Goal: Task Accomplishment & Management: Manage account settings

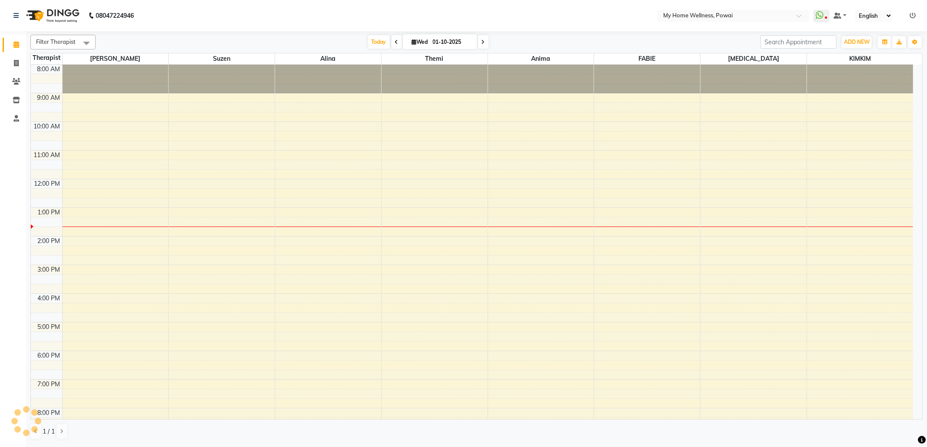
scroll to position [53, 0]
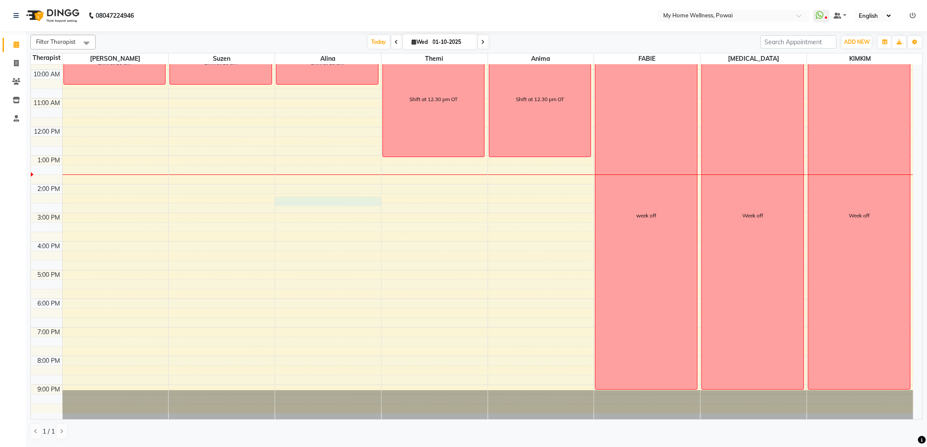
click at [314, 200] on div "8:00 AM 9:00 AM 10:00 AM 11:00 AM 12:00 PM 1:00 PM 2:00 PM 3:00 PM 4:00 PM 5:00…" at bounding box center [472, 213] width 882 height 401
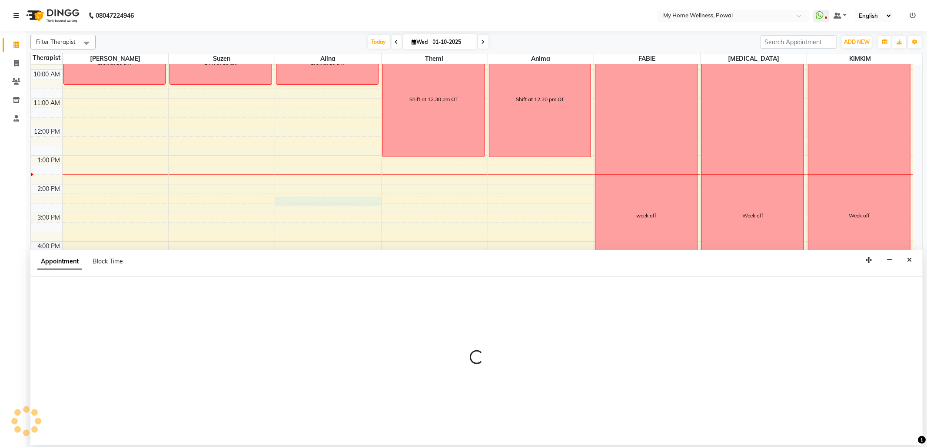
select select "30586"
select select "855"
select select "tentative"
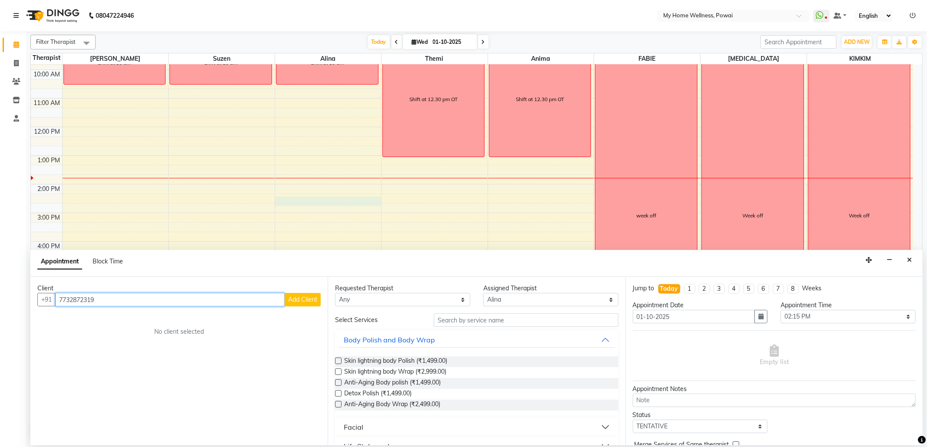
type input "7732872319"
click at [301, 304] on button "Add Client" at bounding box center [303, 299] width 36 height 13
select select "22"
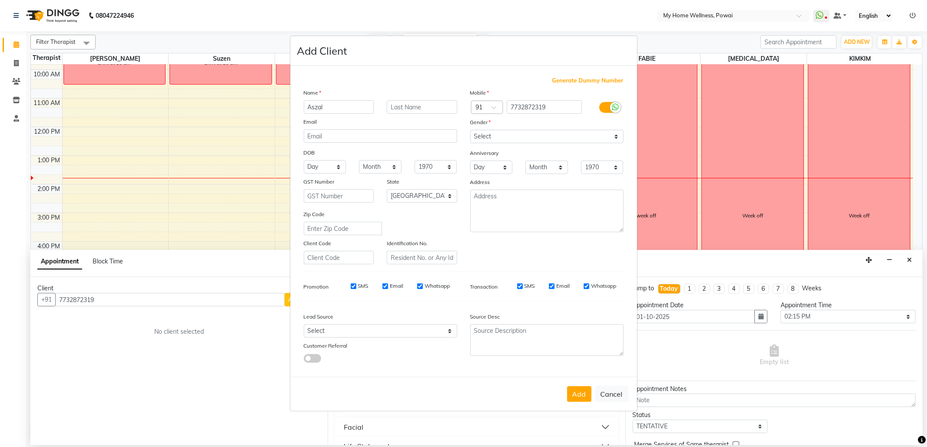
type input "Aszal"
click at [518, 138] on select "Select [DEMOGRAPHIC_DATA] [DEMOGRAPHIC_DATA] Other Prefer Not To Say" at bounding box center [546, 136] width 153 height 13
select select "[DEMOGRAPHIC_DATA]"
click at [470, 131] on select "Select [DEMOGRAPHIC_DATA] [DEMOGRAPHIC_DATA] Other Prefer Not To Say" at bounding box center [546, 136] width 153 height 13
click at [516, 202] on textarea at bounding box center [546, 211] width 153 height 43
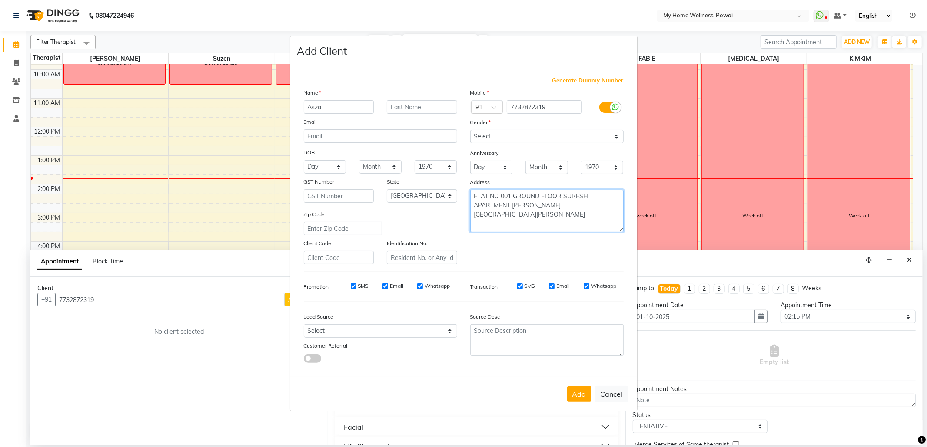
type textarea "FLAT NO 001 GROUND FLOOR SURESH APARTMENT [PERSON_NAME][GEOGRAPHIC_DATA][PERSON…"
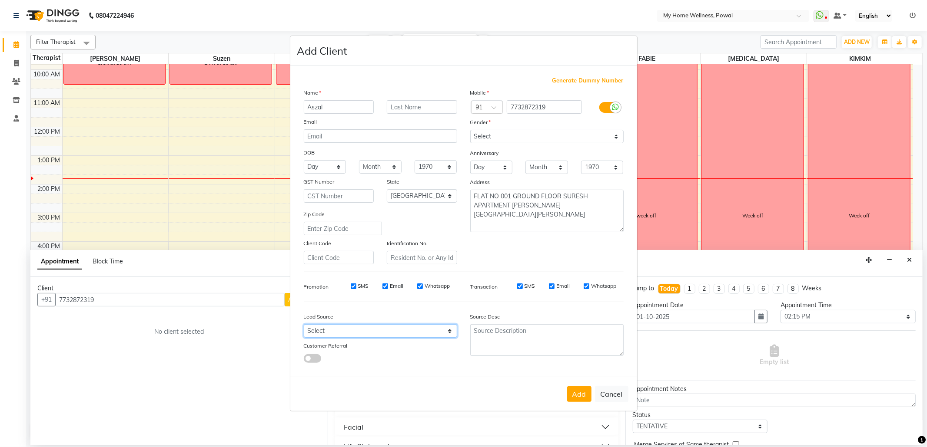
click at [428, 330] on select "Select Walk-in Referral Internet Friend Word of Mouth Advertisement Facebook Ju…" at bounding box center [380, 330] width 153 height 13
select select "21905"
click at [304, 324] on select "Select Walk-in Referral Internet Friend Word of Mouth Advertisement Facebook Ju…" at bounding box center [380, 330] width 153 height 13
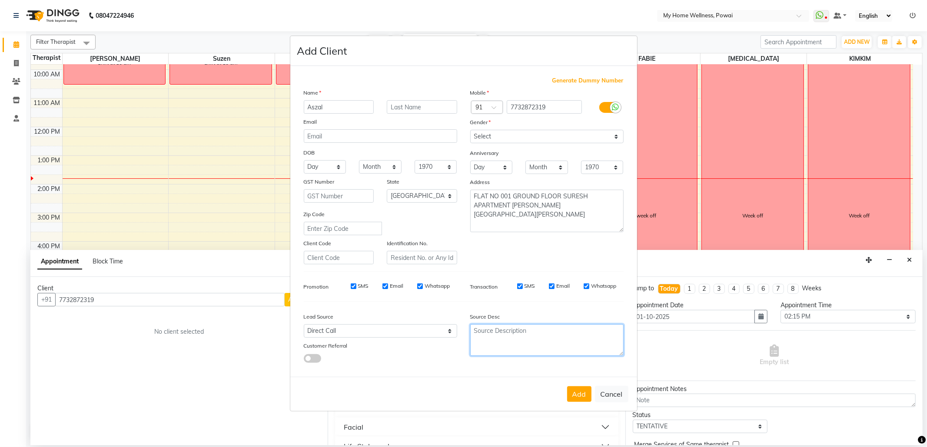
click at [513, 336] on textarea at bounding box center [546, 340] width 153 height 32
type textarea "p"
type textarea "POLICY FORM SUMMITED ON [DATE]"
click at [583, 393] on button "Add" at bounding box center [579, 395] width 24 height 16
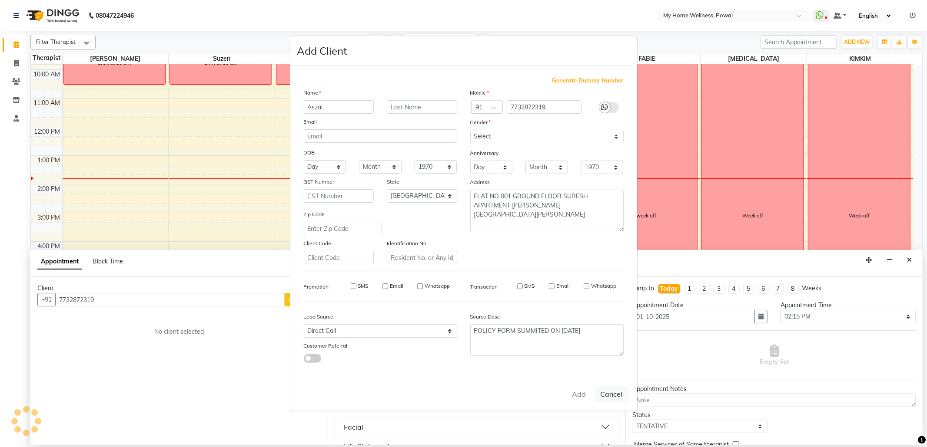
type input "77******19"
select select
select select "null"
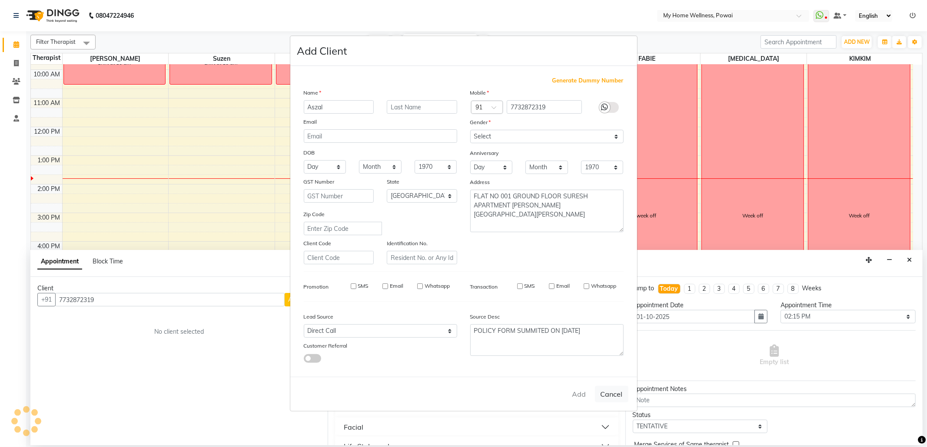
select select
checkbox input "false"
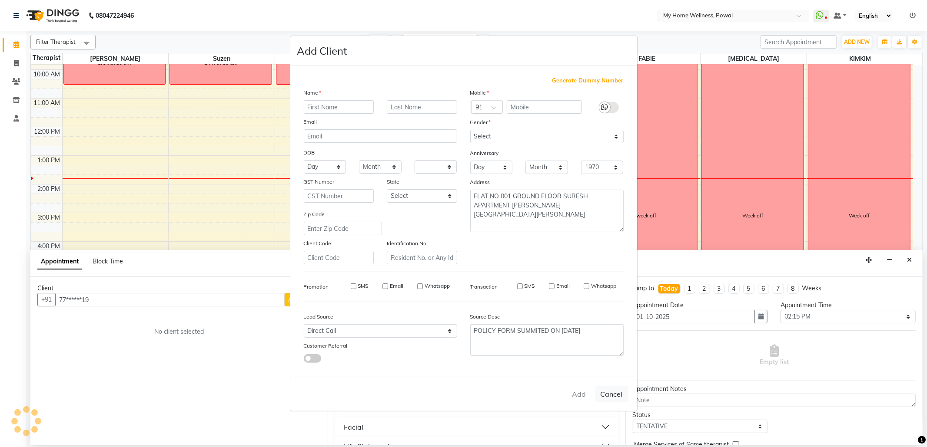
checkbox input "false"
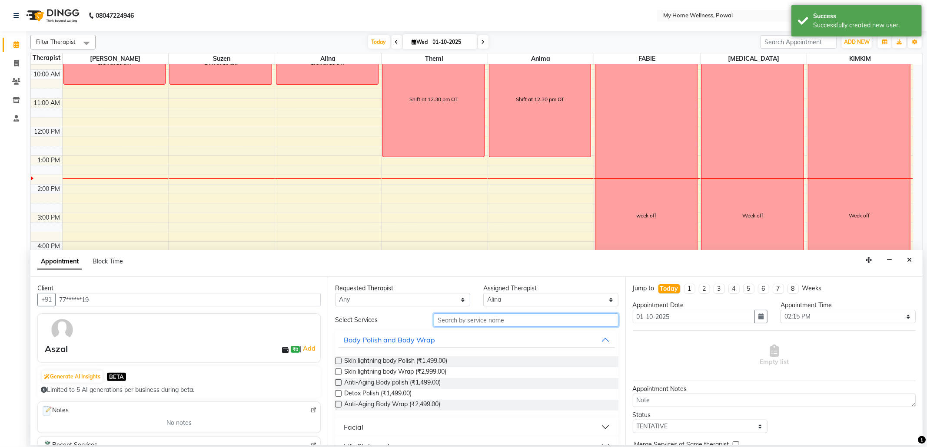
click at [505, 324] on input "text" at bounding box center [526, 320] width 184 height 13
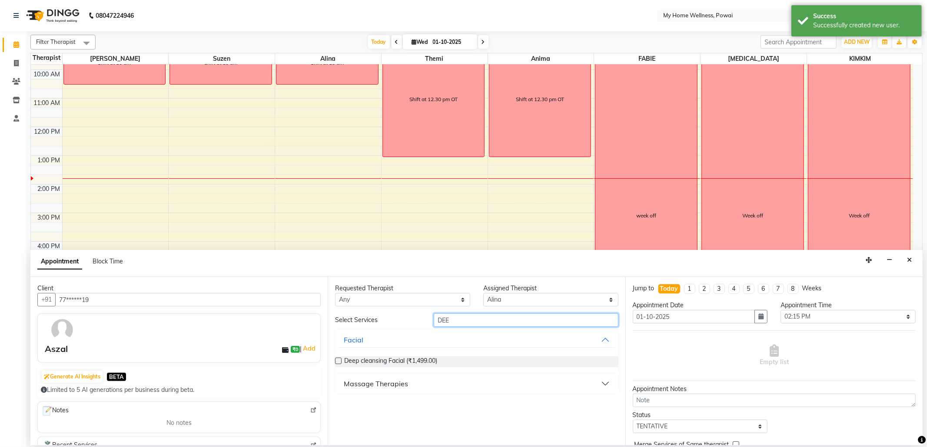
type input "DEE"
click at [392, 384] on div "Massage Therapies" at bounding box center [376, 384] width 64 height 10
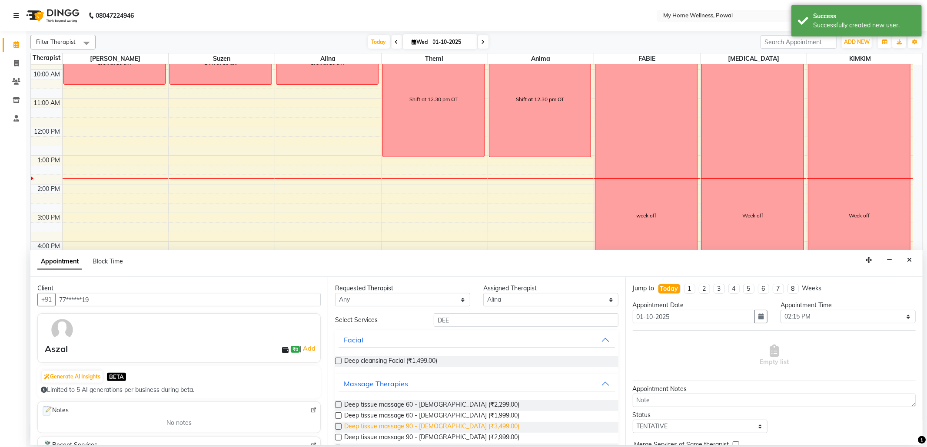
click at [427, 426] on span "Deep tissue massage 90 - [DEMOGRAPHIC_DATA] (₹3,499.00)" at bounding box center [431, 427] width 175 height 11
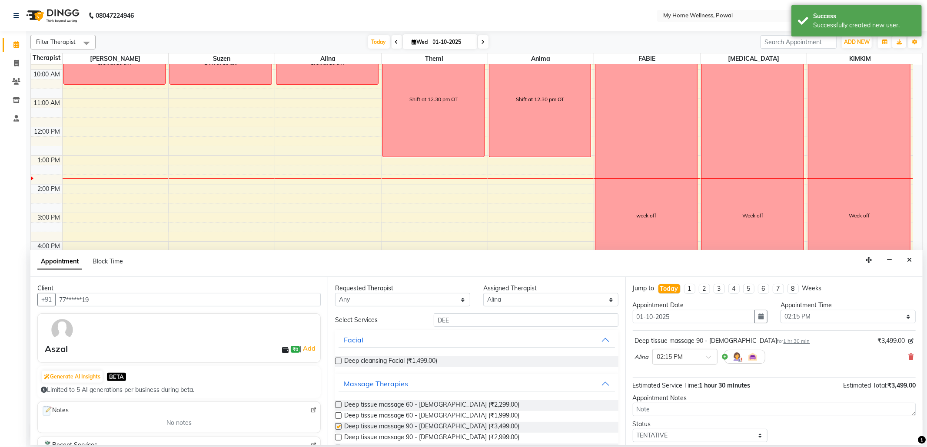
checkbox input "false"
click at [815, 324] on select "Select 09:00 AM 09:15 AM 09:30 AM 09:45 AM 10:00 AM 10:15 AM 10:30 AM 10:45 AM …" at bounding box center [847, 316] width 135 height 13
select select "870"
click at [780, 311] on select "Select 09:00 AM 09:15 AM 09:30 AM 09:45 AM 10:00 AM 10:15 AM 10:30 AM 10:45 AM …" at bounding box center [847, 316] width 135 height 13
click at [704, 443] on select "Select TENTATIVE CONFIRM CHECK-IN UPCOMING" at bounding box center [699, 435] width 135 height 13
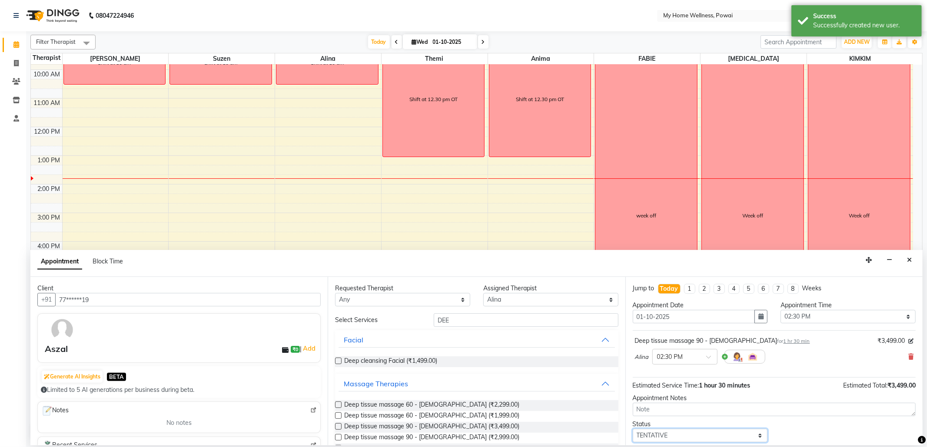
select select "confirm booking"
click at [632, 431] on select "Select TENTATIVE CONFIRM CHECK-IN UPCOMING" at bounding box center [699, 435] width 135 height 13
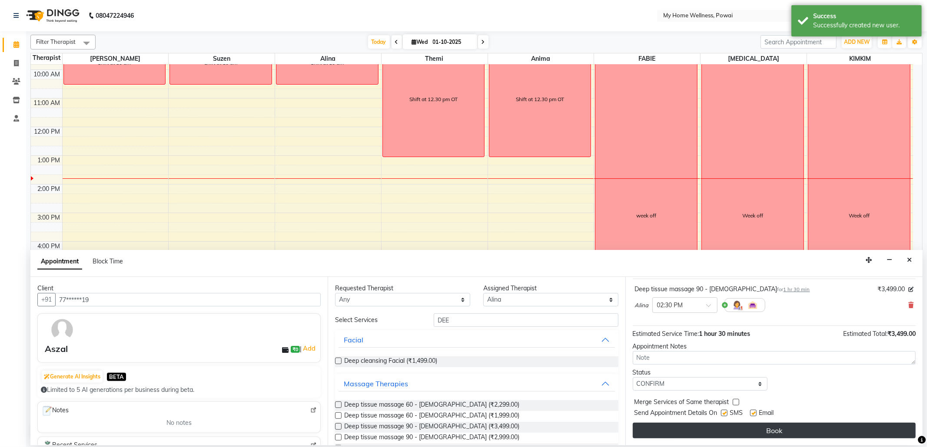
click at [692, 436] on button "Book" at bounding box center [773, 431] width 283 height 16
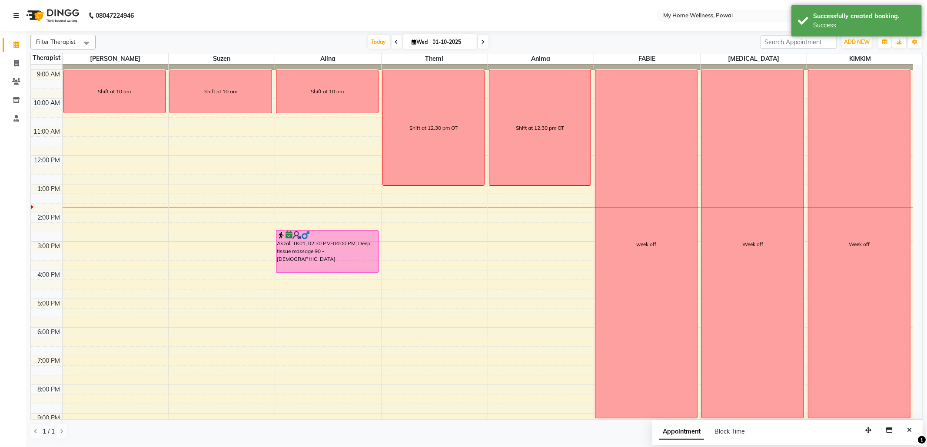
scroll to position [0, 0]
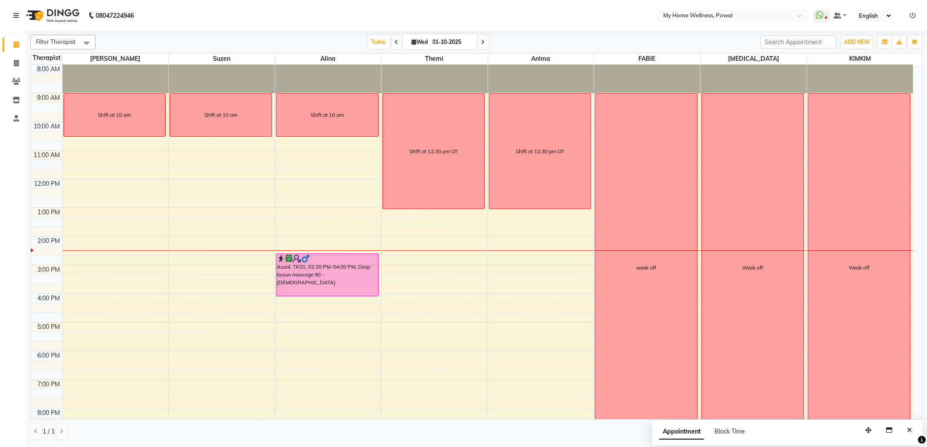
click at [240, 274] on div "8:00 AM 9:00 AM 10:00 AM 11:00 AM 12:00 PM 1:00 PM 2:00 PM 3:00 PM 4:00 PM 5:00…" at bounding box center [472, 265] width 882 height 401
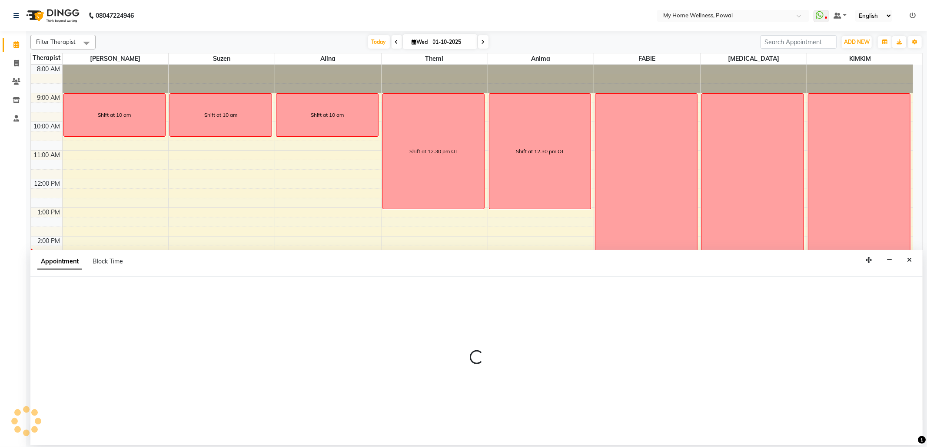
select select "29657"
select select "900"
select select "tentative"
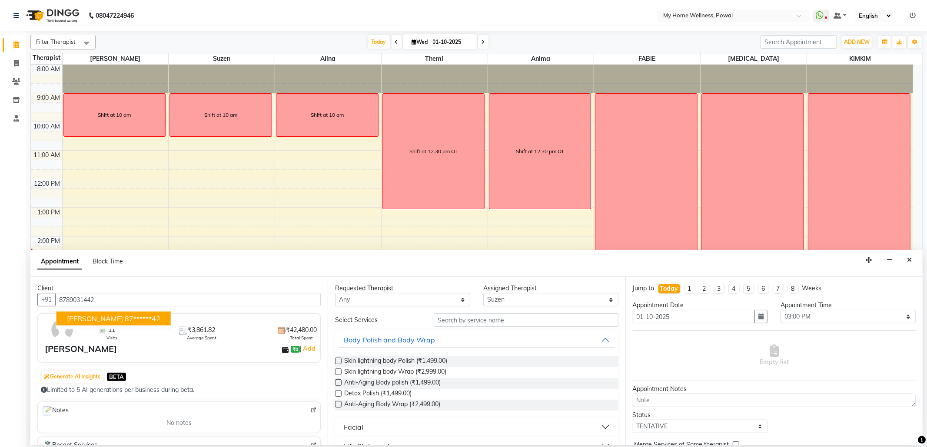
click at [125, 318] on ngb-highlight "87******42" at bounding box center [143, 318] width 36 height 9
type input "87******42"
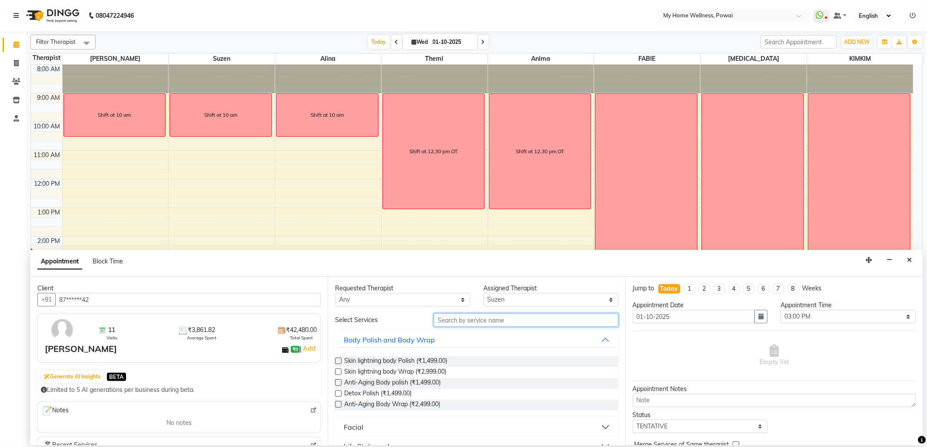
click at [440, 318] on input "text" at bounding box center [526, 320] width 184 height 13
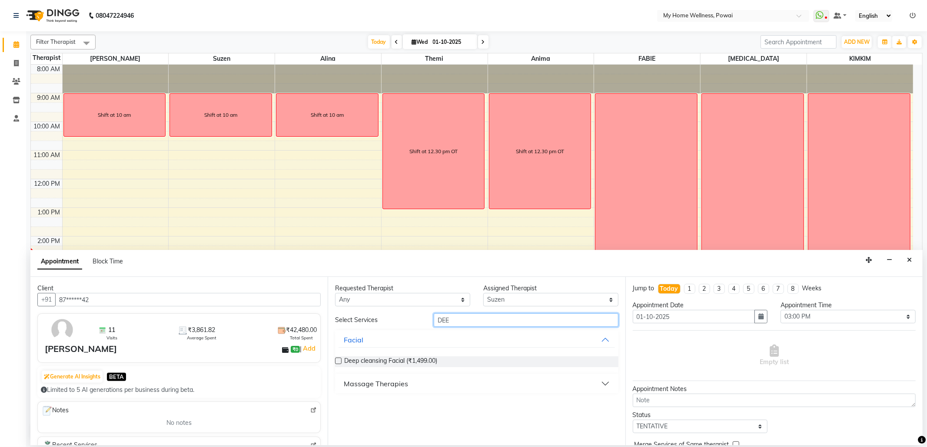
type input "DEE"
click at [393, 397] on div "Requested Therapist Any [PERSON_NAME] Anima [PERSON_NAME] [MEDICAL_DATA] [PERSO…" at bounding box center [476, 361] width 297 height 169
click at [400, 388] on div "Massage Therapies" at bounding box center [376, 384] width 64 height 10
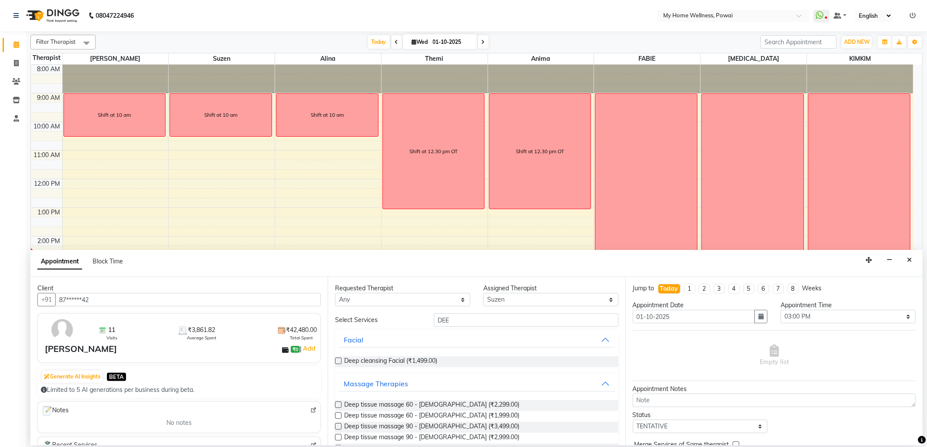
click at [341, 427] on label at bounding box center [338, 427] width 7 height 7
click at [341, 427] on input "checkbox" at bounding box center [338, 428] width 6 height 6
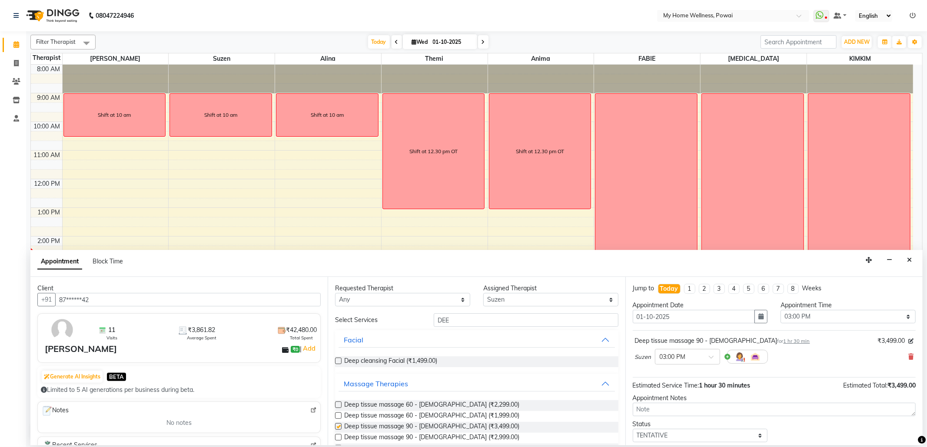
checkbox input "false"
click at [708, 432] on select "Select TENTATIVE CONFIRM CHECK-IN UPCOMING" at bounding box center [699, 435] width 135 height 13
select select "confirm booking"
click at [632, 431] on select "Select TENTATIVE CONFIRM CHECK-IN UPCOMING" at bounding box center [699, 435] width 135 height 13
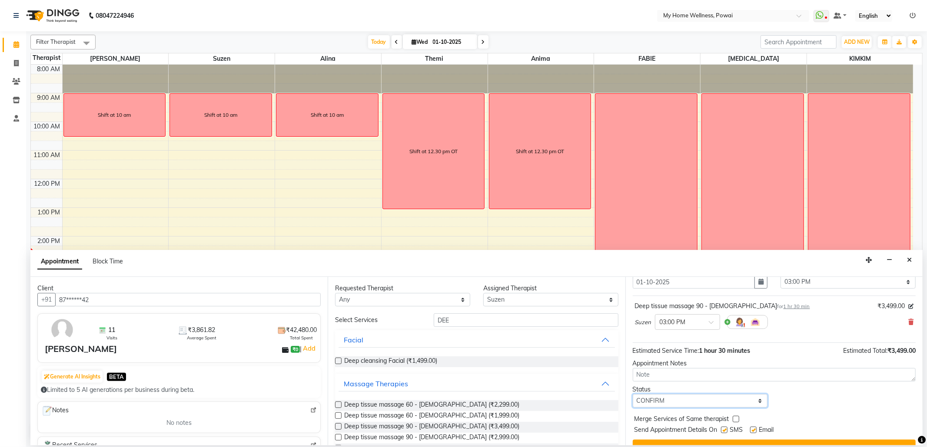
scroll to position [53, 0]
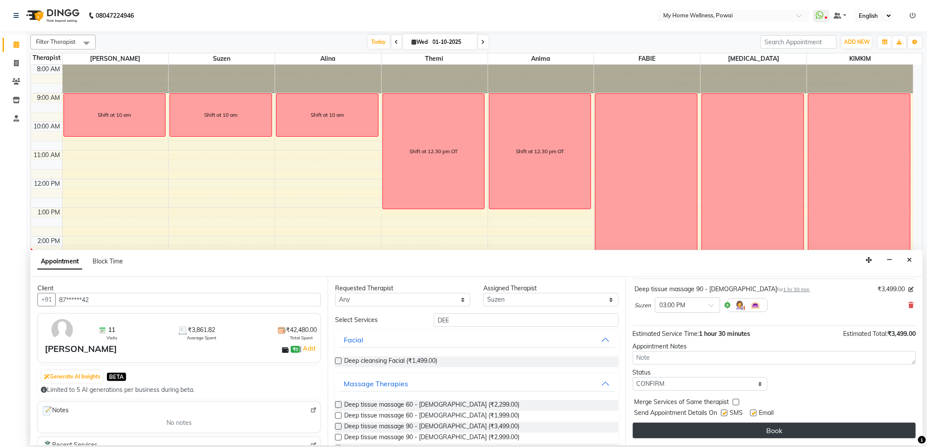
click at [689, 437] on button "Book" at bounding box center [773, 431] width 283 height 16
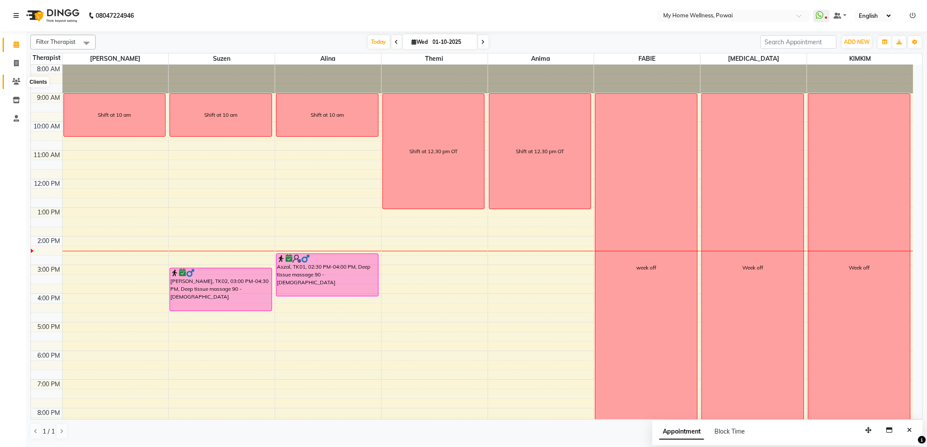
click at [15, 84] on icon at bounding box center [16, 81] width 8 height 7
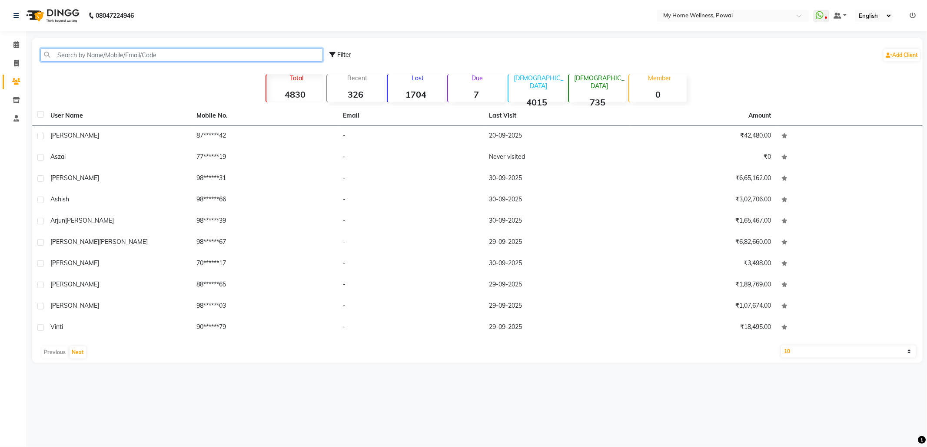
click at [123, 55] on input "text" at bounding box center [181, 54] width 282 height 13
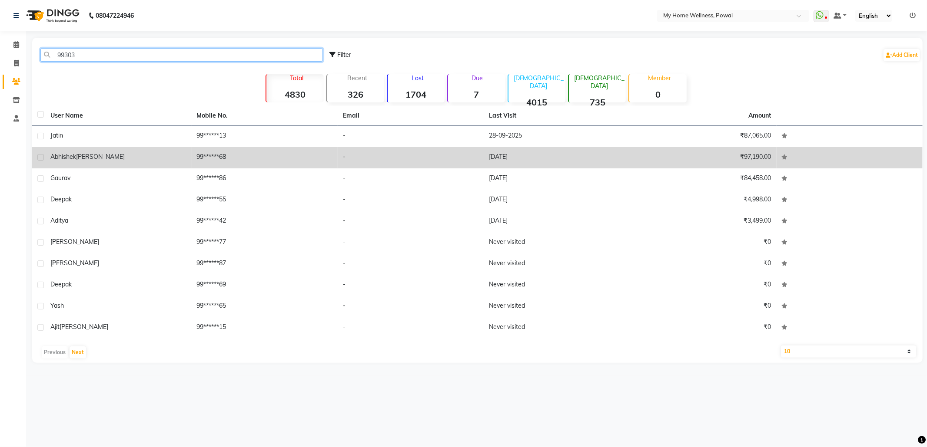
type input "99303"
click at [261, 165] on td "99******68" at bounding box center [265, 157] width 146 height 21
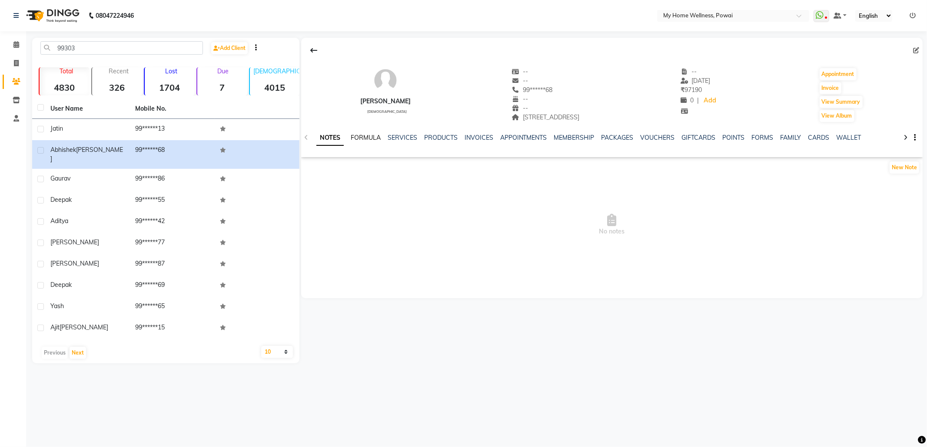
click at [366, 136] on link "FORMULA" at bounding box center [366, 138] width 30 height 8
click at [394, 136] on link "SERVICES" at bounding box center [402, 138] width 30 height 8
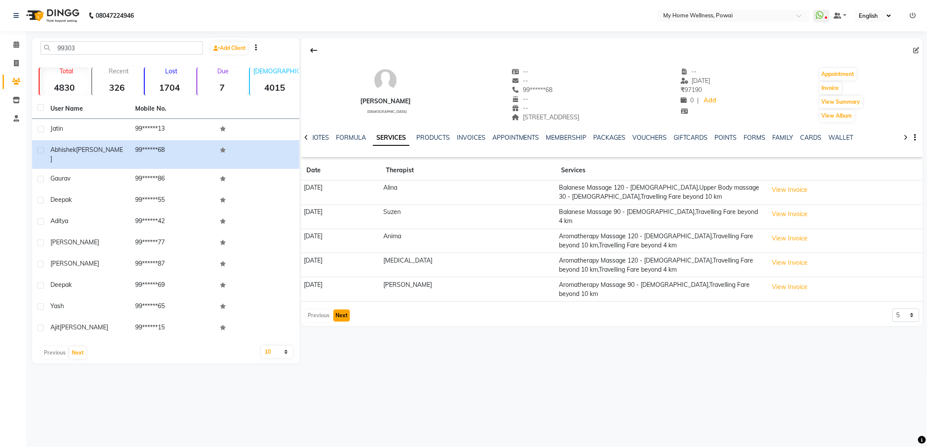
click at [343, 310] on button "Next" at bounding box center [341, 316] width 17 height 12
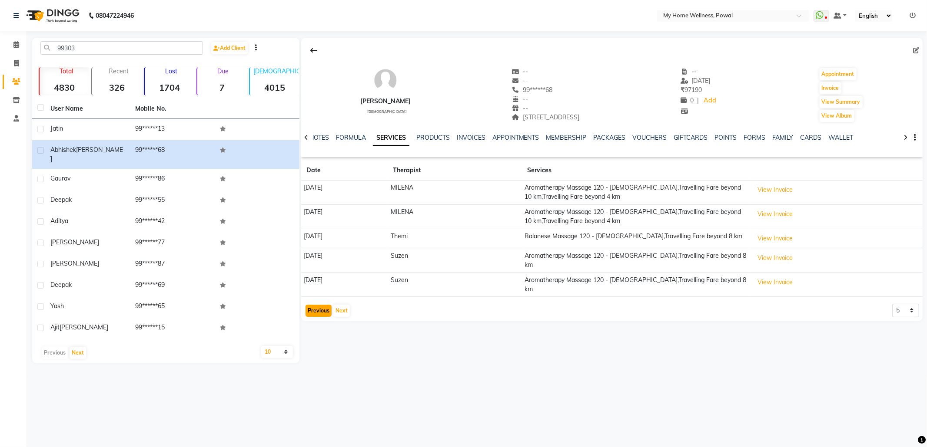
click at [327, 305] on button "Previous" at bounding box center [318, 311] width 26 height 12
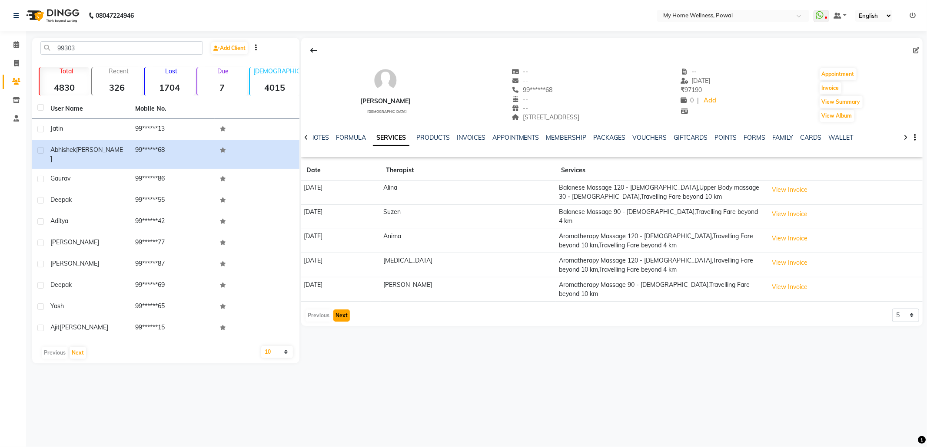
click at [339, 310] on button "Next" at bounding box center [341, 316] width 17 height 12
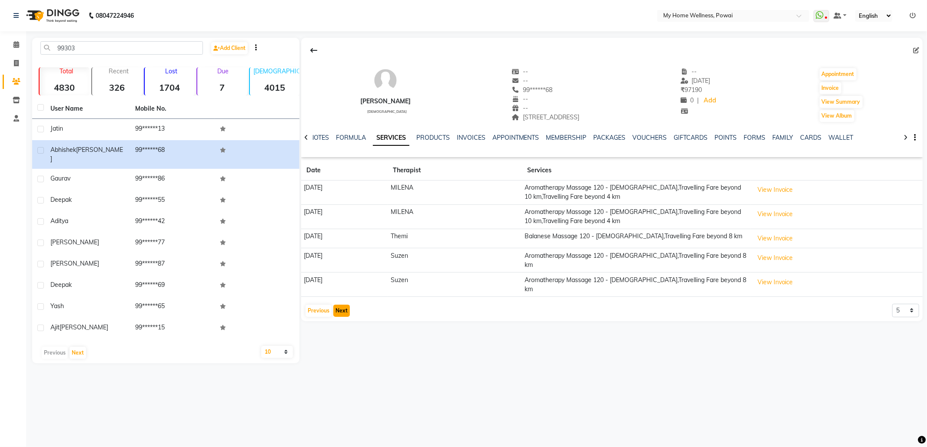
click at [346, 308] on button "Next" at bounding box center [341, 311] width 17 height 12
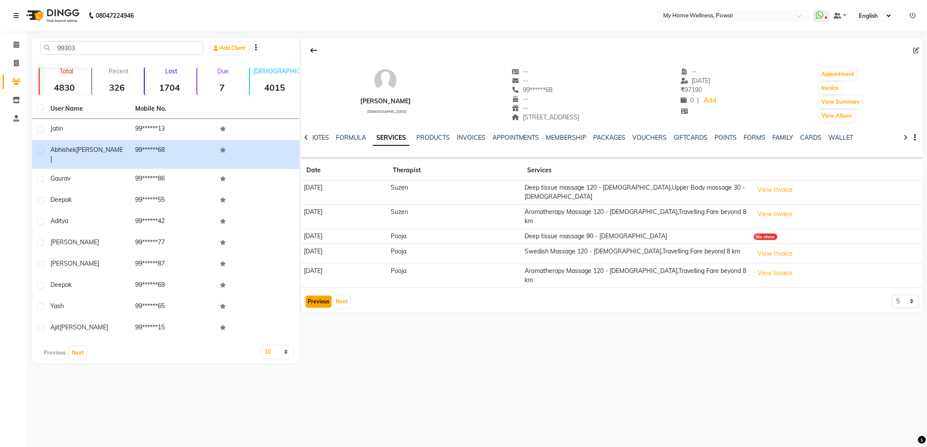
click at [314, 296] on button "Previous" at bounding box center [318, 302] width 26 height 12
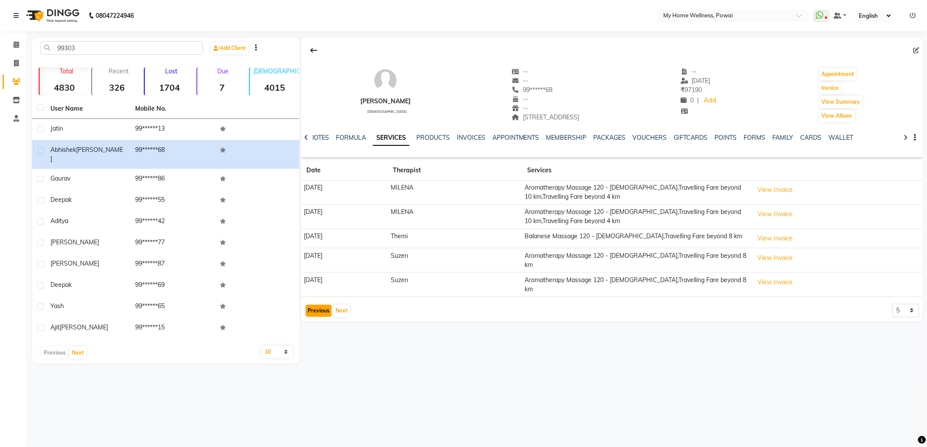
click at [320, 305] on button "Previous" at bounding box center [318, 311] width 26 height 12
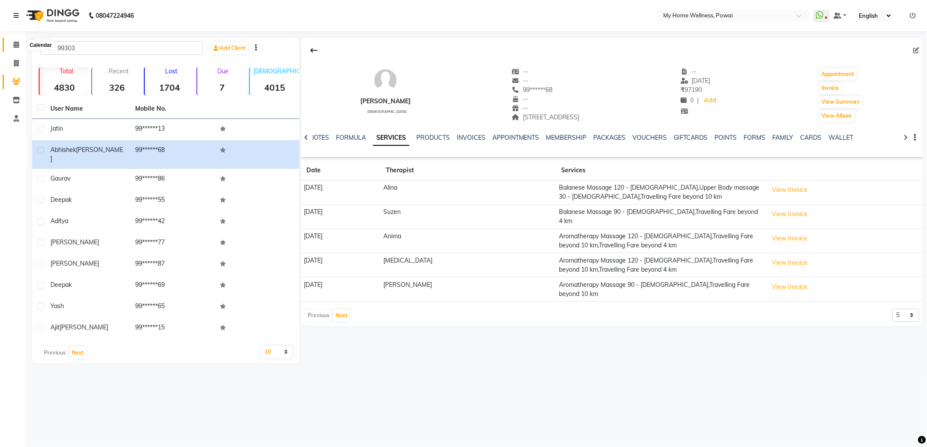
click at [13, 48] on icon at bounding box center [16, 44] width 6 height 7
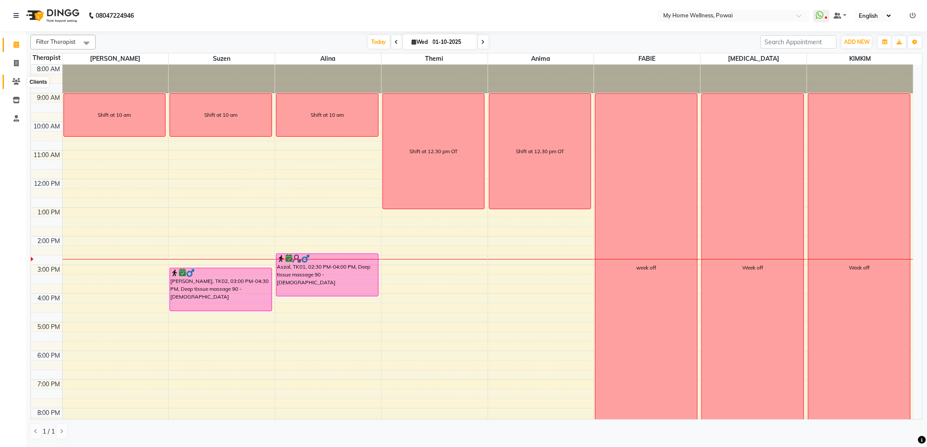
click at [17, 77] on span at bounding box center [16, 82] width 15 height 10
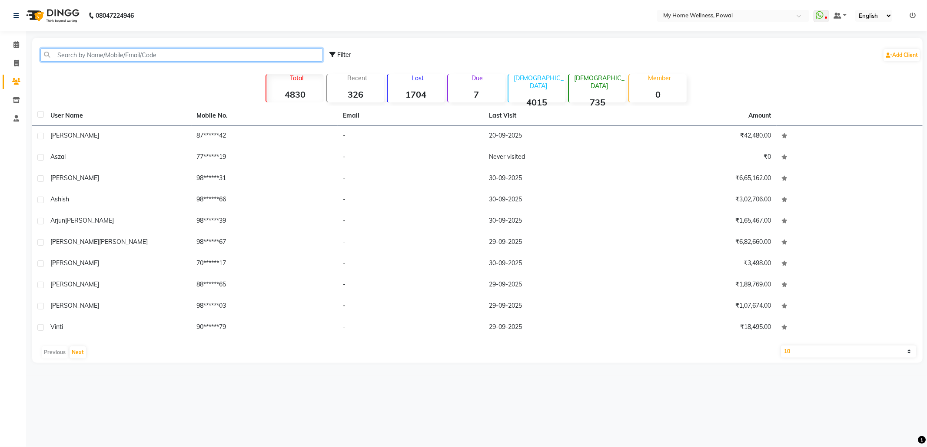
click at [82, 52] on input "text" at bounding box center [181, 54] width 282 height 13
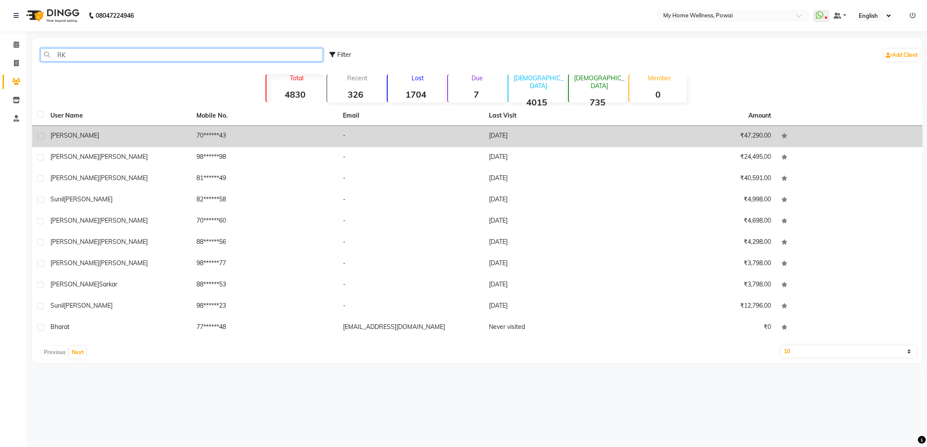
type input "RK"
click at [75, 132] on span "[PERSON_NAME]" at bounding box center [74, 136] width 49 height 8
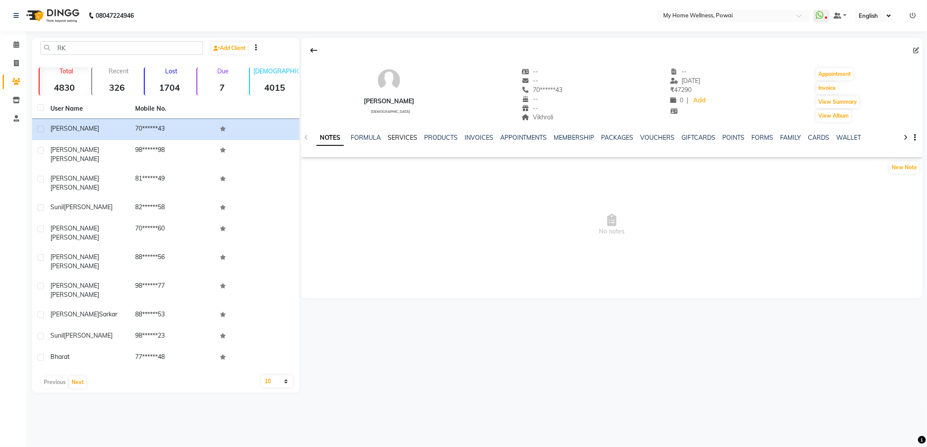
click at [393, 135] on link "SERVICES" at bounding box center [402, 138] width 30 height 8
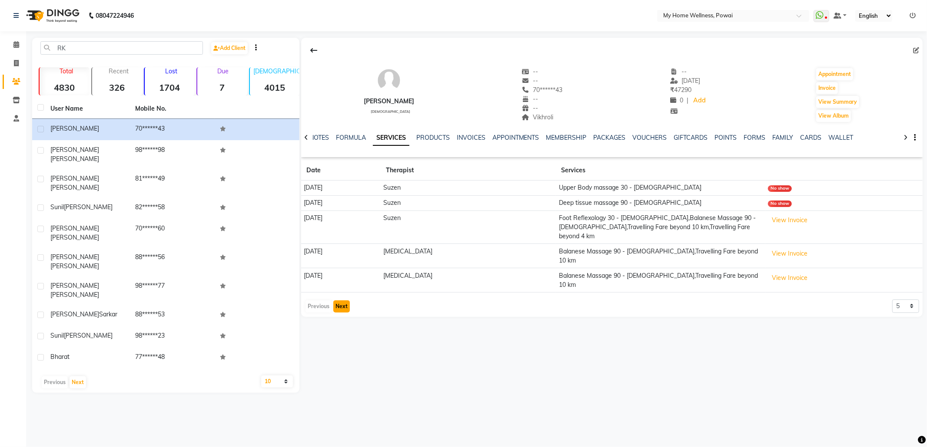
click at [344, 301] on button "Next" at bounding box center [341, 307] width 17 height 12
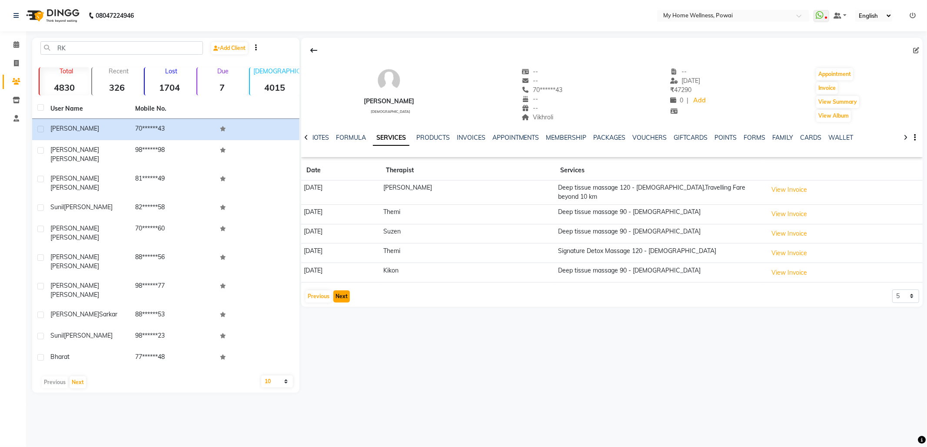
click at [347, 293] on button "Next" at bounding box center [341, 297] width 17 height 12
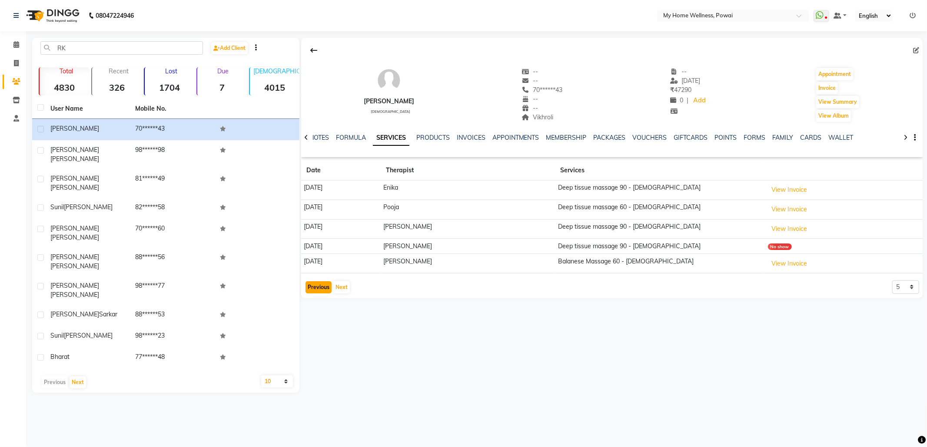
click at [314, 291] on button "Previous" at bounding box center [318, 287] width 26 height 12
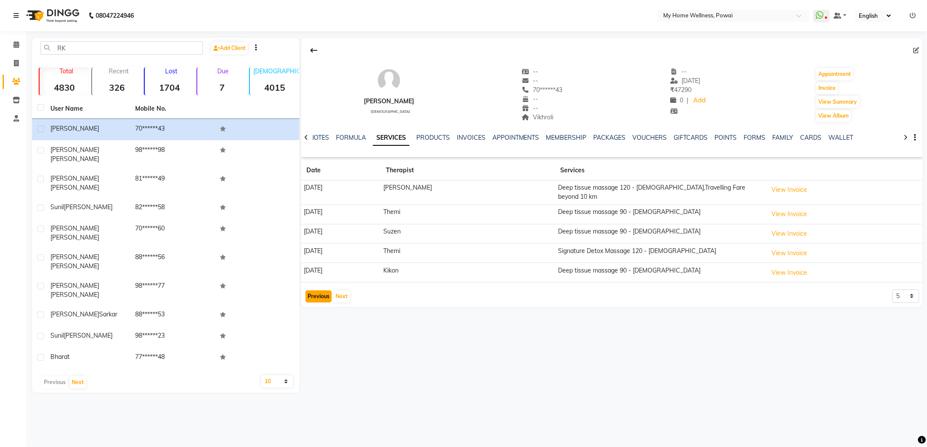
click at [314, 291] on button "Previous" at bounding box center [318, 297] width 26 height 12
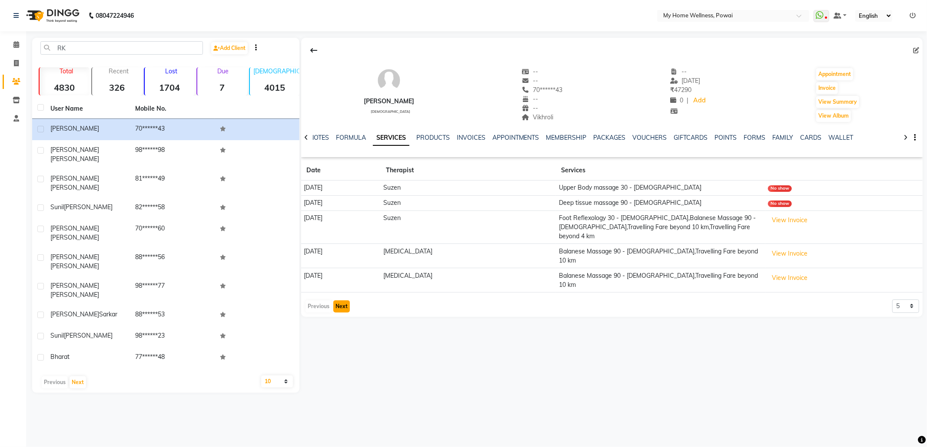
click at [337, 301] on button "Next" at bounding box center [341, 307] width 17 height 12
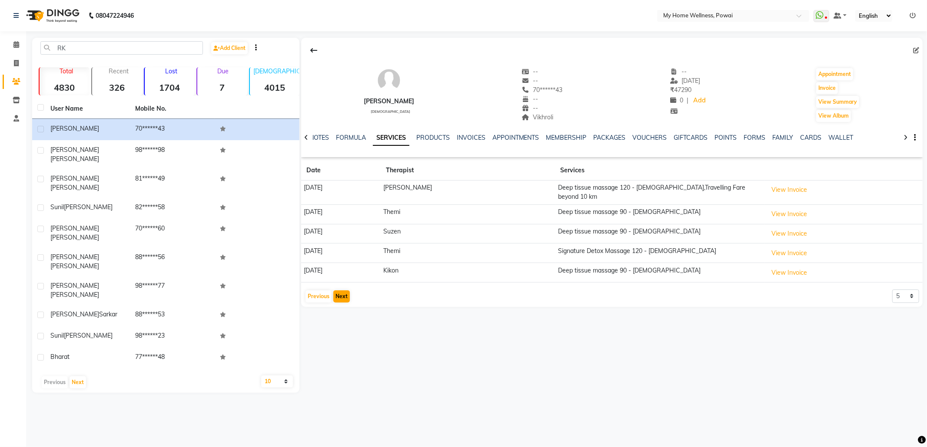
click at [337, 286] on app-client-history "Date Therapist Services [DATE] [PERSON_NAME] Deep tissue massage 120 - [DEMOGRA…" at bounding box center [611, 232] width 621 height 143
click at [335, 292] on button "Next" at bounding box center [341, 297] width 17 height 12
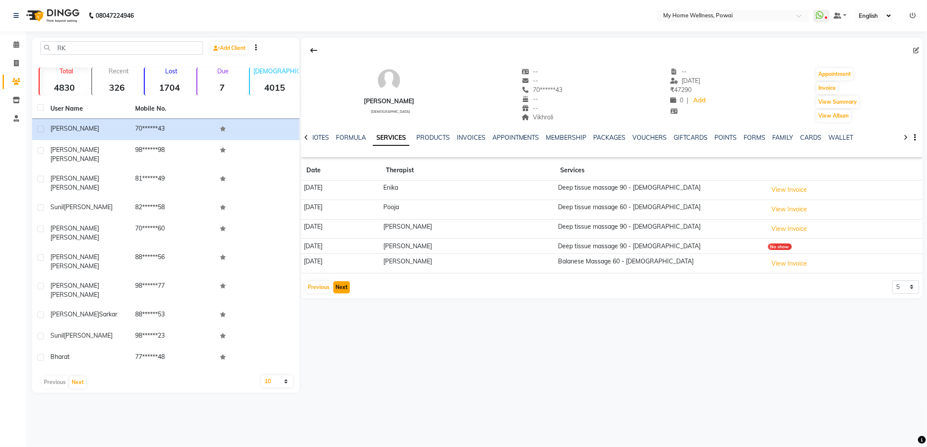
click at [335, 292] on button "Next" at bounding box center [341, 287] width 17 height 12
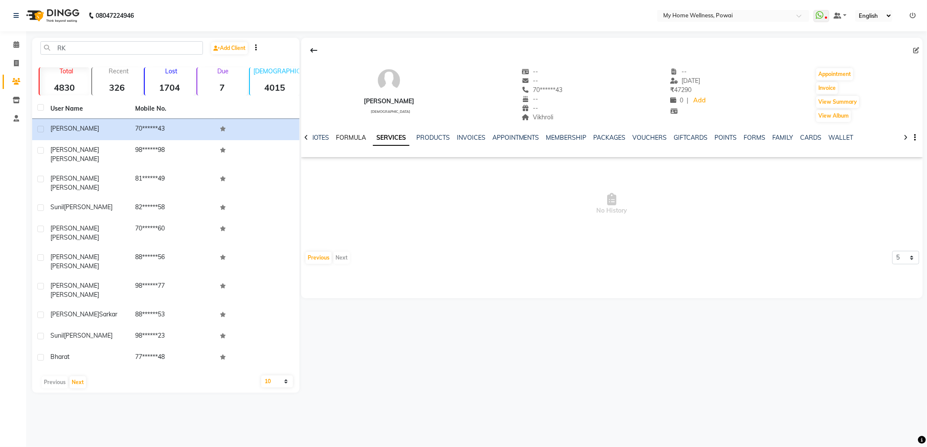
click at [349, 137] on link "FORMULA" at bounding box center [351, 138] width 30 height 8
click at [408, 136] on link "SERVICES" at bounding box center [402, 138] width 30 height 8
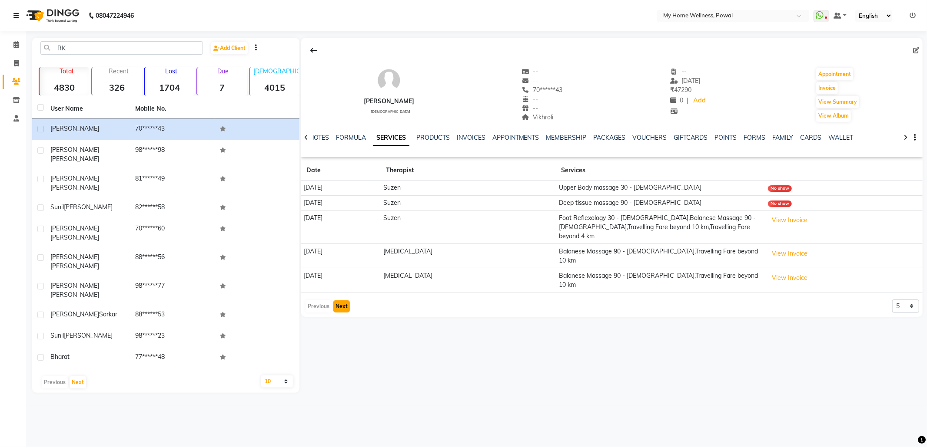
click at [344, 301] on button "Next" at bounding box center [341, 307] width 17 height 12
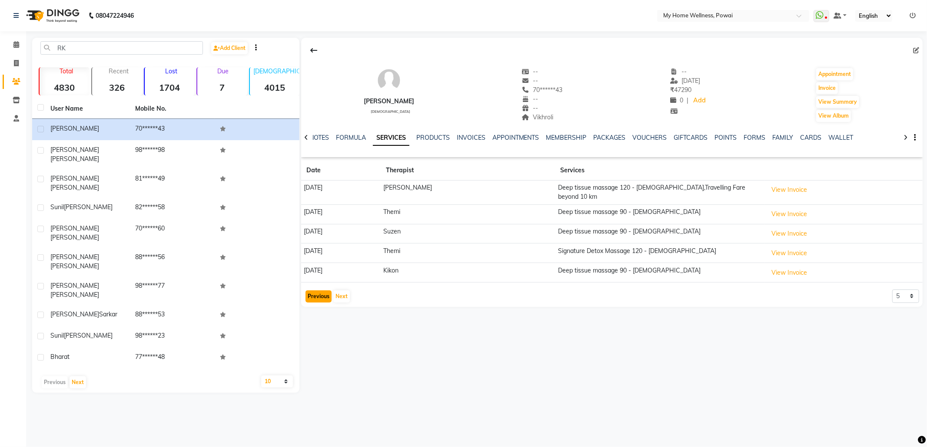
click at [315, 294] on button "Previous" at bounding box center [318, 297] width 26 height 12
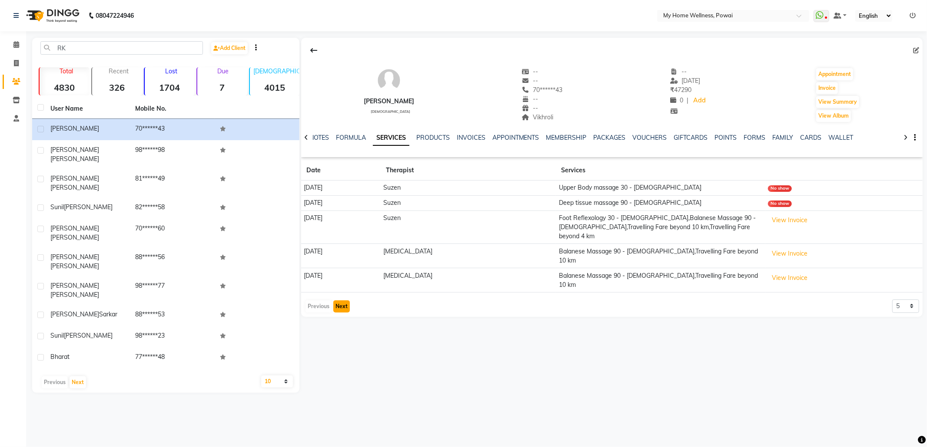
click at [337, 301] on button "Next" at bounding box center [341, 307] width 17 height 12
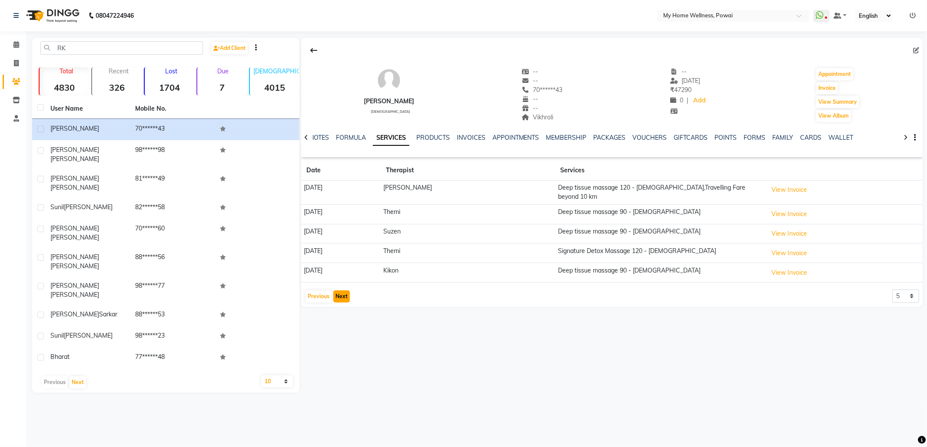
click at [334, 292] on button "Next" at bounding box center [341, 297] width 17 height 12
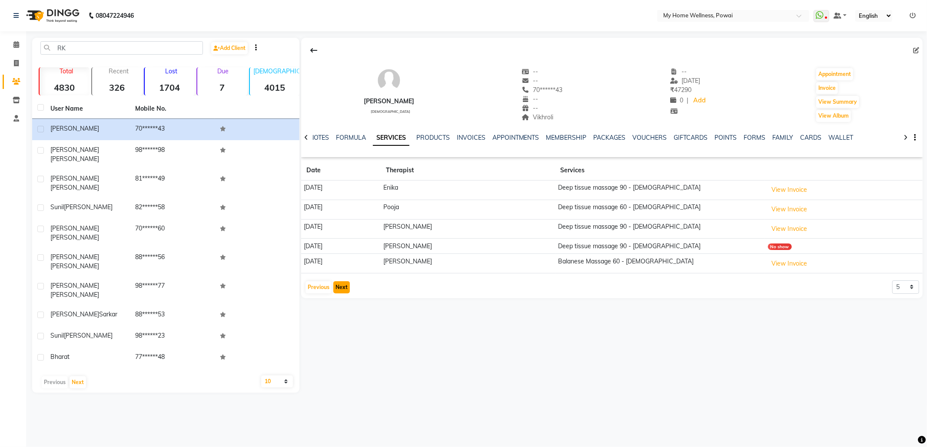
click at [342, 292] on button "Next" at bounding box center [341, 287] width 17 height 12
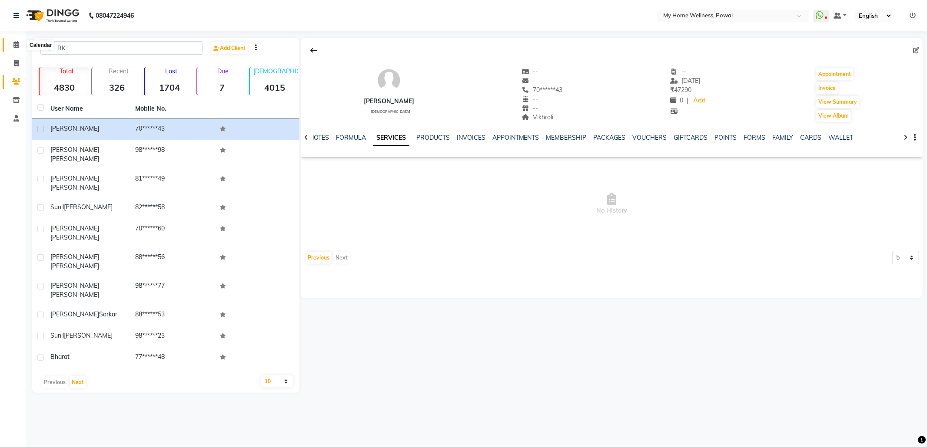
click at [17, 47] on icon at bounding box center [16, 44] width 6 height 7
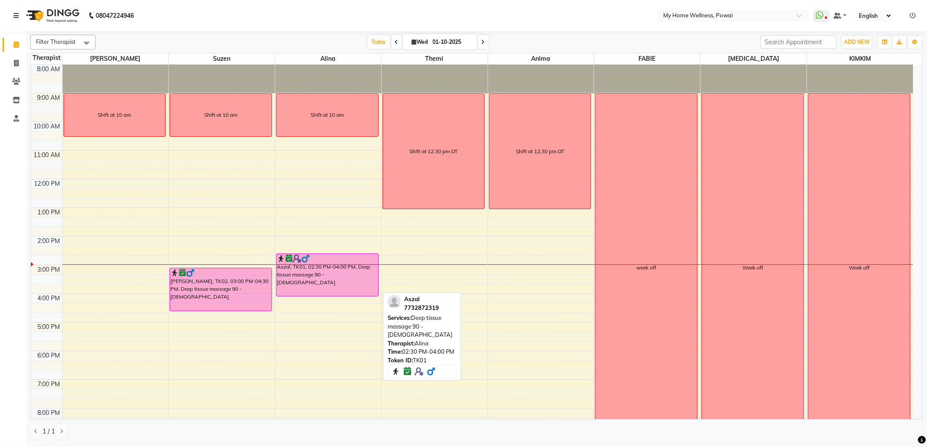
click at [323, 270] on div "Aszal, TK01, 02:30 PM-04:00 PM, Deep tissue massage 90 - [DEMOGRAPHIC_DATA]" at bounding box center [327, 275] width 102 height 42
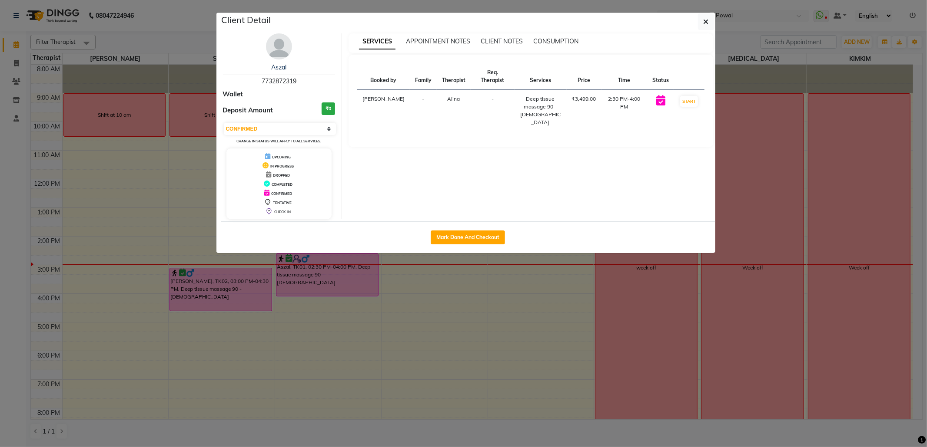
click at [693, 96] on td "START" at bounding box center [689, 111] width 30 height 42
click at [692, 102] on button "START" at bounding box center [689, 101] width 18 height 11
click at [926, 130] on ngb-modal-window "Client Detail Aszal 7732872319 Wallet Deposit Amount ₹0 Select IN SERVICE CONFI…" at bounding box center [463, 223] width 927 height 447
select select "1"
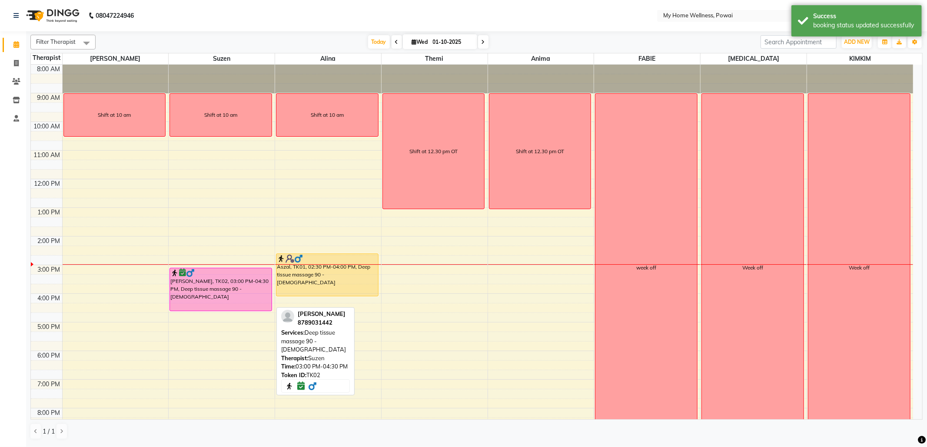
click at [211, 296] on div "[PERSON_NAME], TK02, 03:00 PM-04:30 PM, Deep tissue massage 90 - [DEMOGRAPHIC_D…" at bounding box center [221, 289] width 102 height 43
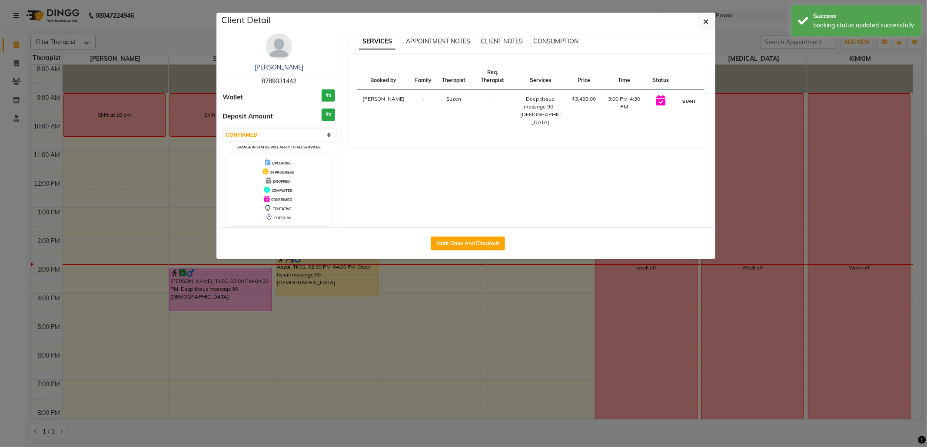
click at [696, 103] on button "START" at bounding box center [689, 101] width 18 height 11
select select "1"
click at [926, 96] on ngb-modal-window "Client Detail [PERSON_NAME] 8789031442 Wallet ₹0 Deposit Amount ₹0 Select IN SE…" at bounding box center [463, 223] width 927 height 447
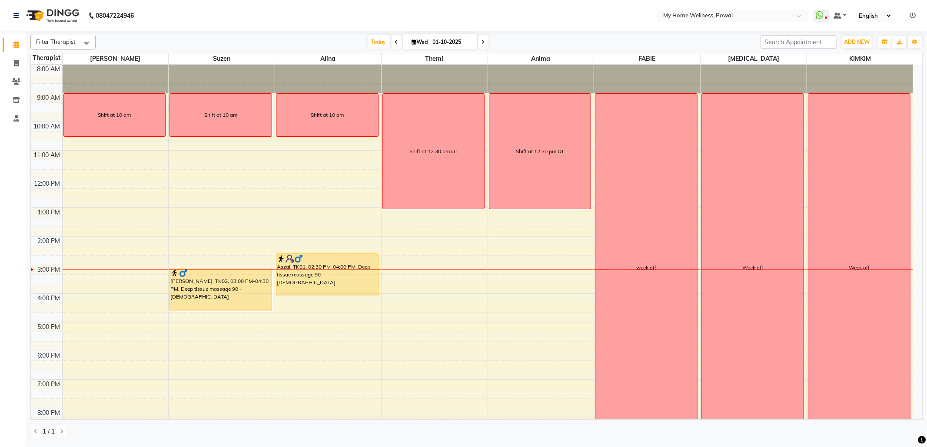
click at [481, 46] on span at bounding box center [483, 41] width 10 height 13
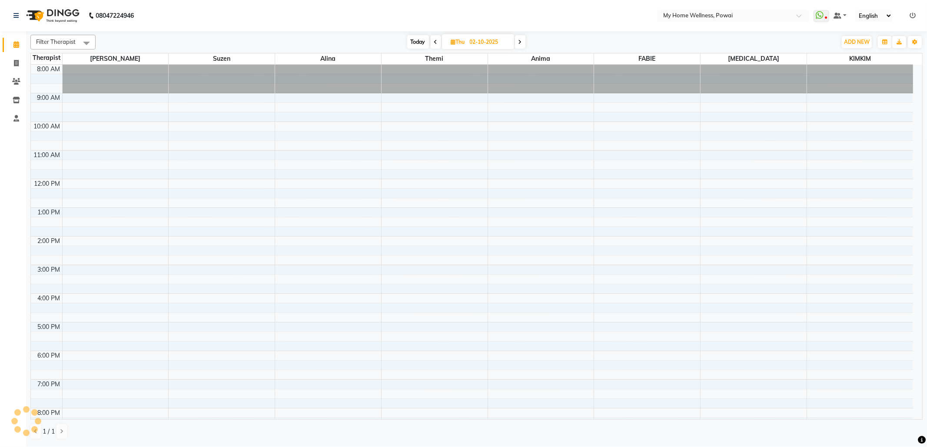
scroll to position [53, 0]
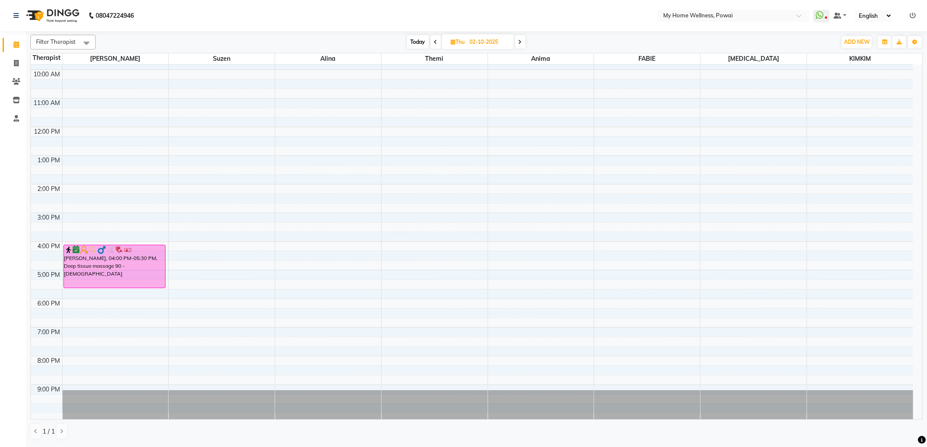
click at [518, 41] on icon at bounding box center [519, 42] width 3 height 5
click at [520, 41] on span at bounding box center [518, 41] width 10 height 13
type input "04-10-2025"
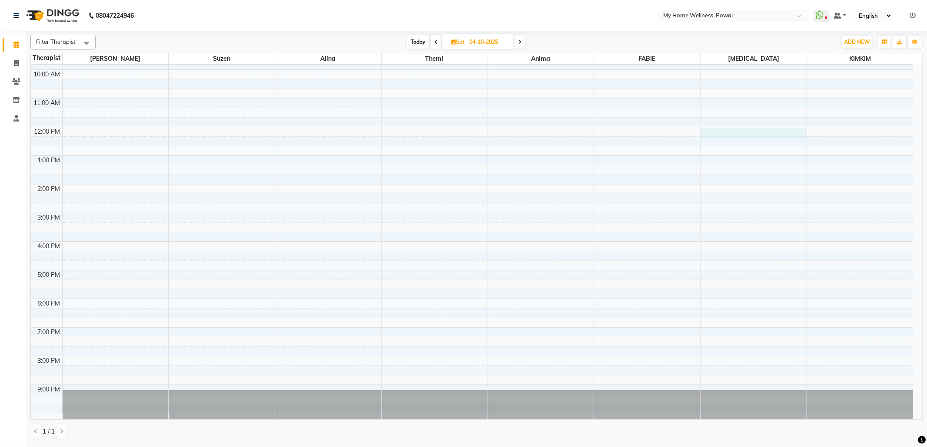
click at [718, 131] on div "8:00 AM 9:00 AM 10:00 AM 11:00 AM 12:00 PM 1:00 PM 2:00 PM 3:00 PM 4:00 PM 5:00…" at bounding box center [472, 213] width 882 height 401
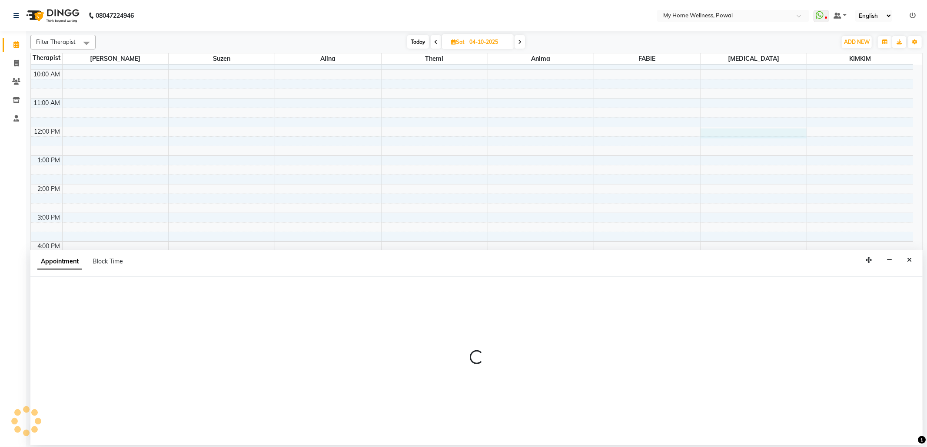
select select "77701"
select select "720"
select select "tentative"
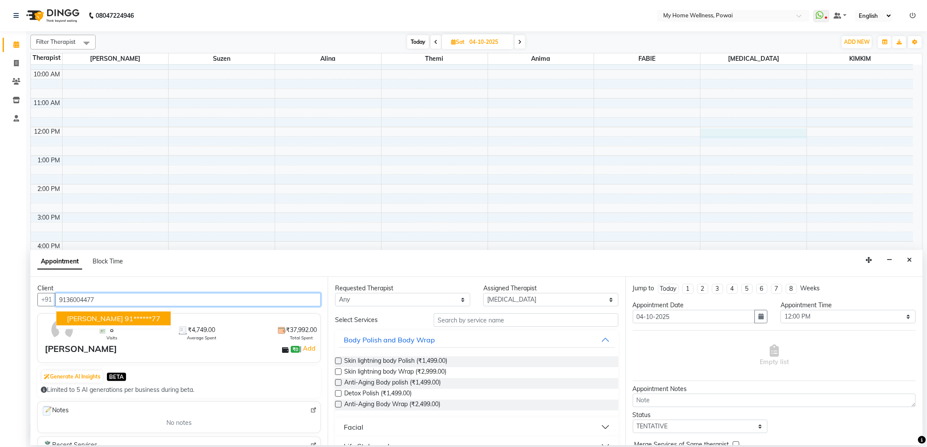
click at [137, 321] on ngb-highlight "91******77" at bounding box center [143, 318] width 36 height 9
type input "91******77"
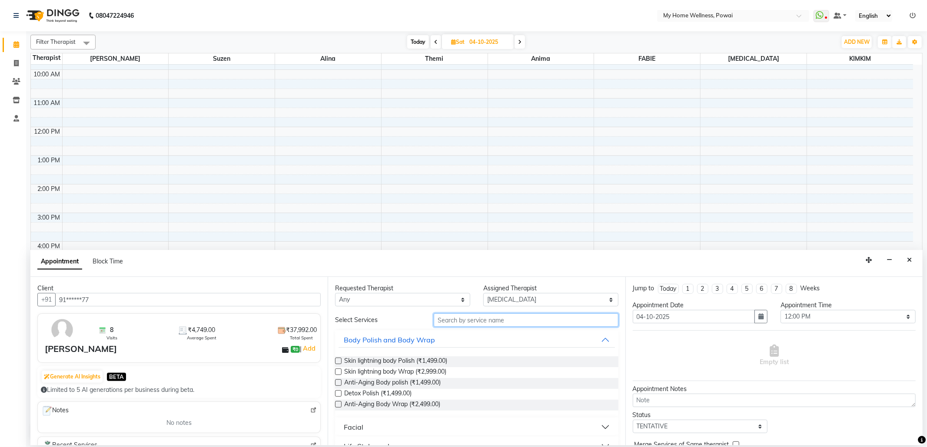
click at [445, 322] on input "text" at bounding box center [526, 320] width 184 height 13
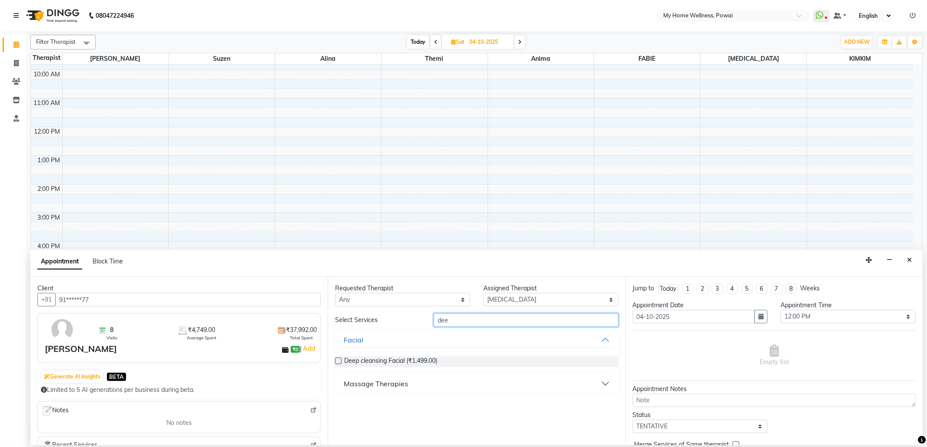
type input "dee"
click at [374, 381] on div "Massage Therapies" at bounding box center [376, 384] width 64 height 10
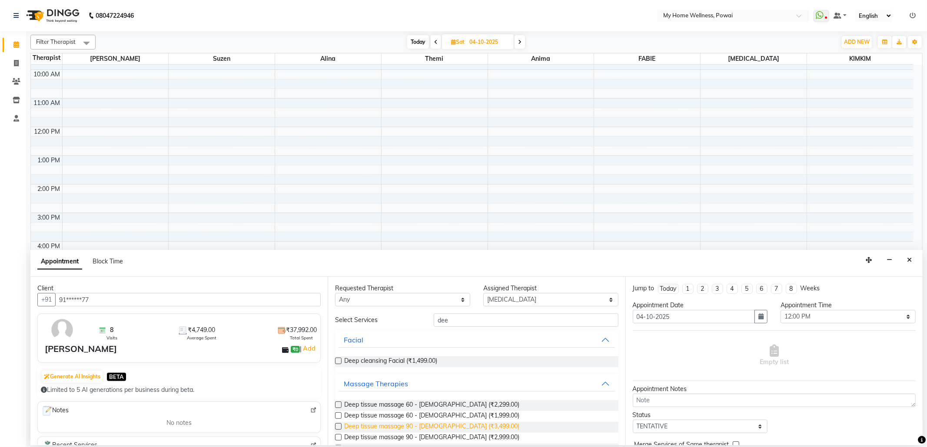
click at [416, 431] on span "Deep tissue massage 90 - [DEMOGRAPHIC_DATA] (₹3,499.00)" at bounding box center [431, 427] width 175 height 11
checkbox input "false"
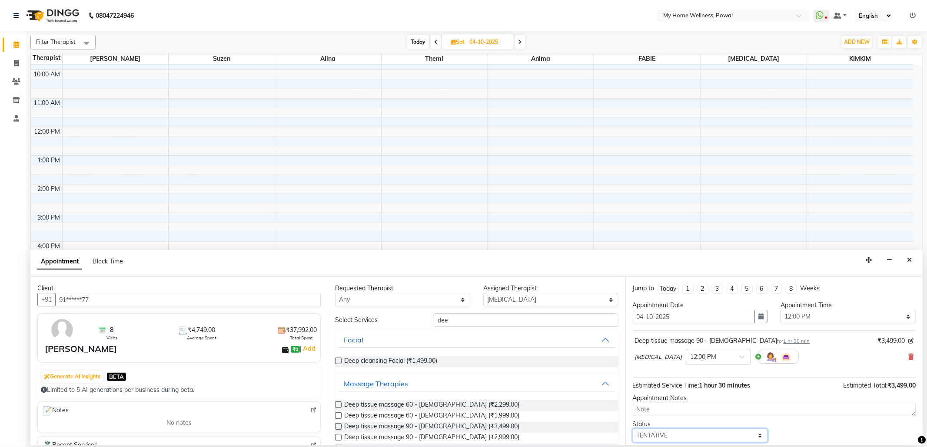
click at [688, 437] on select "Select TENTATIVE CONFIRM UPCOMING" at bounding box center [699, 435] width 135 height 13
select select "confirm booking"
click at [632, 431] on select "Select TENTATIVE CONFIRM UPCOMING" at bounding box center [699, 435] width 135 height 13
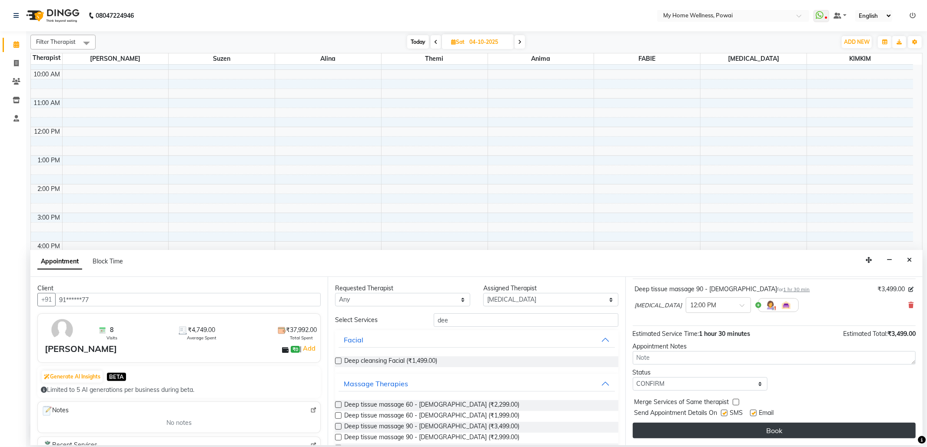
click at [677, 431] on button "Book" at bounding box center [773, 431] width 283 height 16
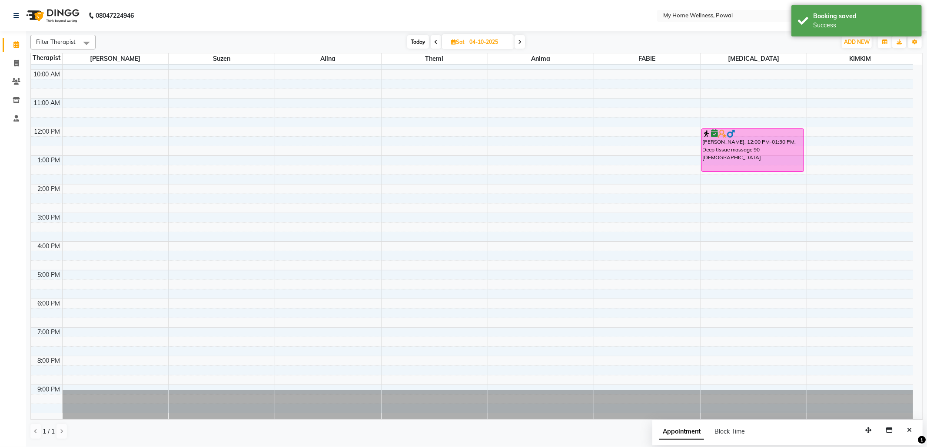
click at [412, 40] on span "Today" at bounding box center [418, 41] width 22 height 13
type input "01-10-2025"
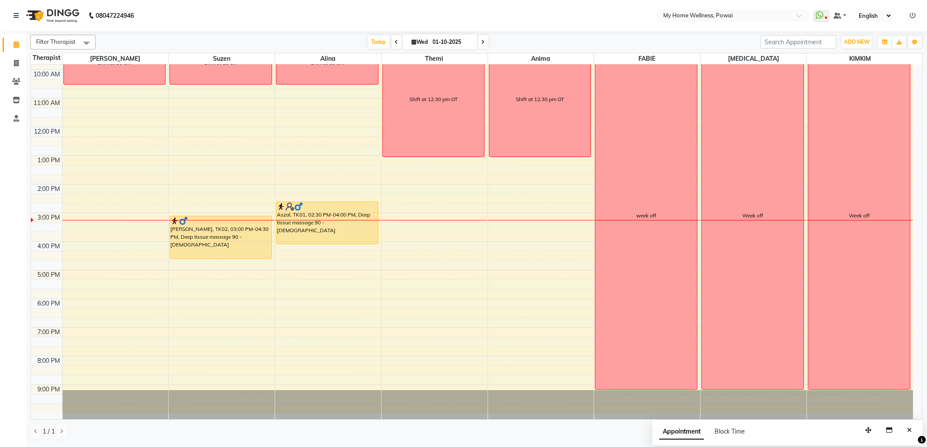
click at [241, 11] on nav "08047224946 Select Location × My Home Wellness, Powai WhatsApp Status ✕ Status:…" at bounding box center [463, 15] width 927 height 31
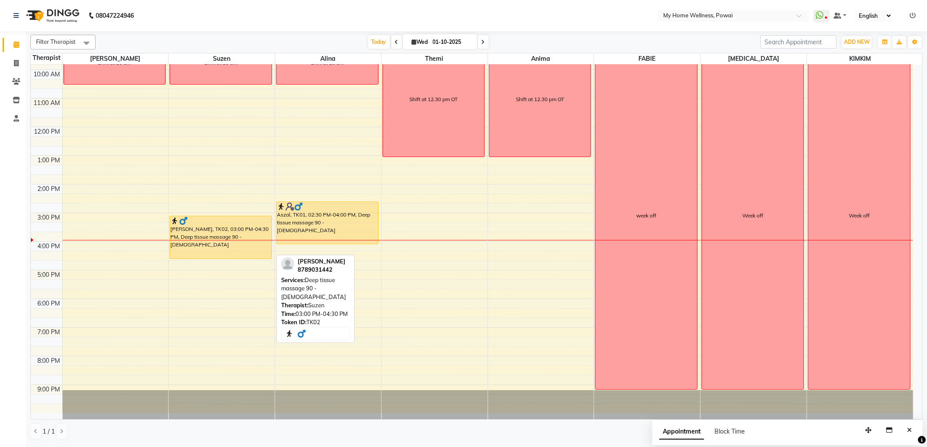
click at [220, 225] on div "[PERSON_NAME], TK02, 03:00 PM-04:30 PM, Deep tissue massage 90 - [DEMOGRAPHIC_D…" at bounding box center [221, 237] width 102 height 43
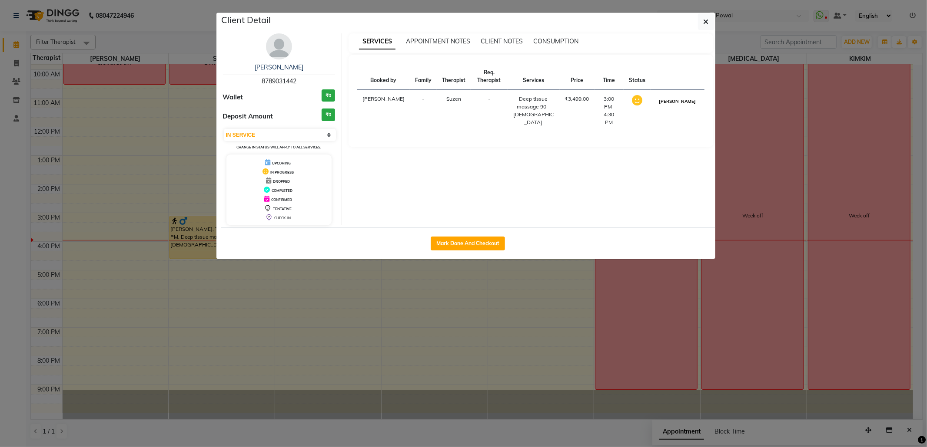
drag, startPoint x: 689, startPoint y: 101, endPoint x: 683, endPoint y: 101, distance: 5.7
click at [688, 101] on button "[PERSON_NAME]" at bounding box center [676, 101] width 41 height 11
select select "3"
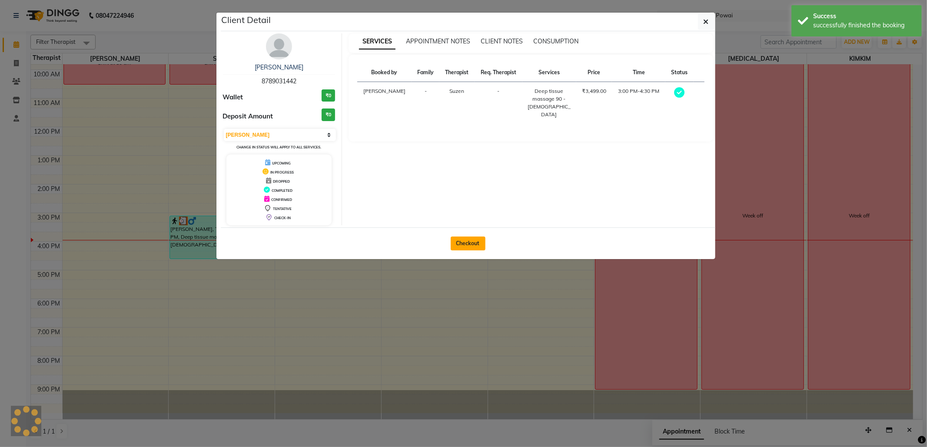
click at [472, 245] on button "Checkout" at bounding box center [467, 244] width 35 height 14
select select "service"
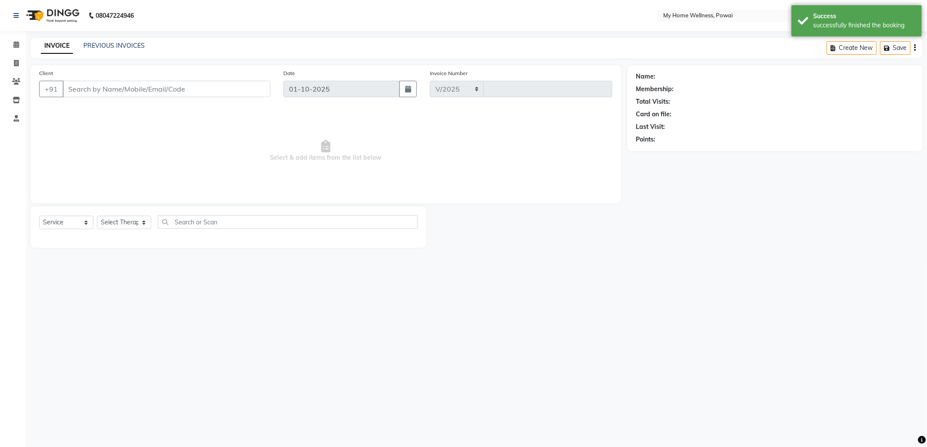
select select "682"
type input "1876"
type input "87******42"
select select "29657"
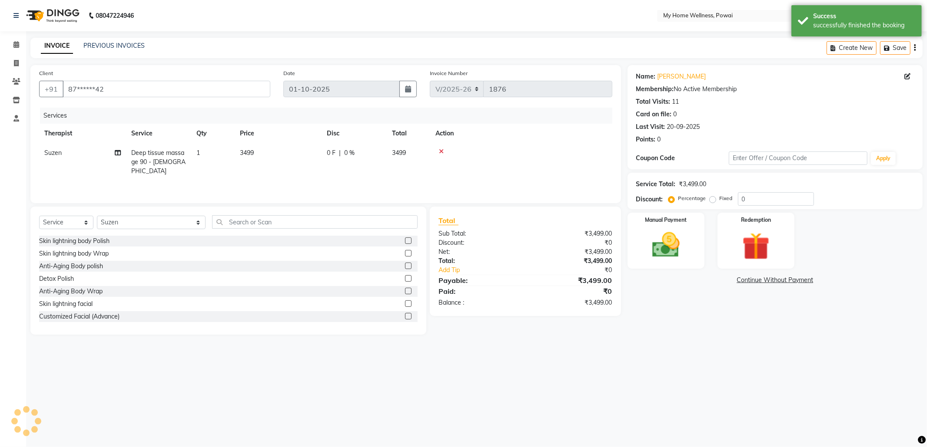
click at [156, 159] on span "Deep tissue massage 90 - [DEMOGRAPHIC_DATA]" at bounding box center [158, 162] width 54 height 26
select select "29657"
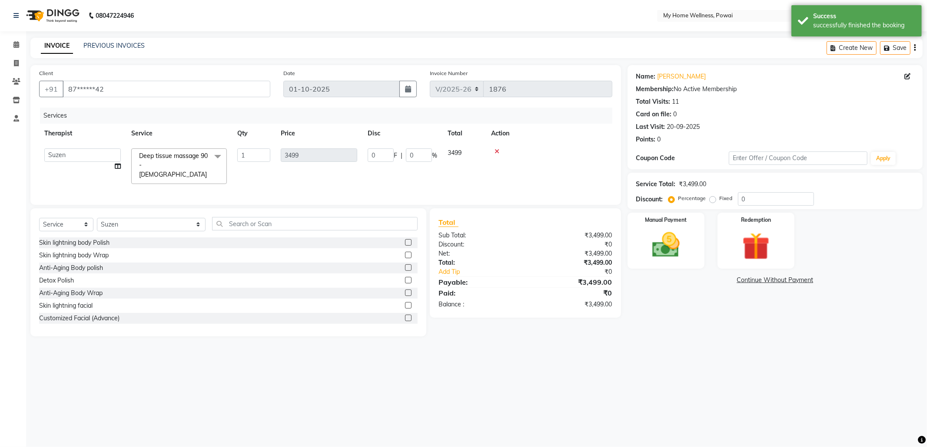
click at [218, 156] on span at bounding box center [217, 157] width 17 height 17
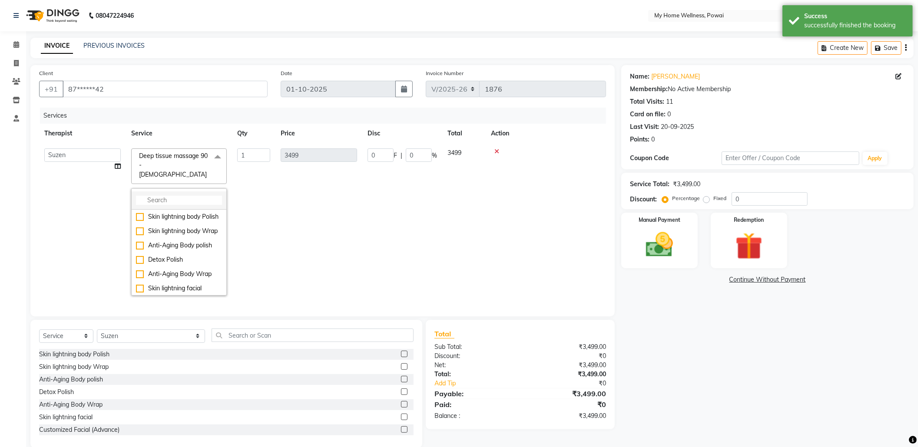
click at [205, 196] on input "multiselect-search" at bounding box center [179, 200] width 86 height 9
type input "swe"
click at [198, 259] on div "Swedish Massage 90 - [DEMOGRAPHIC_DATA]" at bounding box center [179, 268] width 86 height 18
checkbox input "true"
type input "2999"
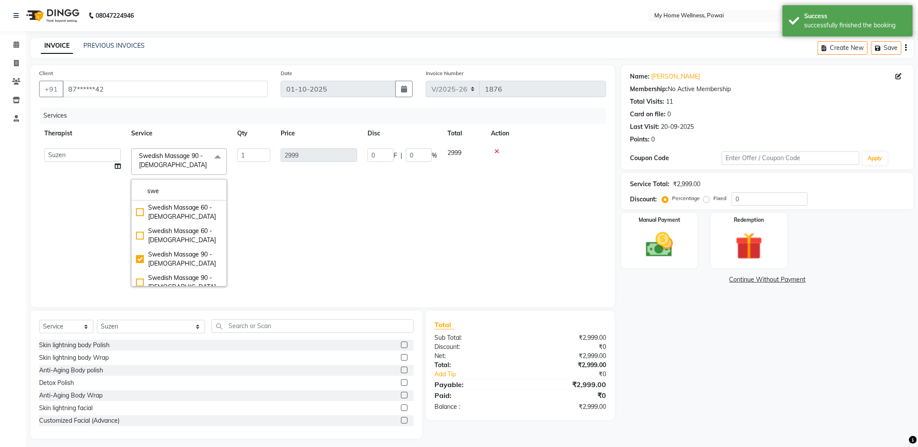
click at [324, 244] on td "2999" at bounding box center [318, 217] width 87 height 149
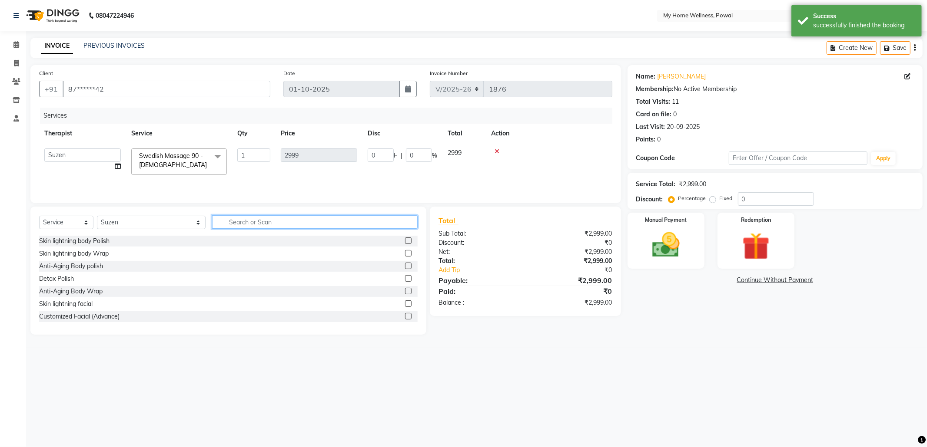
click at [212, 221] on input "text" at bounding box center [314, 221] width 205 height 13
type input "tr"
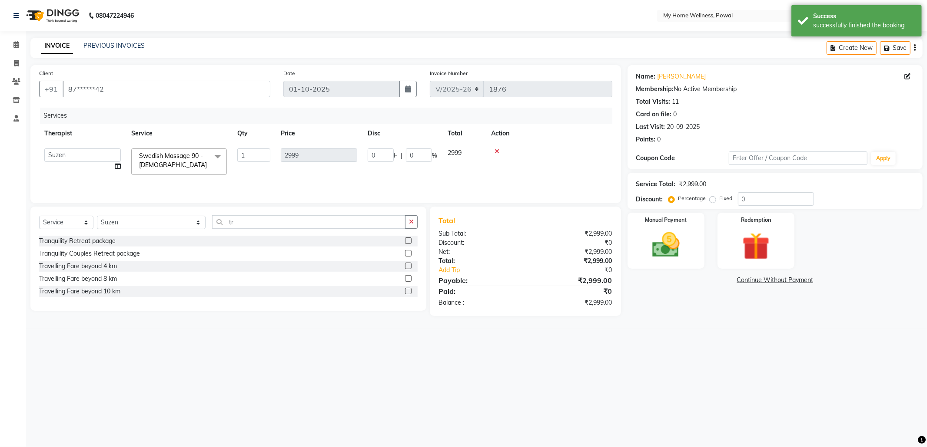
click at [407, 294] on label at bounding box center [408, 291] width 7 height 7
click at [407, 294] on input "checkbox" at bounding box center [408, 292] width 6 height 6
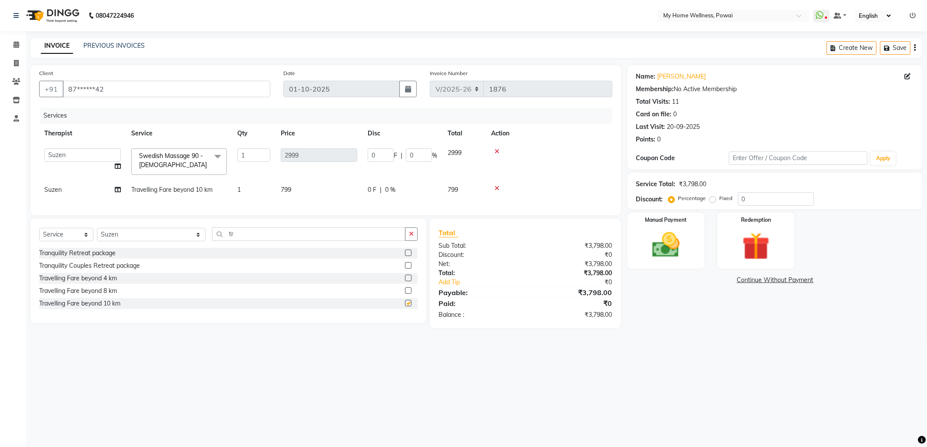
checkbox input "false"
click at [407, 281] on label at bounding box center [408, 278] width 7 height 7
click at [407, 281] on input "checkbox" at bounding box center [408, 279] width 6 height 6
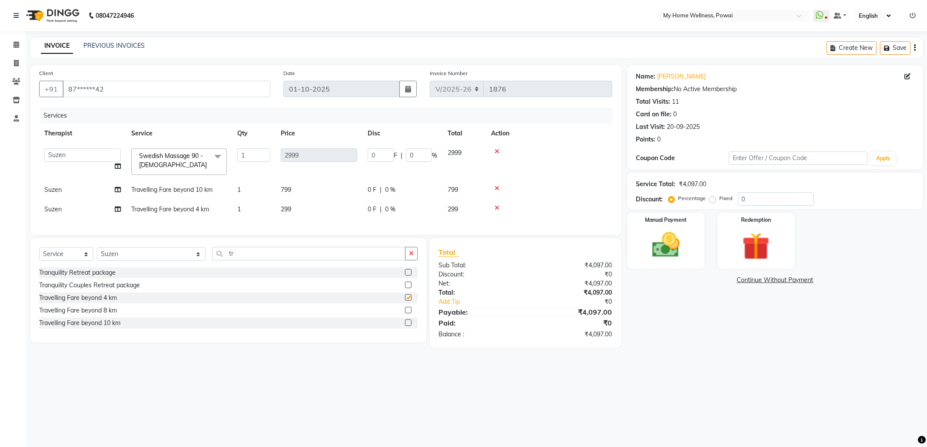
checkbox input "false"
click at [719, 202] on label "Fixed" at bounding box center [725, 199] width 13 height 8
click at [713, 202] on input "Fixed" at bounding box center [714, 198] width 6 height 6
radio input "true"
click at [805, 202] on input "0" at bounding box center [776, 198] width 76 height 13
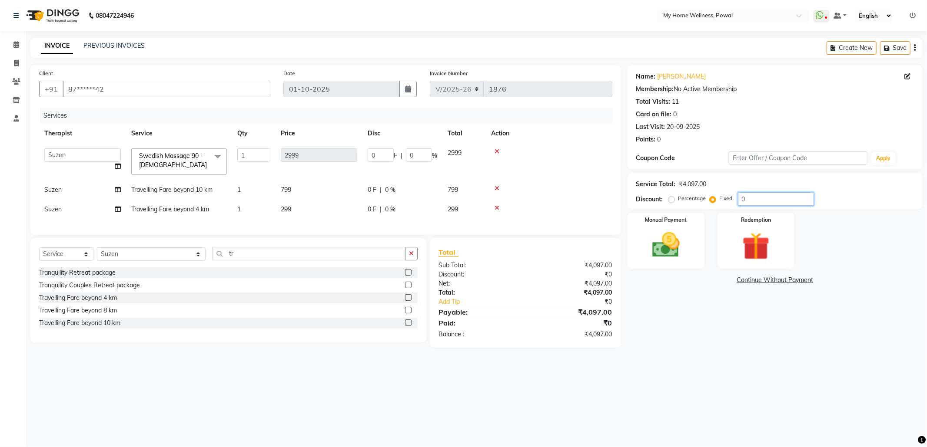
type input "09"
type input "6.59"
type input "0.22"
type input "097"
type input "71"
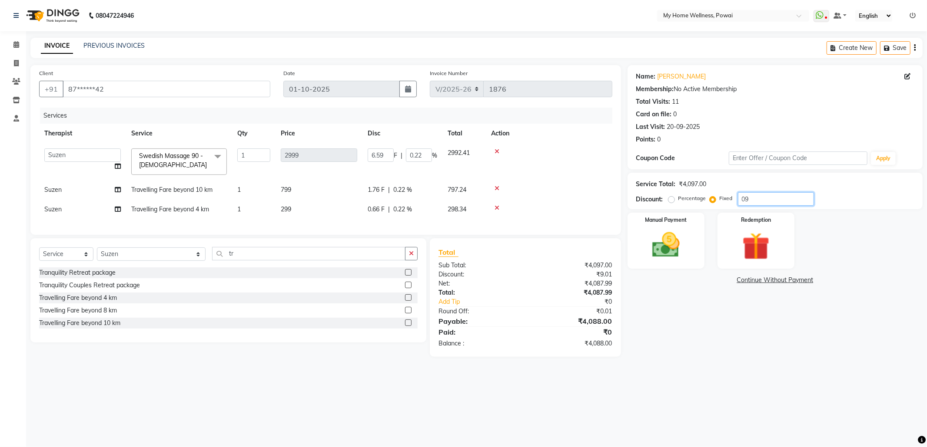
type input "2.37"
type input "097"
click at [692, 235] on div "Manual Payment" at bounding box center [666, 241] width 80 height 58
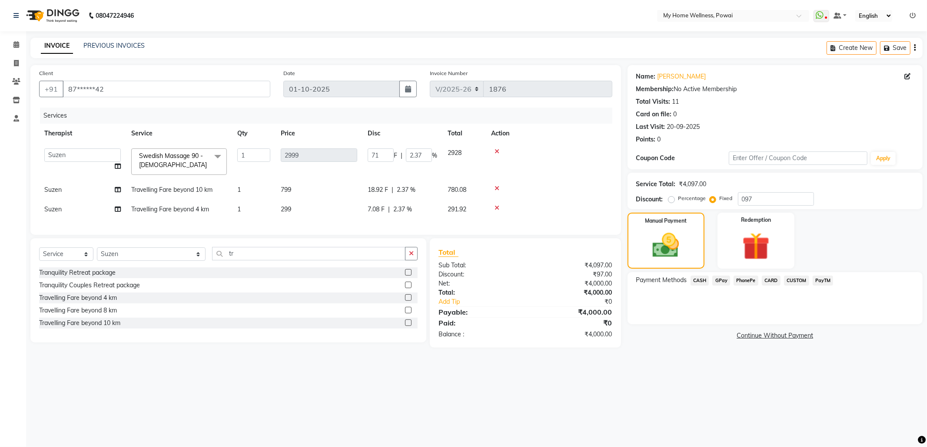
click at [716, 283] on span "GPay" at bounding box center [721, 281] width 18 height 10
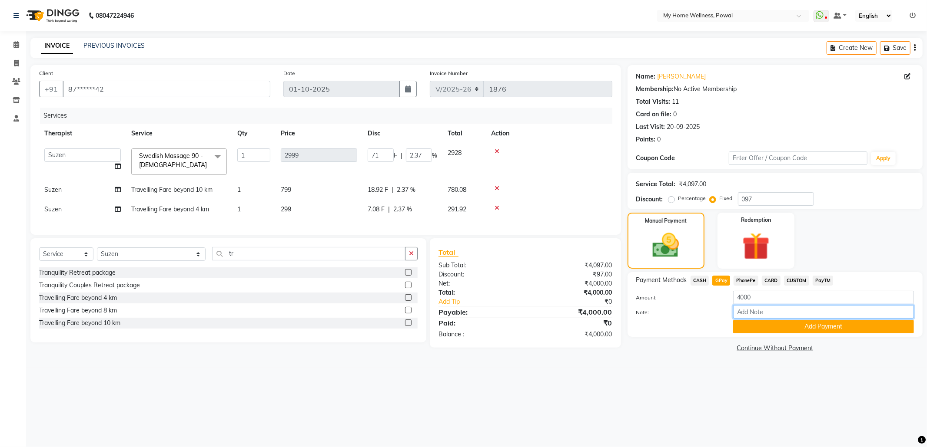
click at [761, 312] on input "Note:" at bounding box center [823, 311] width 181 height 13
type input "krishna mam account"
click at [841, 327] on button "Add Payment" at bounding box center [823, 326] width 181 height 13
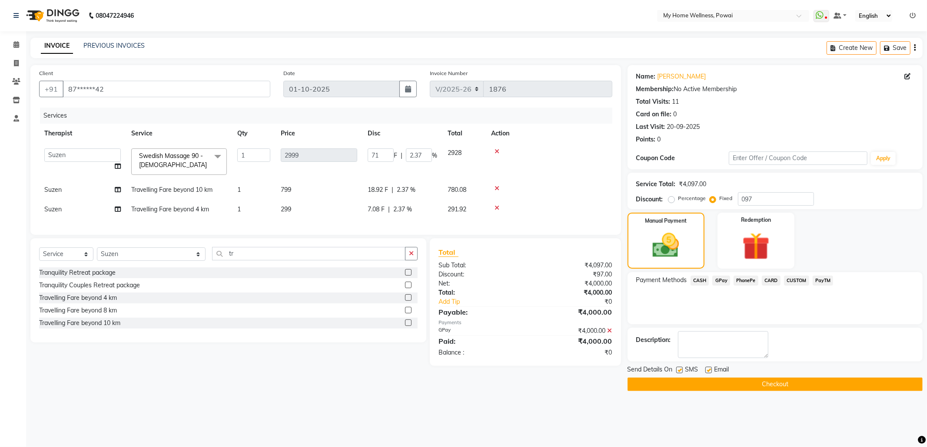
click at [812, 386] on button "Checkout" at bounding box center [774, 384] width 295 height 13
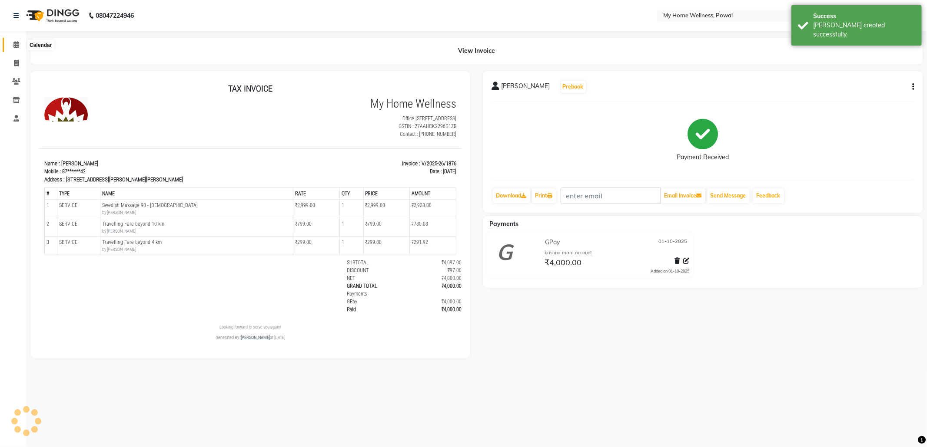
click at [16, 42] on icon at bounding box center [16, 44] width 6 height 7
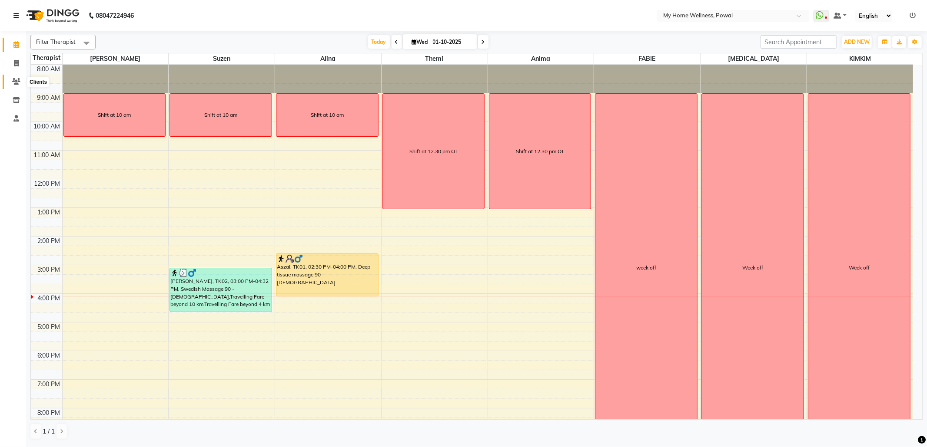
click at [16, 83] on icon at bounding box center [16, 81] width 8 height 7
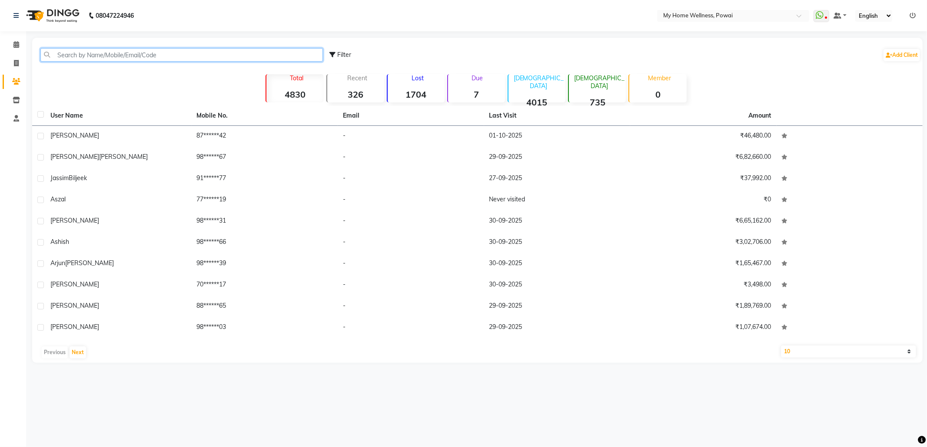
click at [134, 53] on input "text" at bounding box center [181, 54] width 282 height 13
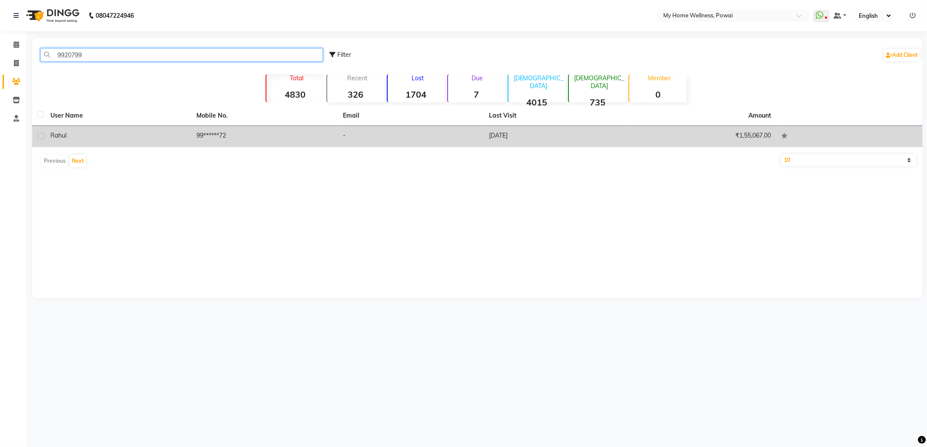
type input "9920799"
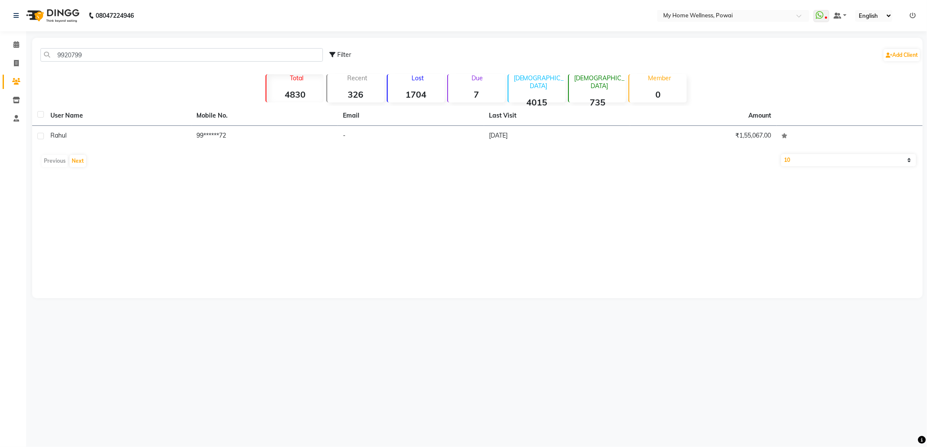
drag, startPoint x: 193, startPoint y: 140, endPoint x: 213, endPoint y: 159, distance: 27.7
click at [192, 140] on td "99******72" at bounding box center [265, 136] width 146 height 21
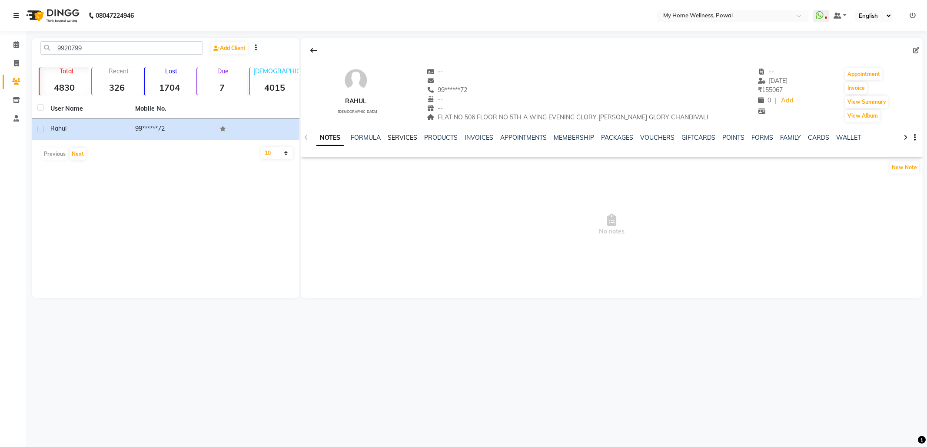
click at [400, 135] on link "SERVICES" at bounding box center [402, 138] width 30 height 8
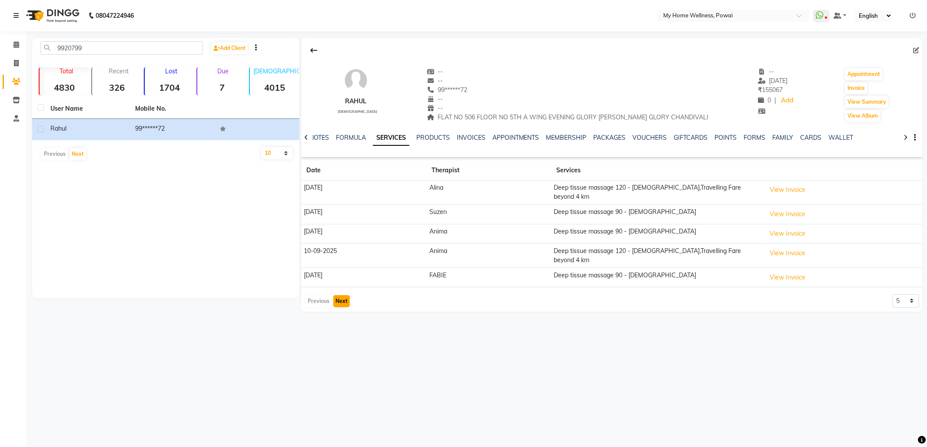
click at [341, 297] on button "Next" at bounding box center [341, 301] width 17 height 12
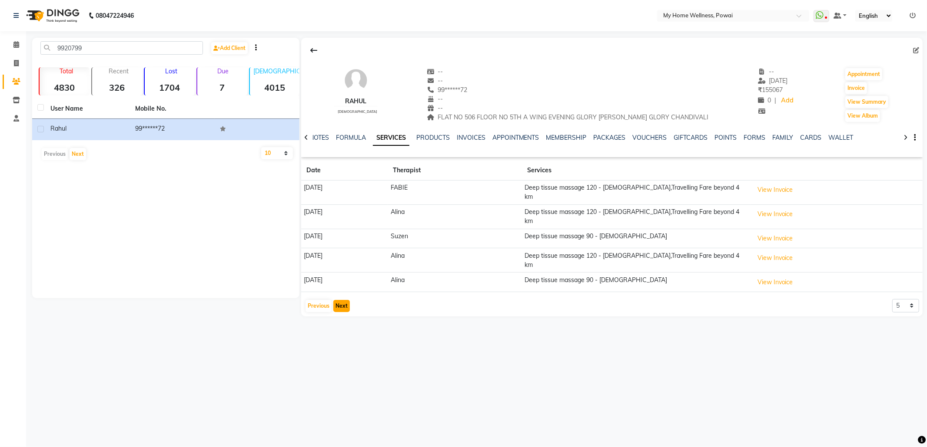
click at [341, 300] on button "Next" at bounding box center [341, 306] width 17 height 12
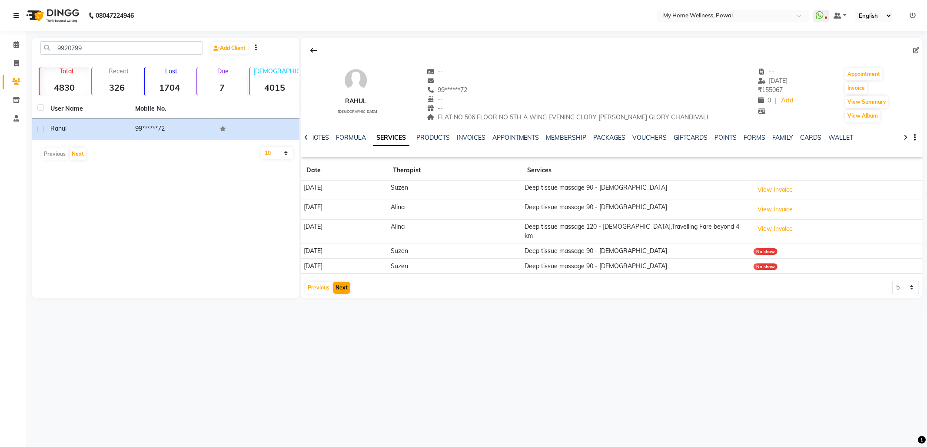
click at [341, 297] on div "Rahul [DEMOGRAPHIC_DATA] -- -- 99******72 -- -- FLAT NO 506 FLOOR NO 5TH A WING…" at bounding box center [611, 168] width 621 height 261
click at [341, 288] on button "Next" at bounding box center [341, 288] width 17 height 12
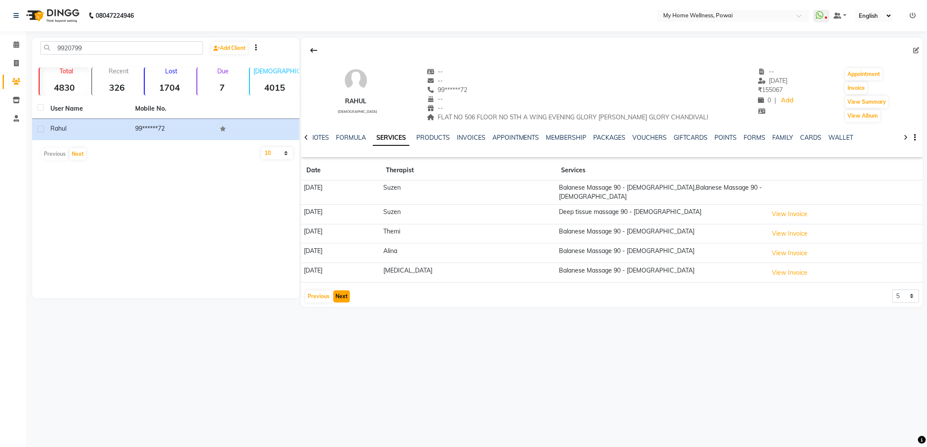
click at [341, 291] on button "Next" at bounding box center [341, 297] width 17 height 12
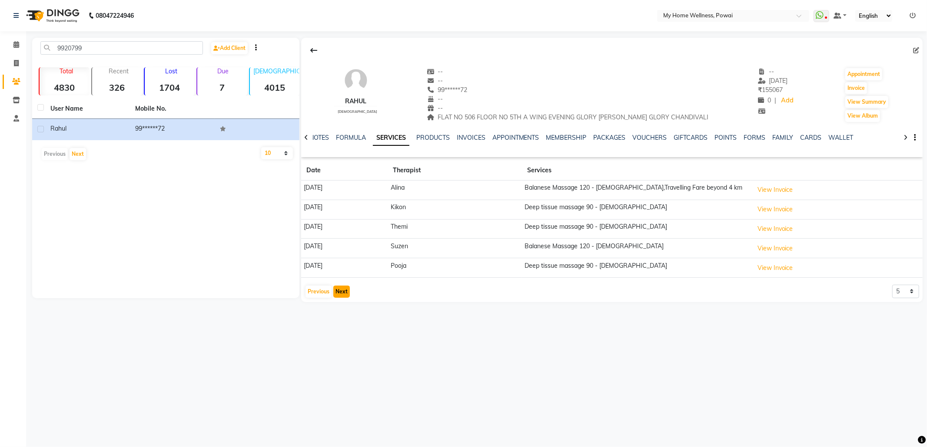
click at [341, 288] on button "Next" at bounding box center [341, 292] width 17 height 12
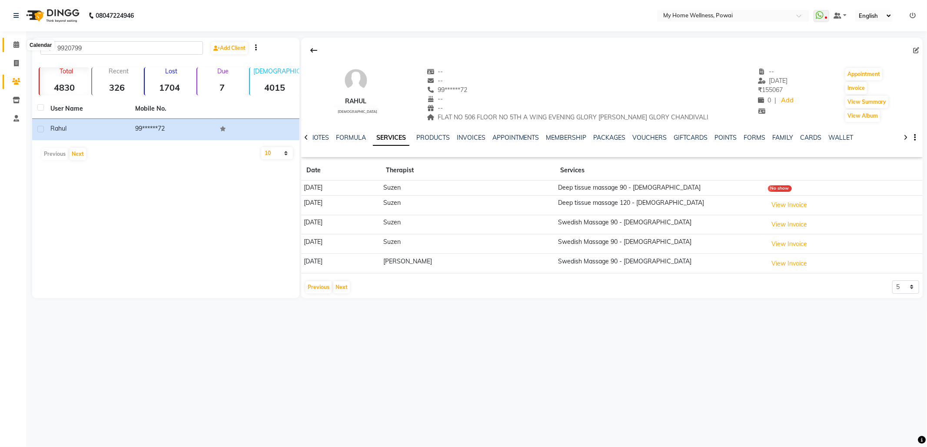
click at [14, 44] on icon at bounding box center [16, 44] width 6 height 7
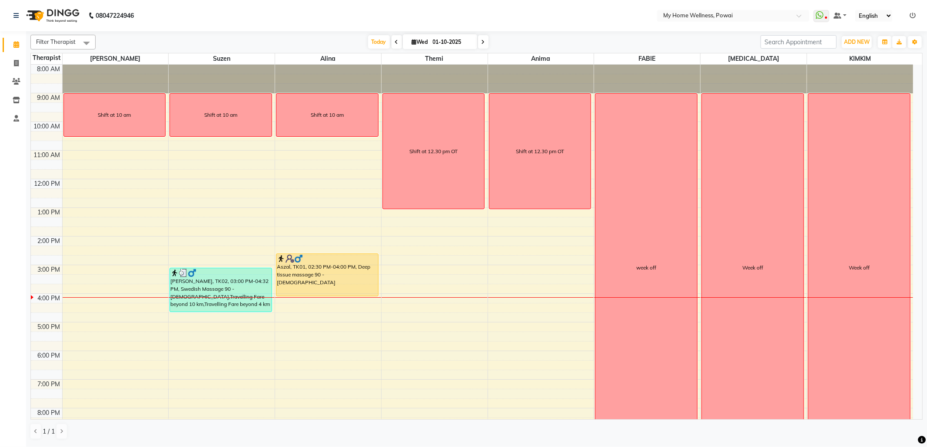
click at [97, 320] on div "8:00 AM 9:00 AM 10:00 AM 11:00 AM 12:00 PM 1:00 PM 2:00 PM 3:00 PM 4:00 PM 5:00…" at bounding box center [472, 265] width 882 height 401
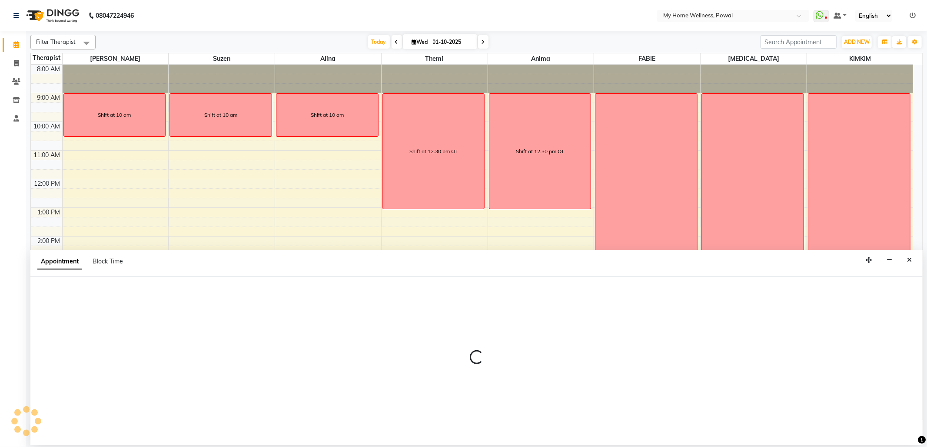
select select "85690"
select select "tentative"
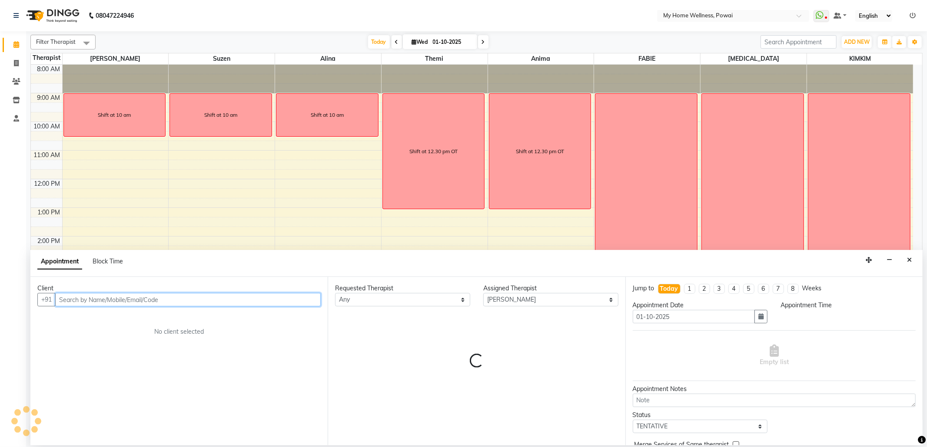
select select "1005"
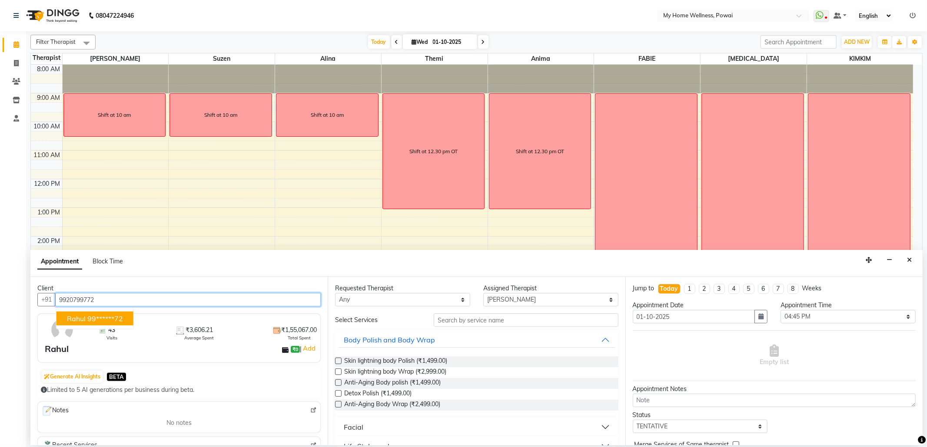
click at [103, 319] on ngb-highlight "99******72" at bounding box center [105, 318] width 36 height 9
type input "99******72"
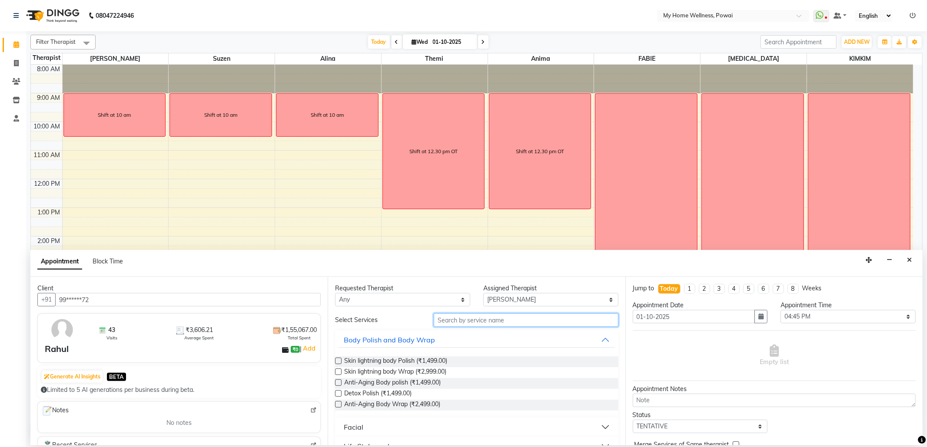
click at [479, 317] on input "text" at bounding box center [526, 320] width 184 height 13
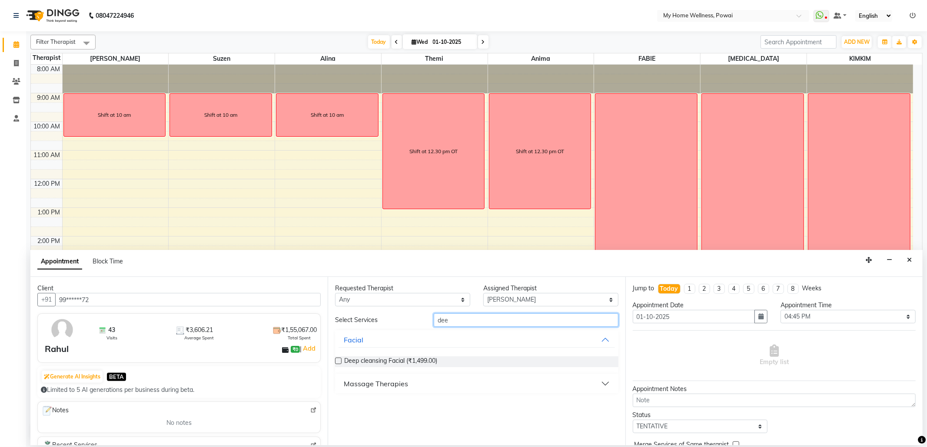
type input "dee"
click at [390, 387] on div "Massage Therapies" at bounding box center [376, 384] width 64 height 10
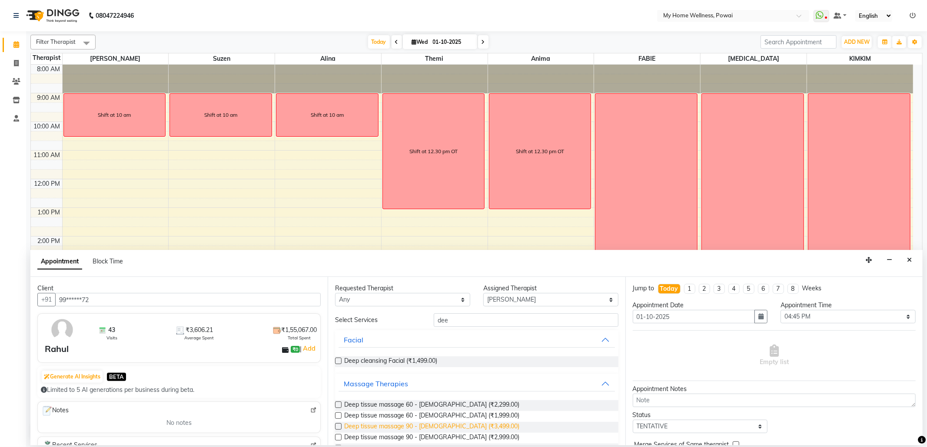
click at [424, 427] on span "Deep tissue massage 90 - [DEMOGRAPHIC_DATA] (₹3,499.00)" at bounding box center [431, 427] width 175 height 11
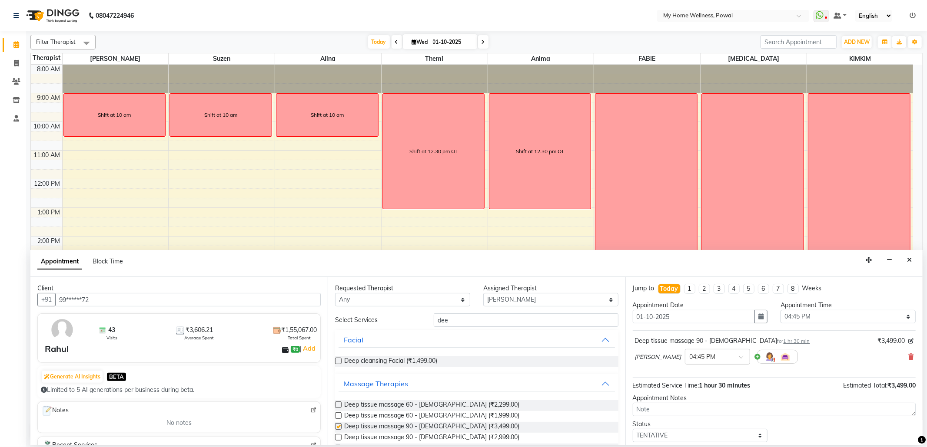
checkbox input "false"
click at [800, 317] on select "Select 09:00 AM 09:15 AM 09:30 AM 09:45 AM 10:00 AM 10:15 AM 10:30 AM 10:45 AM …" at bounding box center [847, 316] width 135 height 13
select select "990"
click at [780, 311] on select "Select 09:00 AM 09:15 AM 09:30 AM 09:45 AM 10:00 AM 10:15 AM 10:30 AM 10:45 AM …" at bounding box center [847, 316] width 135 height 13
click at [700, 436] on select "Select TENTATIVE CONFIRM CHECK-IN UPCOMING" at bounding box center [699, 435] width 135 height 13
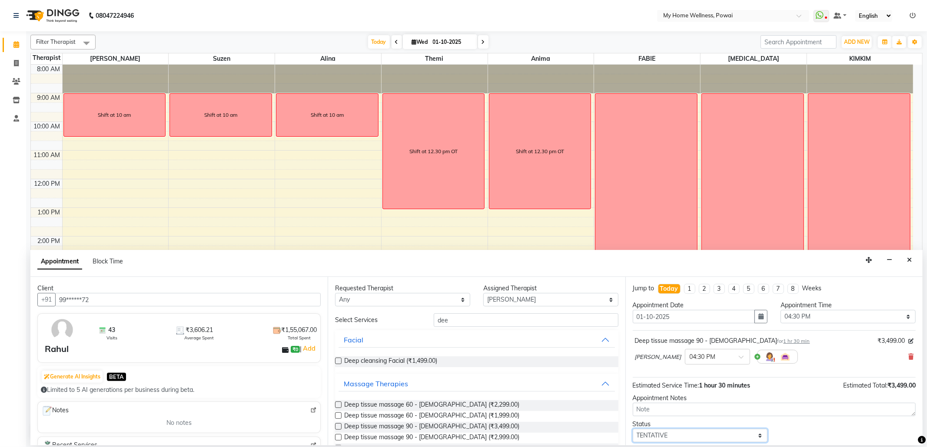
select select "confirm booking"
click at [632, 431] on select "Select TENTATIVE CONFIRM CHECK-IN UPCOMING" at bounding box center [699, 435] width 135 height 13
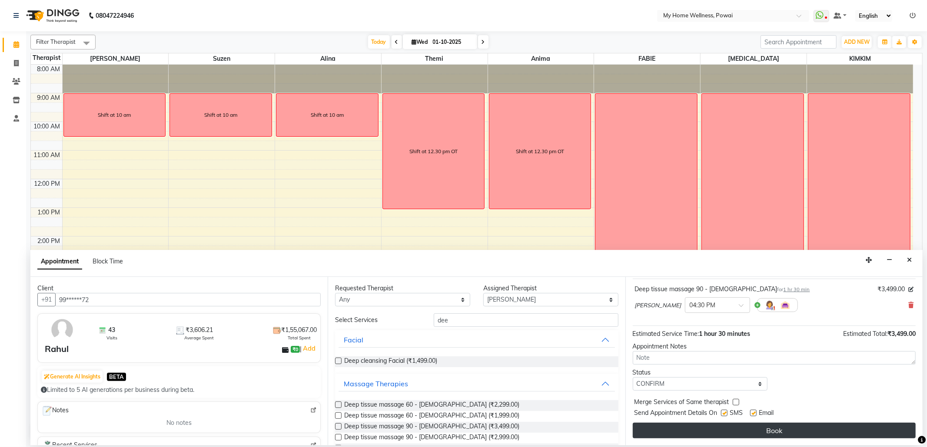
click at [695, 435] on button "Book" at bounding box center [773, 431] width 283 height 16
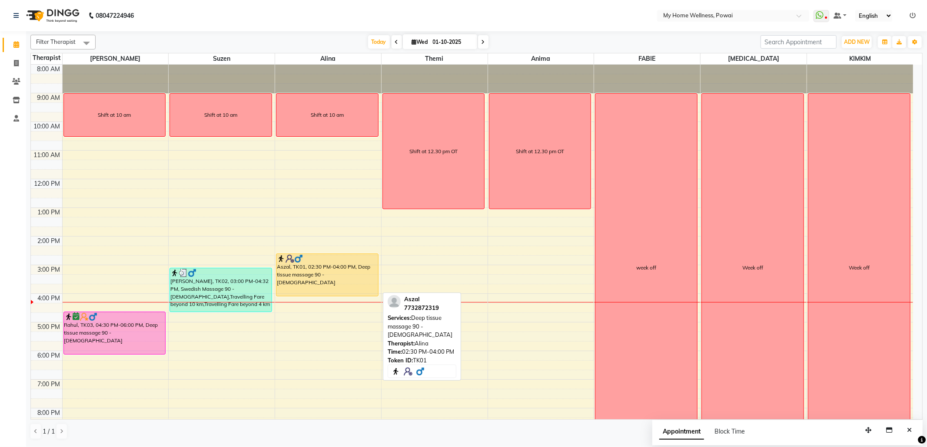
click at [306, 263] on div at bounding box center [327, 259] width 101 height 9
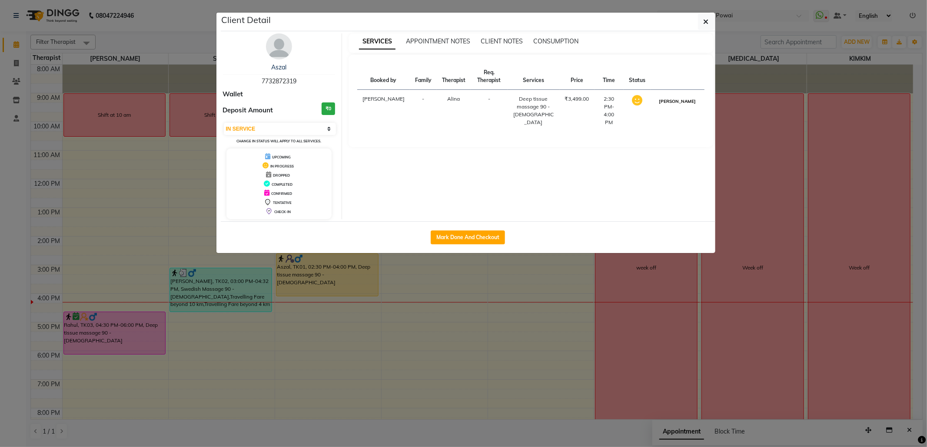
click at [685, 105] on button "[PERSON_NAME]" at bounding box center [676, 101] width 41 height 11
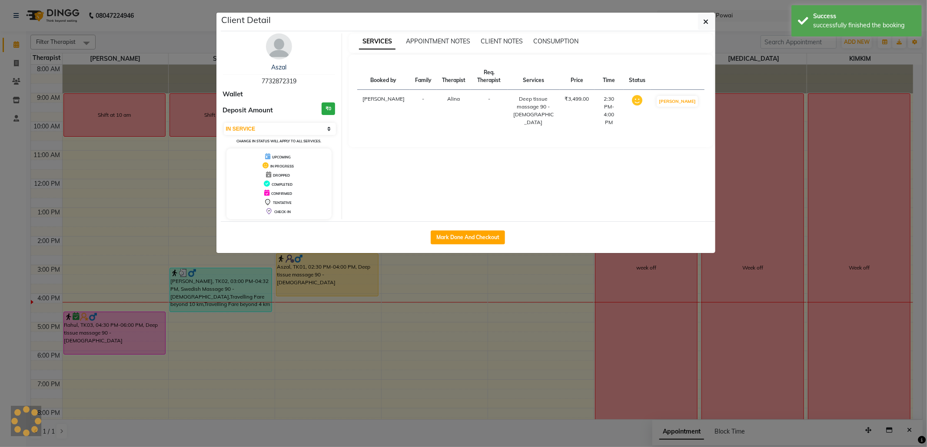
select select "3"
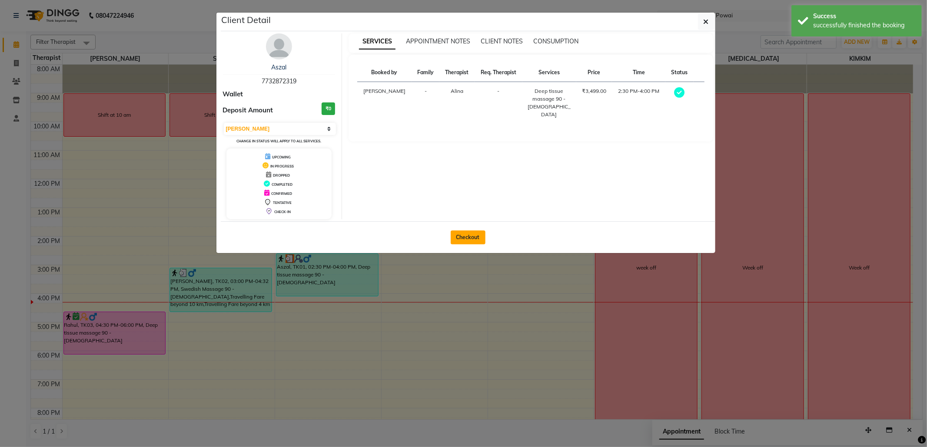
click at [468, 235] on button "Checkout" at bounding box center [467, 238] width 35 height 14
select select "service"
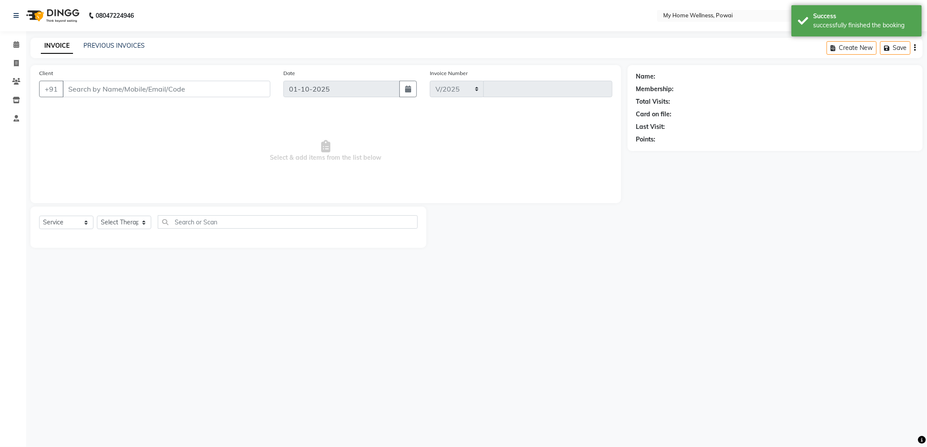
select select "682"
type input "1877"
type input "77******19"
select select "30586"
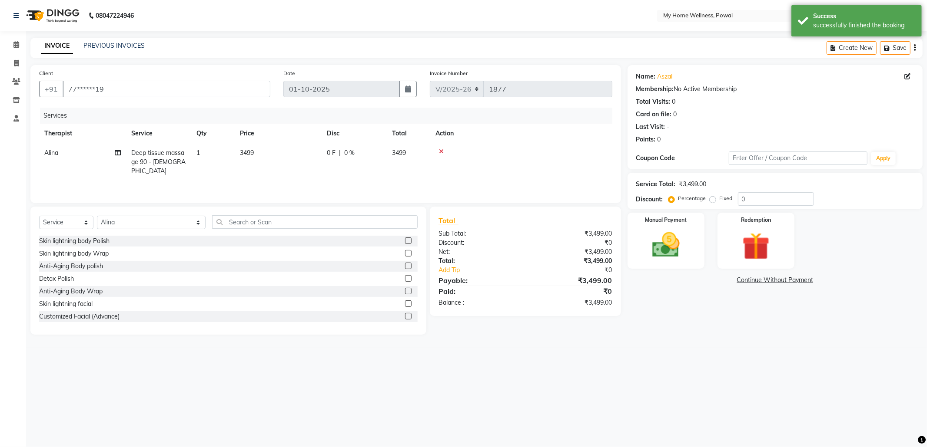
click at [175, 152] on span "Deep tissue massage 90 - [DEMOGRAPHIC_DATA]" at bounding box center [158, 162] width 54 height 26
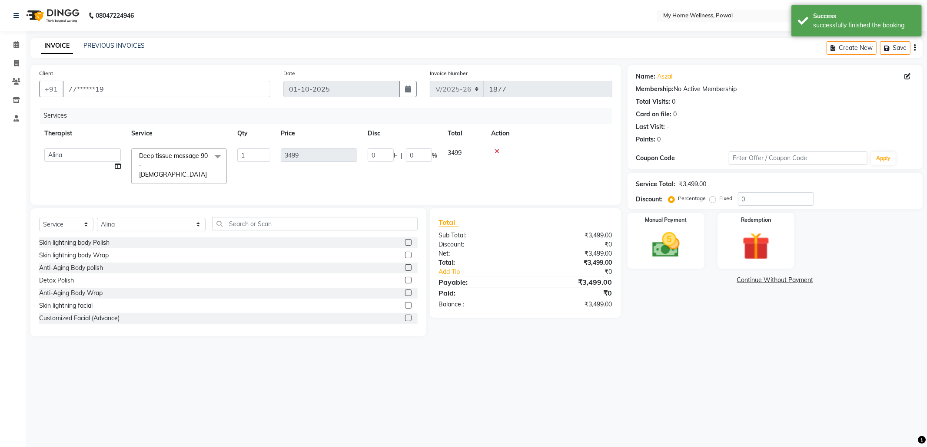
click at [219, 155] on span at bounding box center [217, 157] width 17 height 17
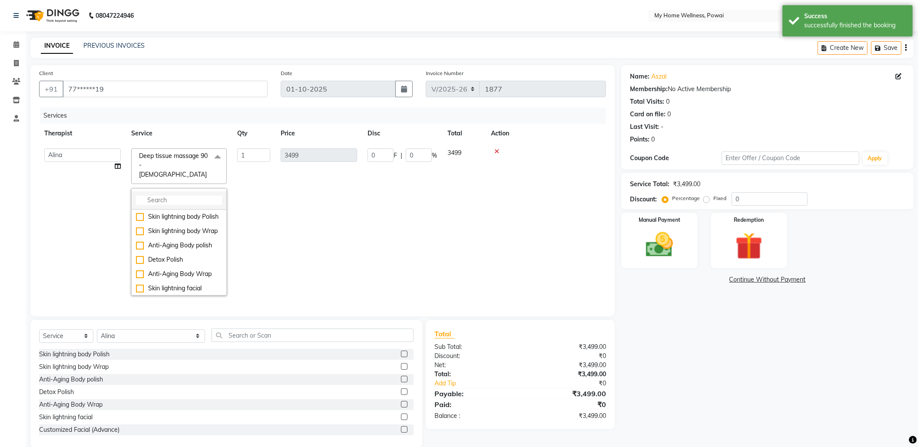
click at [202, 196] on input "multiselect-search" at bounding box center [179, 200] width 86 height 9
type input "ba"
click at [183, 259] on div "Balanese Massage 90 - [DEMOGRAPHIC_DATA]" at bounding box center [179, 268] width 86 height 18
checkbox input "true"
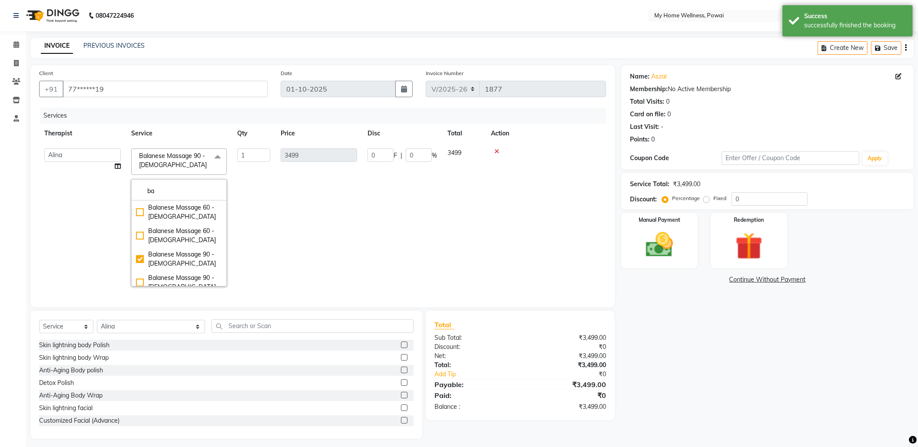
click at [306, 219] on td "3499" at bounding box center [318, 217] width 87 height 149
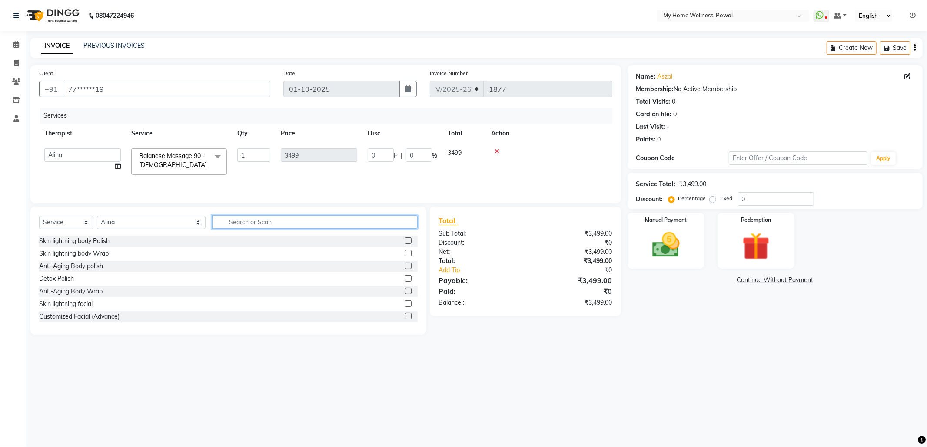
click at [303, 224] on input "text" at bounding box center [314, 221] width 205 height 13
type input "tr"
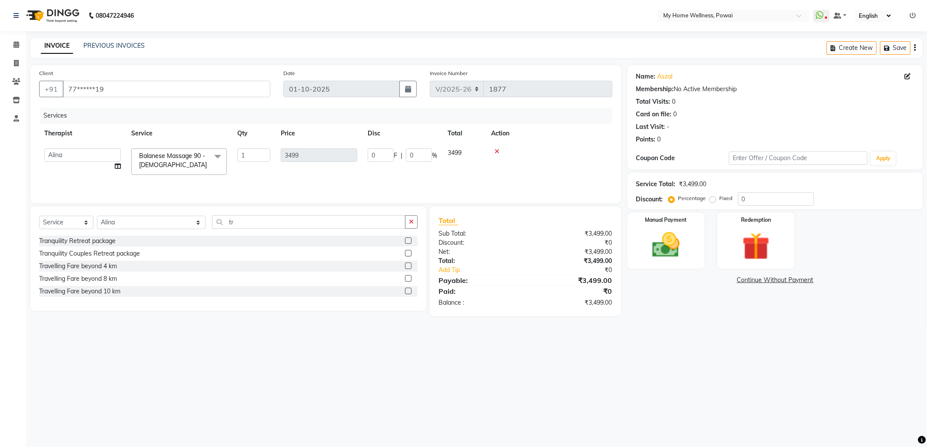
click at [406, 294] on label at bounding box center [408, 291] width 7 height 7
click at [406, 294] on input "checkbox" at bounding box center [408, 292] width 6 height 6
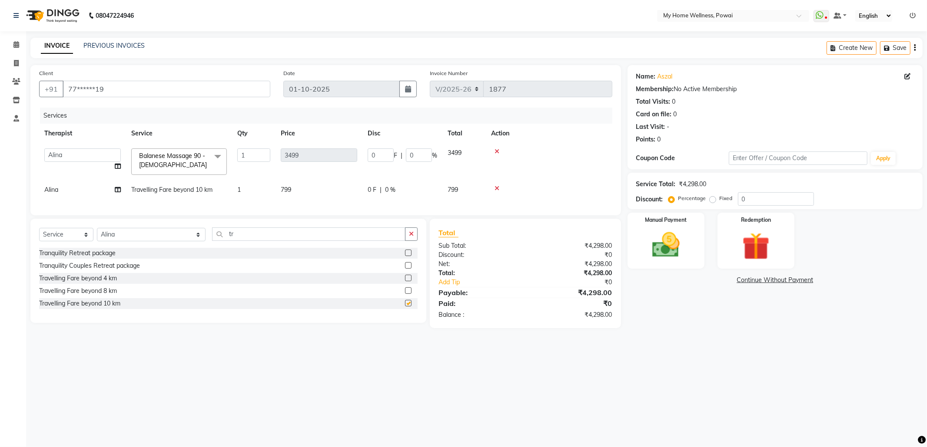
checkbox input "false"
click at [496, 186] on icon at bounding box center [496, 188] width 5 height 6
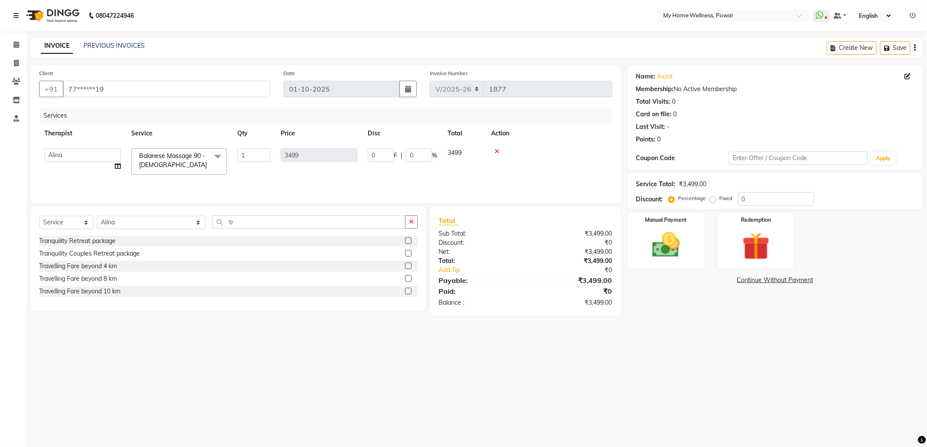
click at [406, 281] on label at bounding box center [408, 278] width 7 height 7
click at [406, 281] on input "checkbox" at bounding box center [408, 279] width 6 height 6
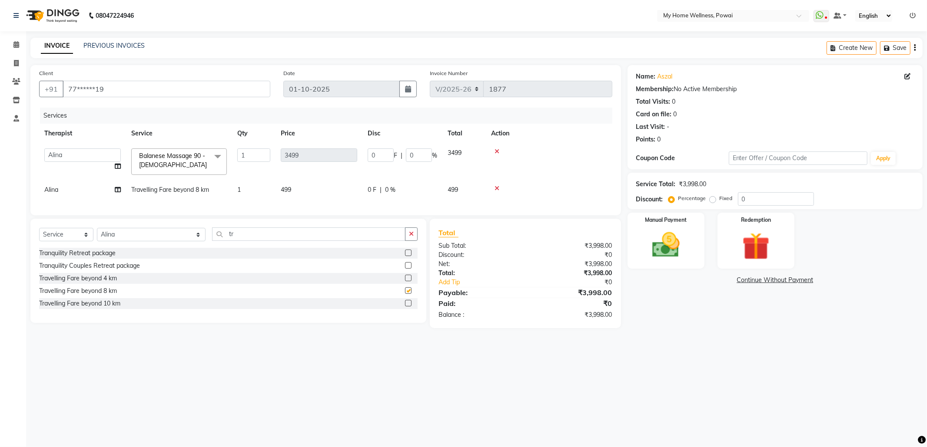
checkbox input "false"
click at [719, 199] on label "Fixed" at bounding box center [725, 199] width 13 height 8
click at [711, 199] on input "Fixed" at bounding box center [714, 198] width 6 height 6
radio input "true"
click at [758, 199] on input "0" at bounding box center [776, 198] width 76 height 13
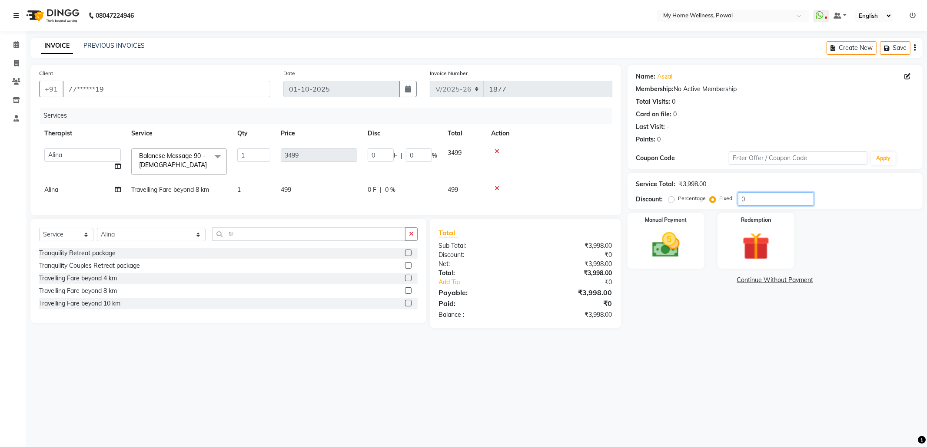
type input "04"
type input "3.5"
type input "0.1"
type input "049"
type input "42.88"
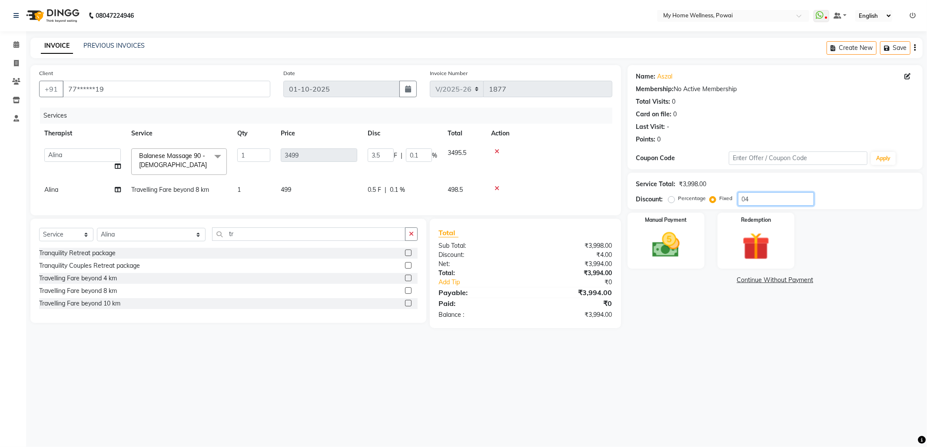
type input "1.23"
type input "0499"
type input "436.72"
type input "12.48"
type input "0499"
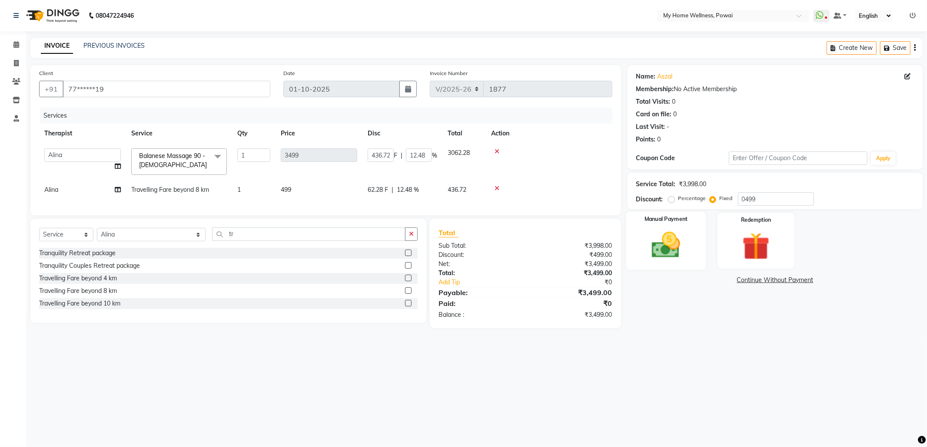
click at [684, 242] on img at bounding box center [665, 245] width 46 height 33
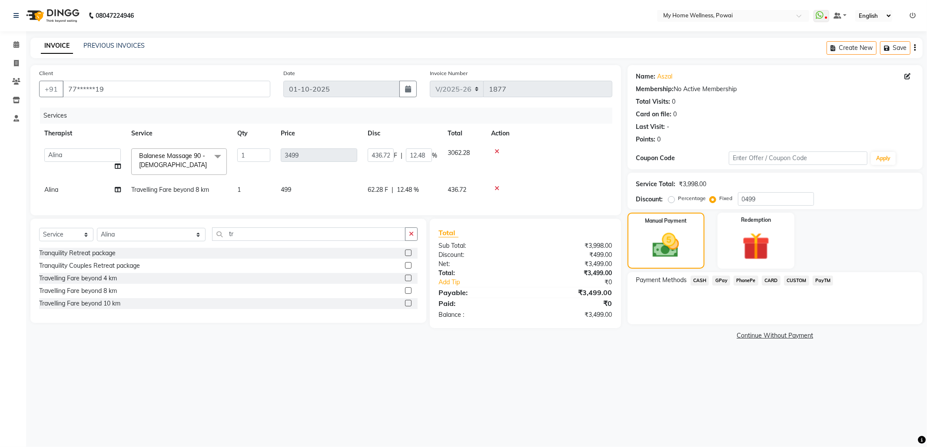
click at [721, 279] on span "GPay" at bounding box center [721, 281] width 18 height 10
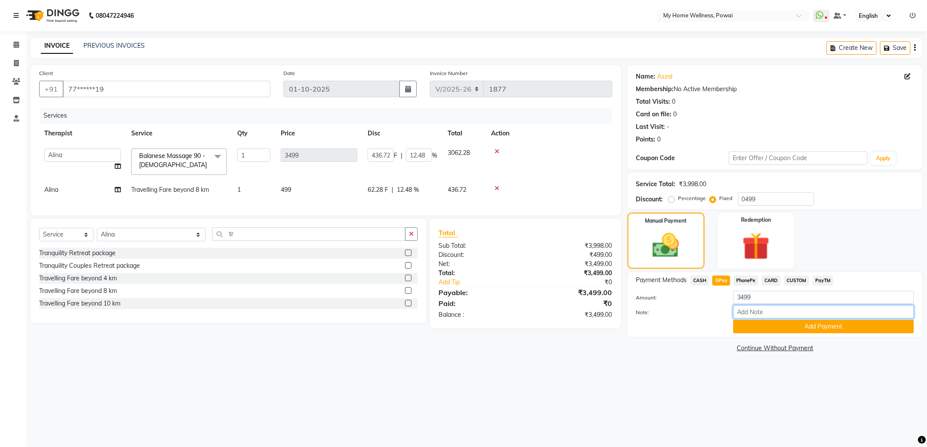
click at [749, 311] on input "Note:" at bounding box center [823, 311] width 181 height 13
type input "krishna mam account"
click at [778, 327] on button "Add Payment" at bounding box center [823, 326] width 181 height 13
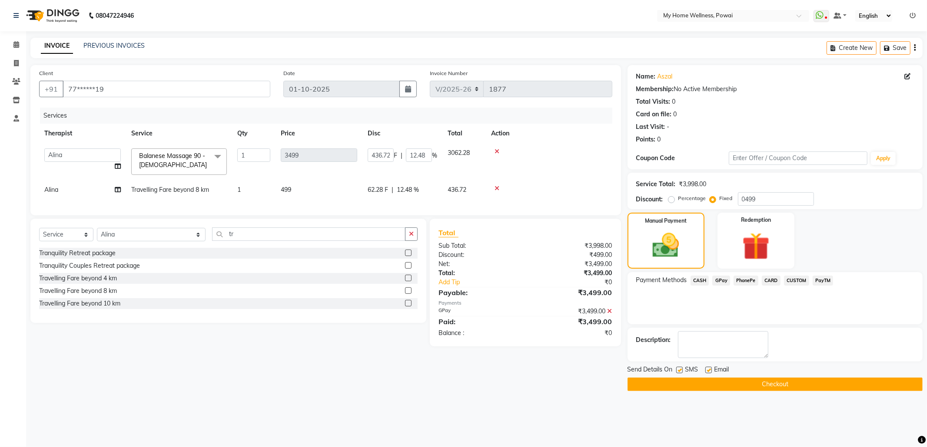
click at [761, 384] on button "Checkout" at bounding box center [774, 384] width 295 height 13
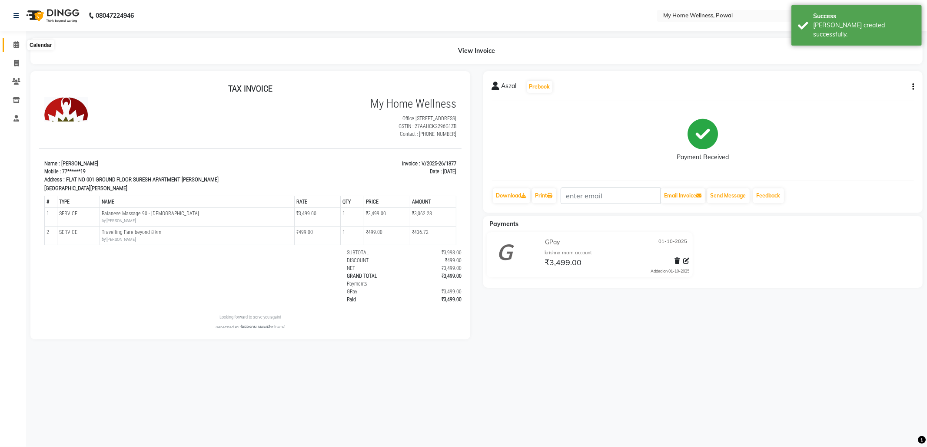
click at [17, 43] on icon at bounding box center [16, 44] width 6 height 7
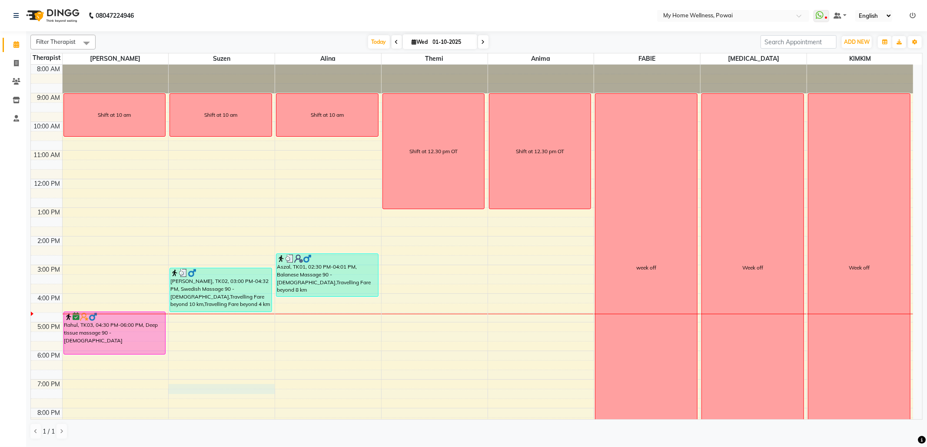
click at [207, 387] on div "8:00 AM 9:00 AM 10:00 AM 11:00 AM 12:00 PM 1:00 PM 2:00 PM 3:00 PM 4:00 PM 5:00…" at bounding box center [472, 265] width 882 height 401
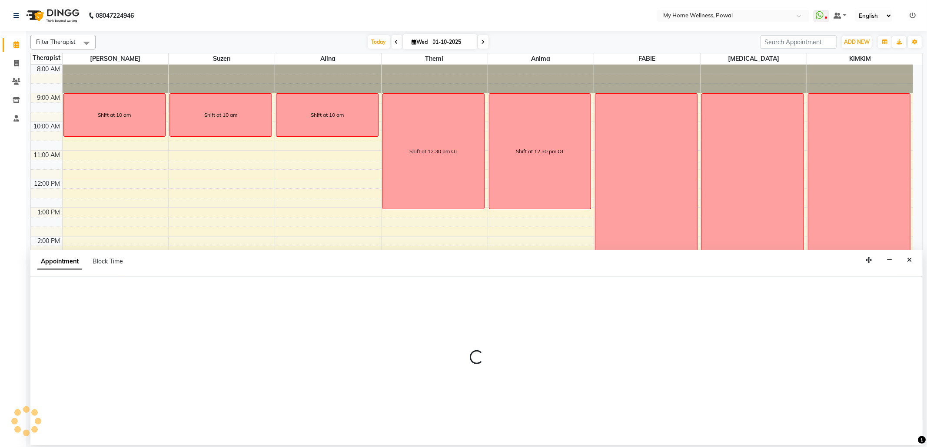
select select "29657"
select select "1140"
select select "tentative"
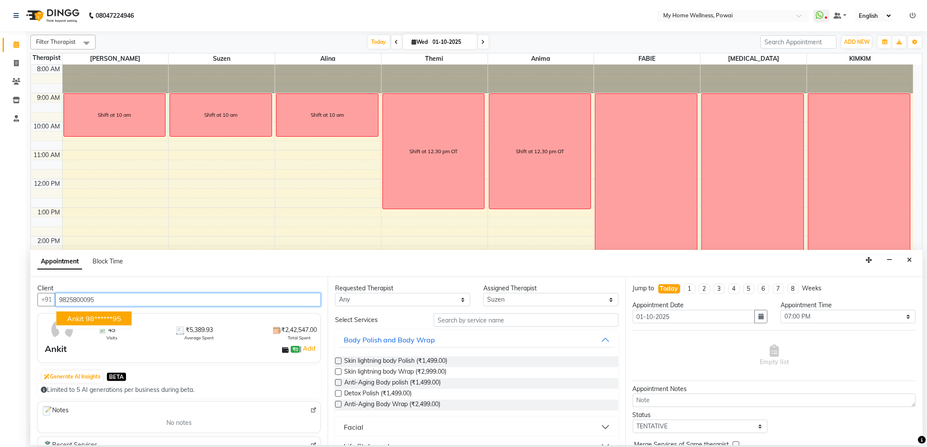
click at [115, 318] on ngb-highlight "98******95" at bounding box center [104, 318] width 36 height 9
type input "98******95"
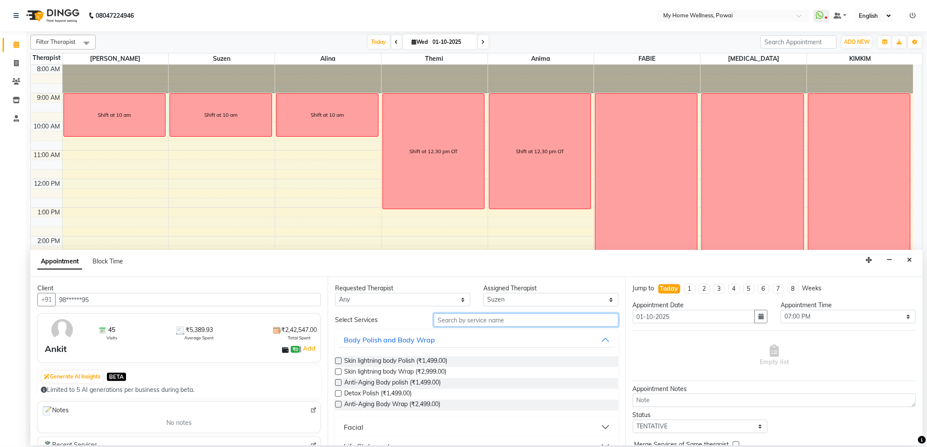
click at [452, 322] on input "text" at bounding box center [526, 320] width 184 height 13
drag, startPoint x: 463, startPoint y: 324, endPoint x: 380, endPoint y: 306, distance: 84.9
click at [380, 306] on div "Requested Therapist Any [PERSON_NAME] Anima [PERSON_NAME] [MEDICAL_DATA] [PERSO…" at bounding box center [476, 361] width 297 height 169
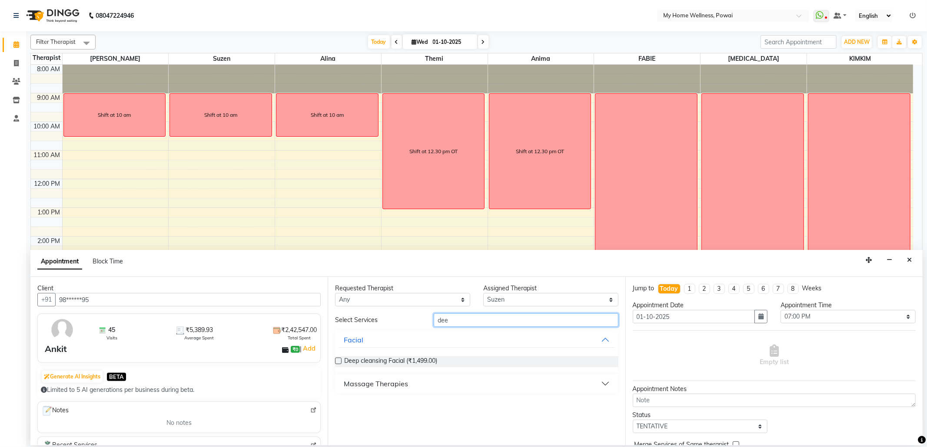
type input "dee"
click at [384, 388] on div "Massage Therapies" at bounding box center [376, 384] width 64 height 10
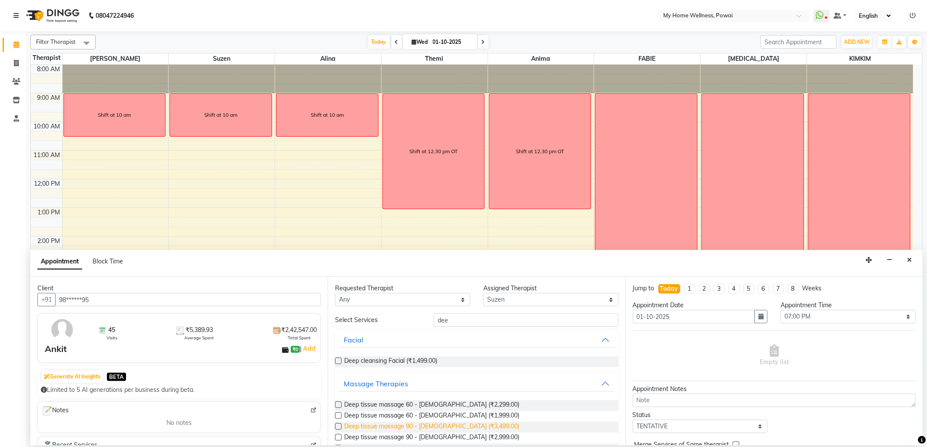
click at [436, 423] on span "Deep tissue massage 90 - [DEMOGRAPHIC_DATA] (₹3,499.00)" at bounding box center [431, 427] width 175 height 11
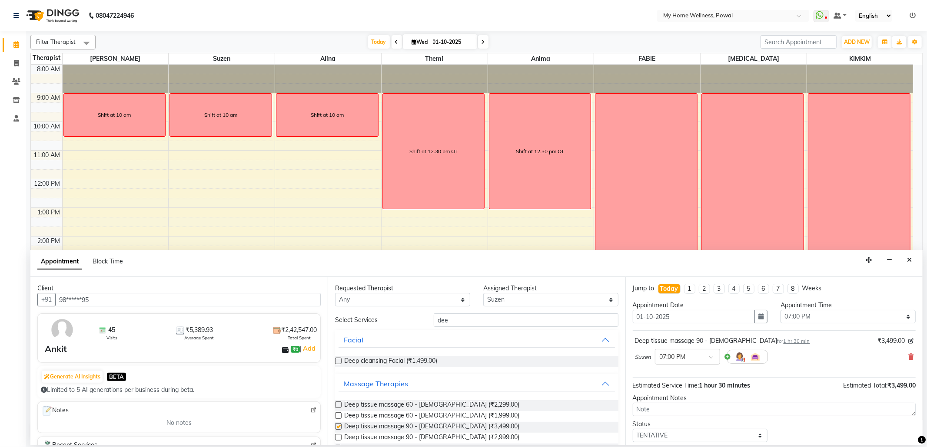
checkbox input "false"
click at [686, 440] on select "Select TENTATIVE CONFIRM CHECK-IN UPCOMING" at bounding box center [699, 435] width 135 height 13
select select "confirm booking"
click at [632, 431] on select "Select TENTATIVE CONFIRM CHECK-IN UPCOMING" at bounding box center [699, 435] width 135 height 13
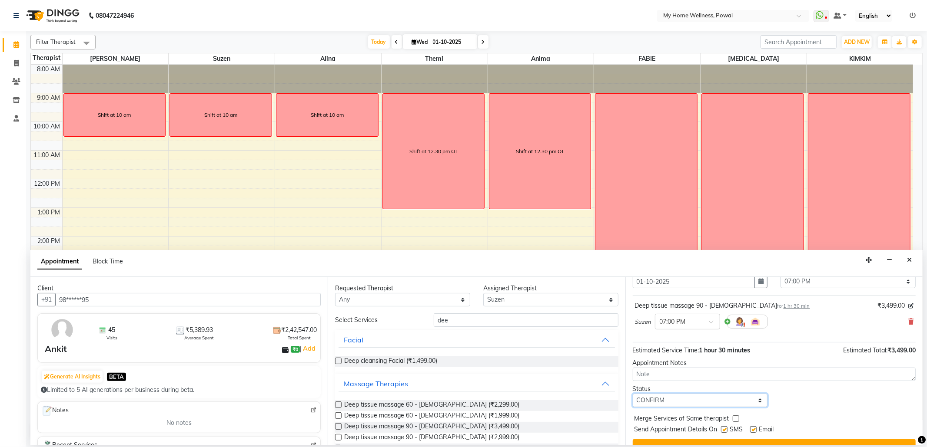
scroll to position [53, 0]
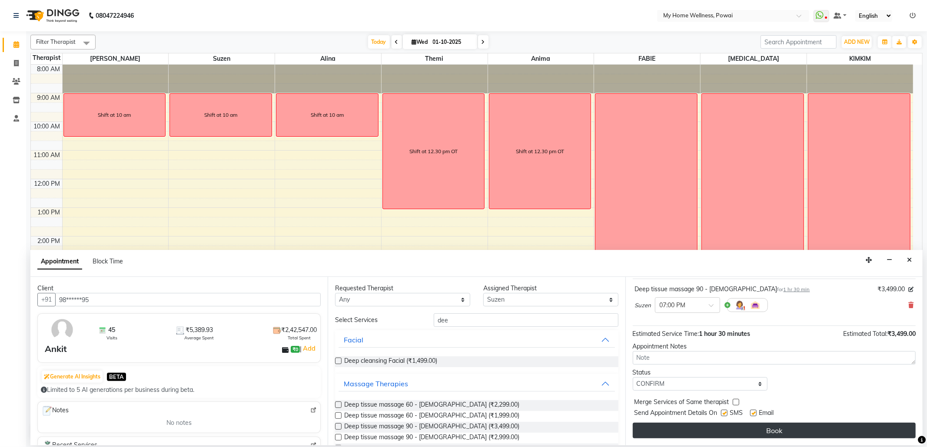
click at [690, 431] on button "Book" at bounding box center [773, 431] width 283 height 16
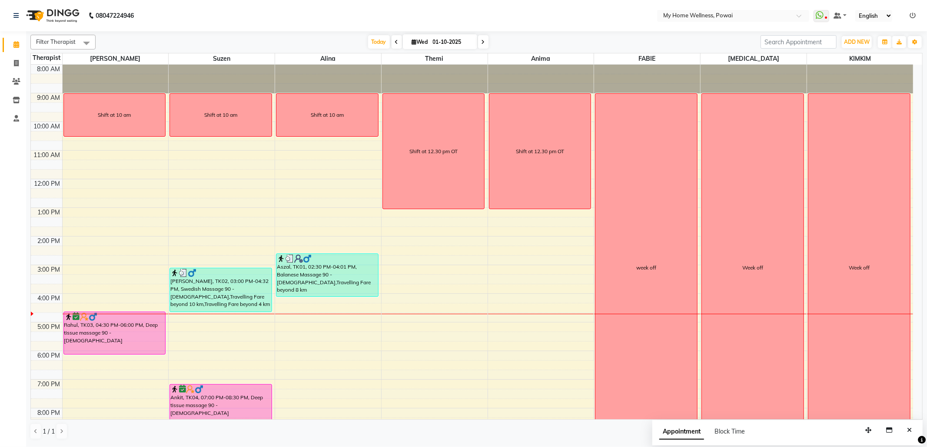
click at [520, 340] on div "8:00 AM 9:00 AM 10:00 AM 11:00 AM 12:00 PM 1:00 PM 2:00 PM 3:00 PM 4:00 PM 5:00…" at bounding box center [472, 265] width 882 height 401
select select "89436"
select select "tentative"
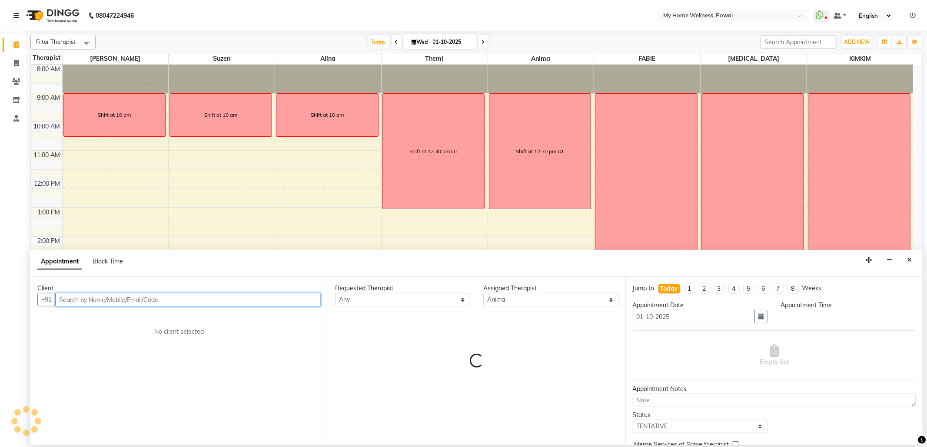
select select "1035"
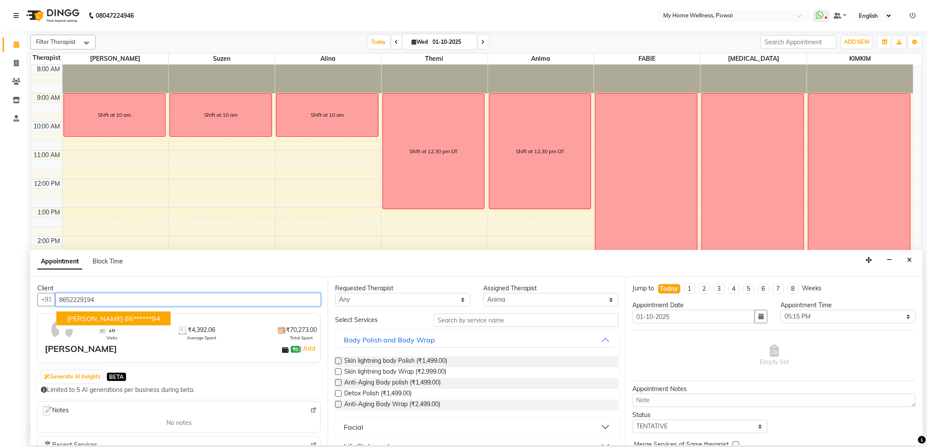
click at [125, 320] on ngb-highlight "86******94" at bounding box center [143, 318] width 36 height 9
type input "86******94"
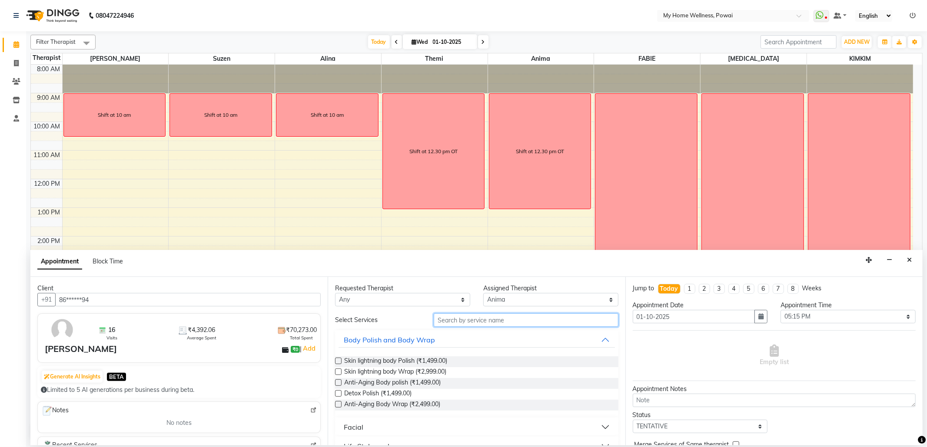
click at [487, 319] on input "text" at bounding box center [526, 320] width 184 height 13
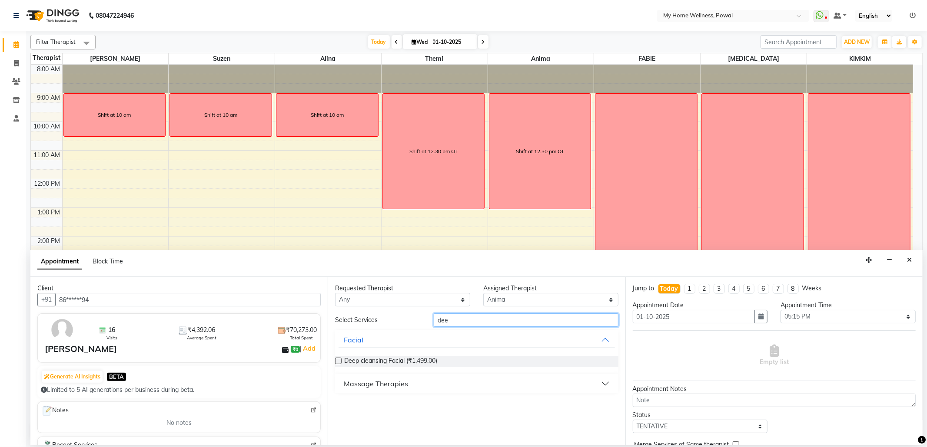
type input "dee"
click at [402, 385] on div "Massage Therapies" at bounding box center [376, 384] width 64 height 10
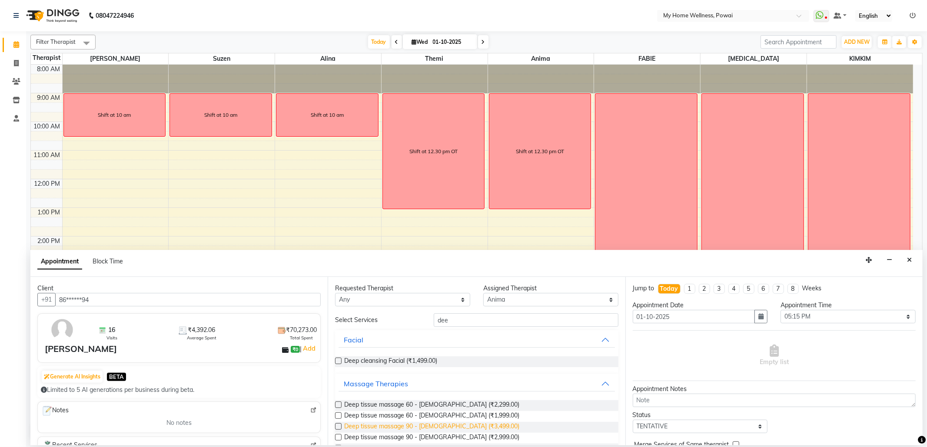
click at [436, 424] on span "Deep tissue massage 90 - [DEMOGRAPHIC_DATA] (₹3,499.00)" at bounding box center [431, 427] width 175 height 11
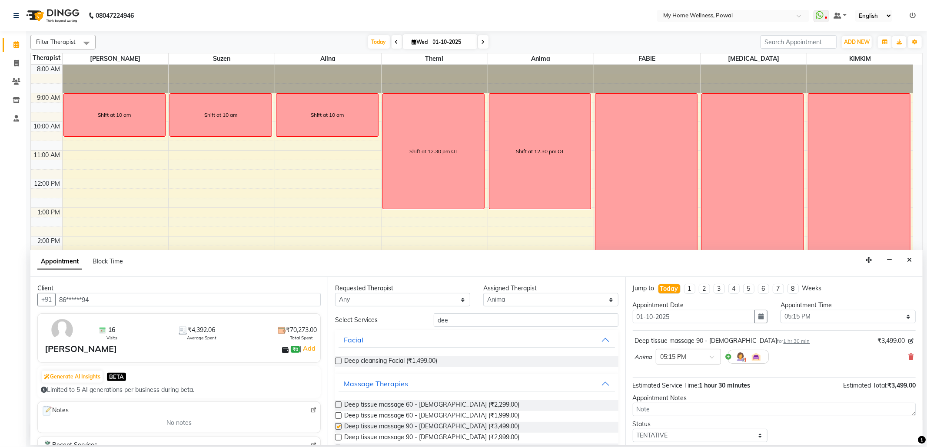
checkbox input "false"
click at [807, 314] on select "Select 09:00 AM 09:15 AM 09:30 AM 09:45 AM 10:00 AM 10:15 AM 10:30 AM 10:45 AM …" at bounding box center [847, 316] width 135 height 13
select select "1095"
click at [780, 311] on select "Select 09:00 AM 09:15 AM 09:30 AM 09:45 AM 10:00 AM 10:15 AM 10:30 AM 10:45 AM …" at bounding box center [847, 316] width 135 height 13
click at [672, 435] on select "Select TENTATIVE CONFIRM CHECK-IN UPCOMING" at bounding box center [699, 435] width 135 height 13
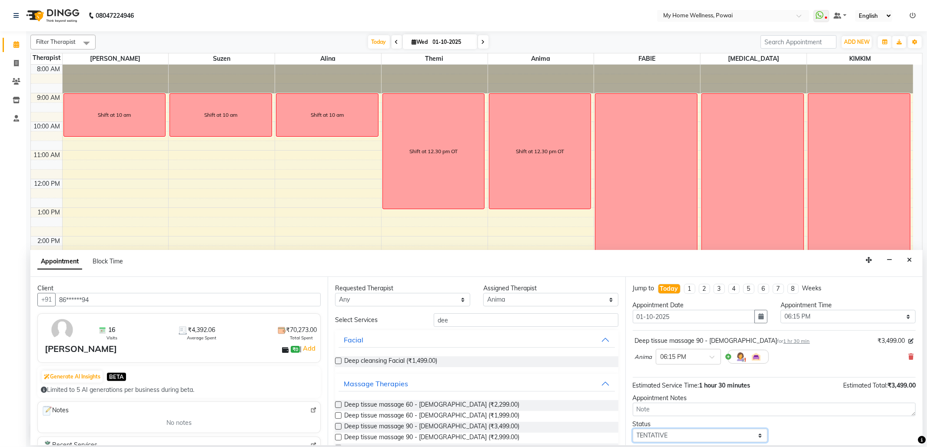
select select "confirm booking"
click at [632, 431] on select "Select TENTATIVE CONFIRM CHECK-IN UPCOMING" at bounding box center [699, 435] width 135 height 13
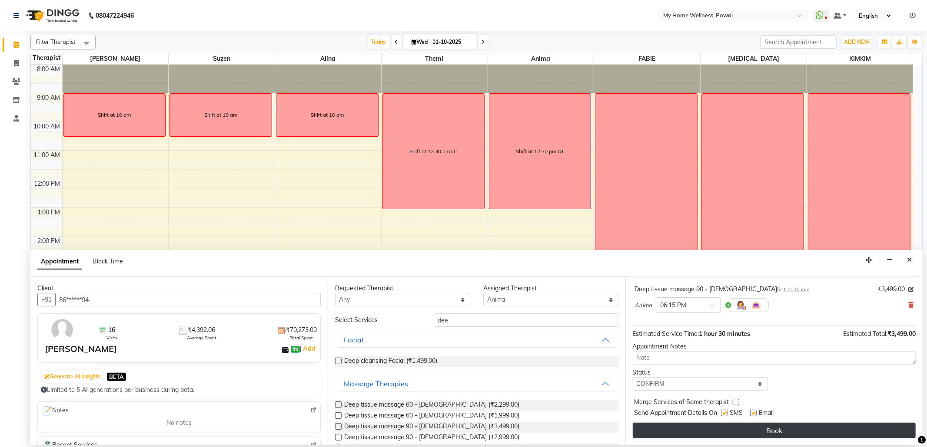
click at [680, 435] on button "Book" at bounding box center [773, 431] width 283 height 16
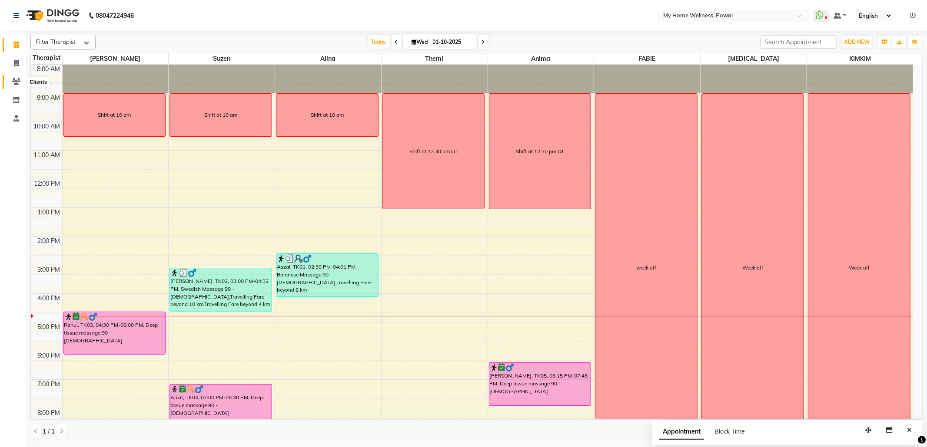
click at [12, 79] on icon at bounding box center [16, 81] width 8 height 7
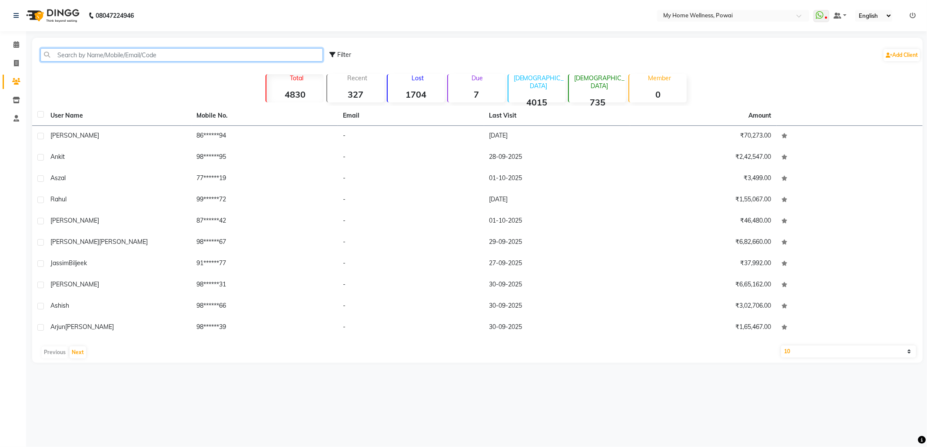
click at [105, 53] on input "text" at bounding box center [181, 54] width 282 height 13
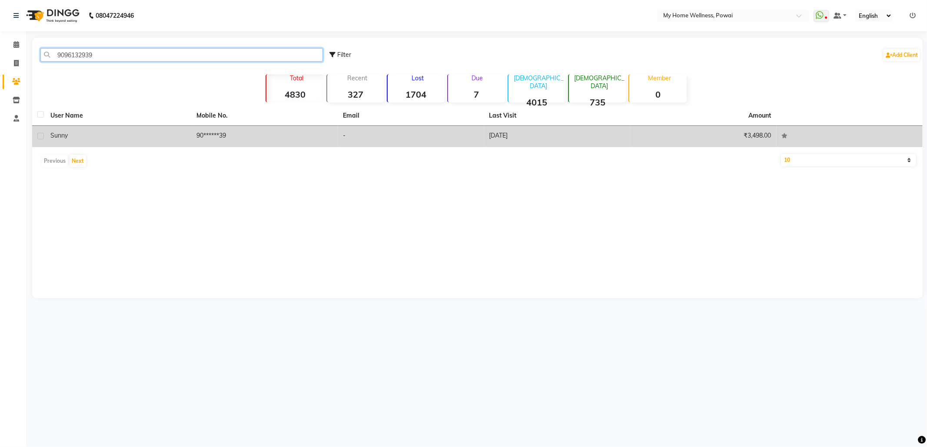
type input "9096132939"
click at [247, 141] on td "90******39" at bounding box center [265, 136] width 146 height 21
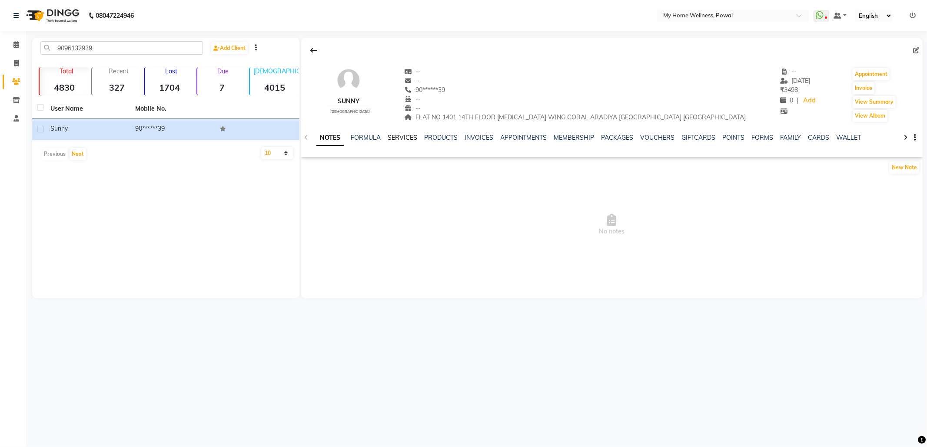
click at [399, 139] on link "SERVICES" at bounding box center [402, 138] width 30 height 8
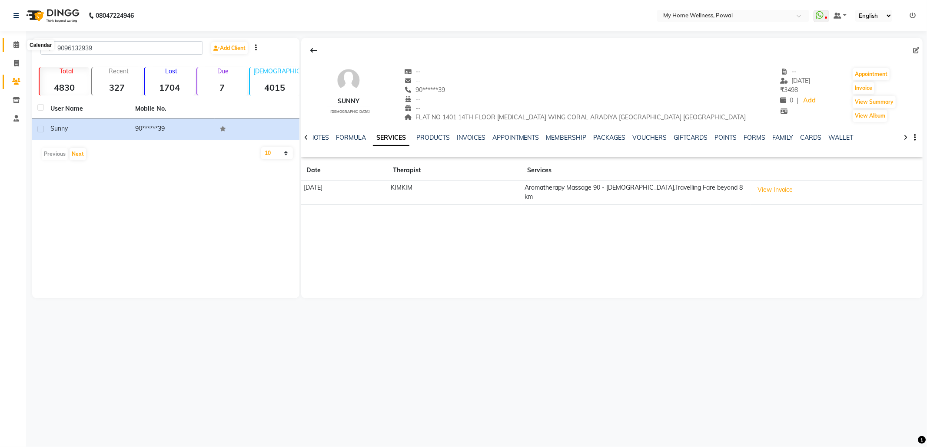
click at [14, 41] on icon at bounding box center [16, 44] width 6 height 7
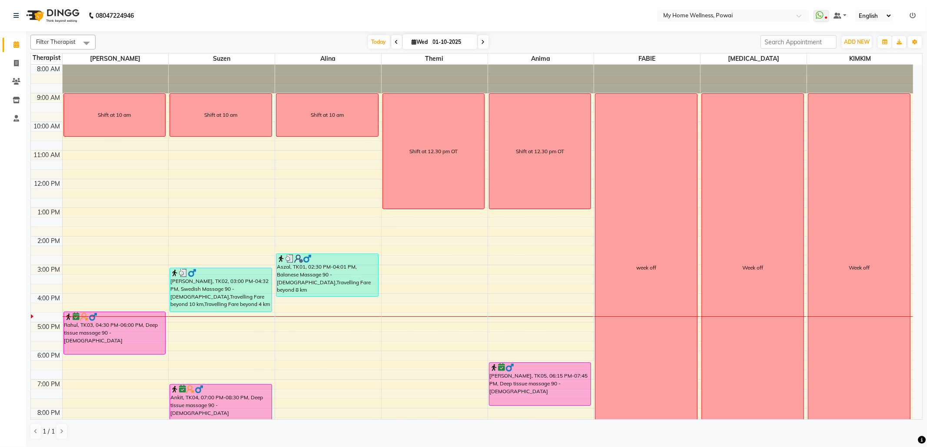
click at [481, 42] on icon at bounding box center [482, 42] width 3 height 5
type input "02-10-2025"
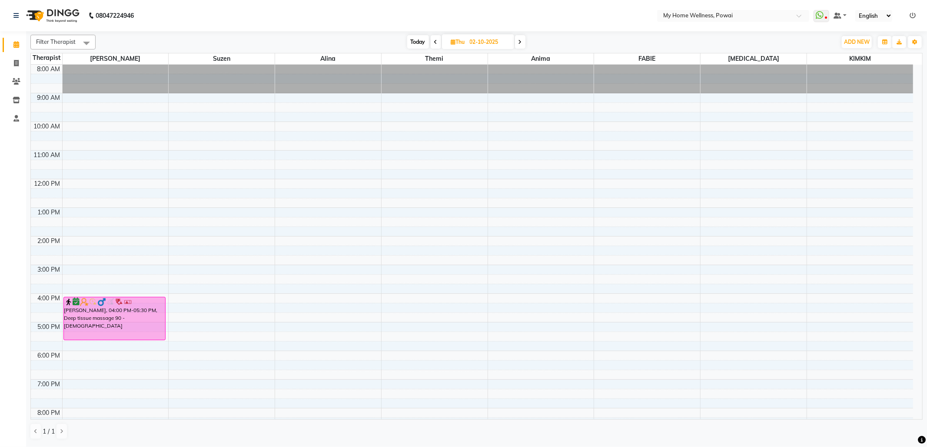
click at [94, 187] on div "8:00 AM 9:00 AM 10:00 AM 11:00 AM 12:00 PM 1:00 PM 2:00 PM 3:00 PM 4:00 PM 5:00…" at bounding box center [472, 265] width 882 height 401
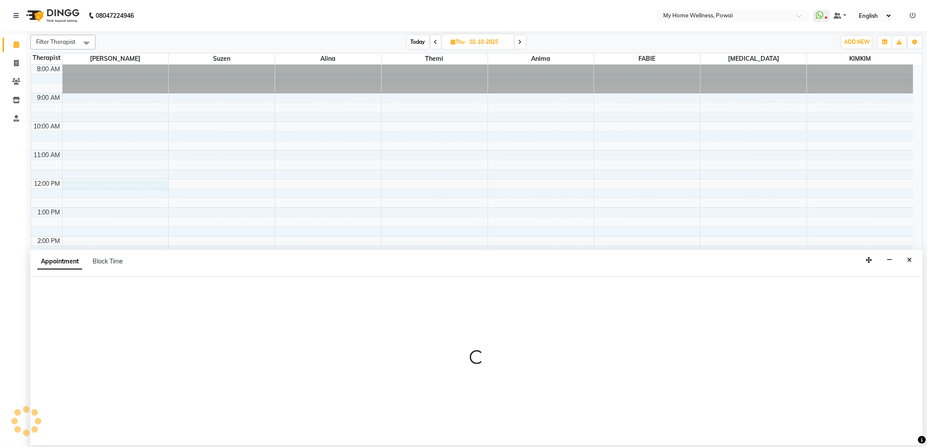
select select "85690"
select select "720"
select select "tentative"
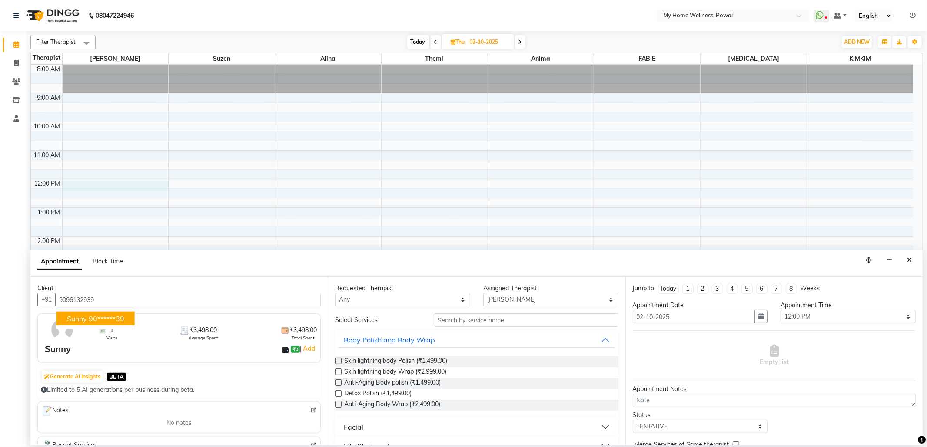
click at [117, 322] on ngb-highlight "90******39" at bounding box center [107, 318] width 36 height 9
type input "90******39"
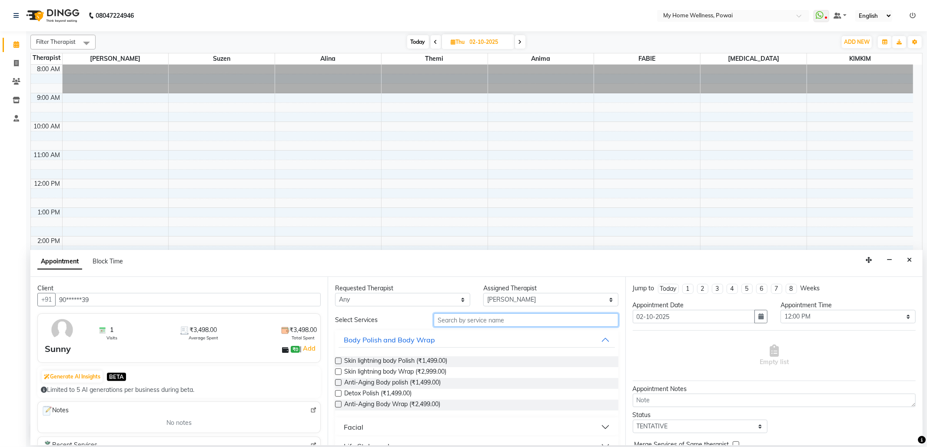
click at [473, 326] on input "text" at bounding box center [526, 320] width 184 height 13
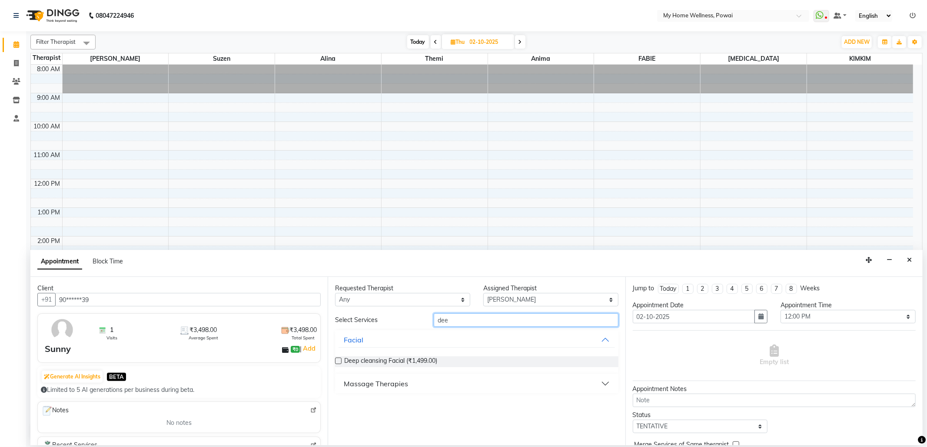
type input "dee"
click at [376, 385] on div "Massage Therapies" at bounding box center [376, 384] width 64 height 10
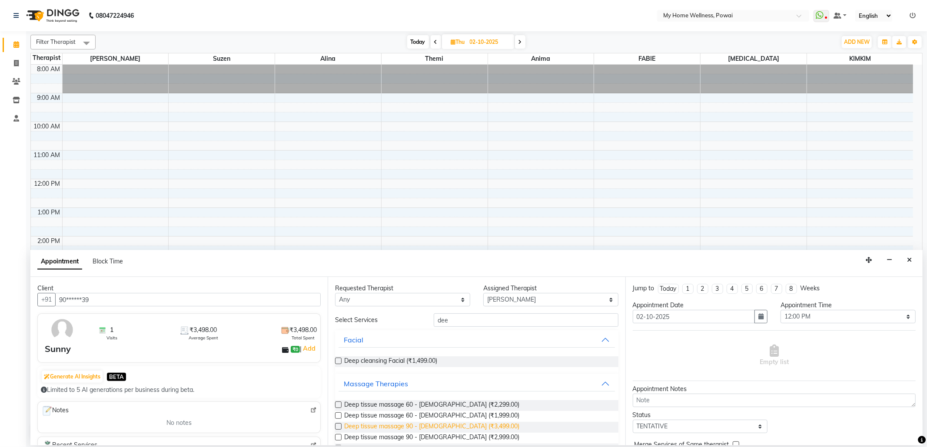
click at [405, 424] on span "Deep tissue massage 90 - [DEMOGRAPHIC_DATA] (₹3,499.00)" at bounding box center [431, 427] width 175 height 11
checkbox input "false"
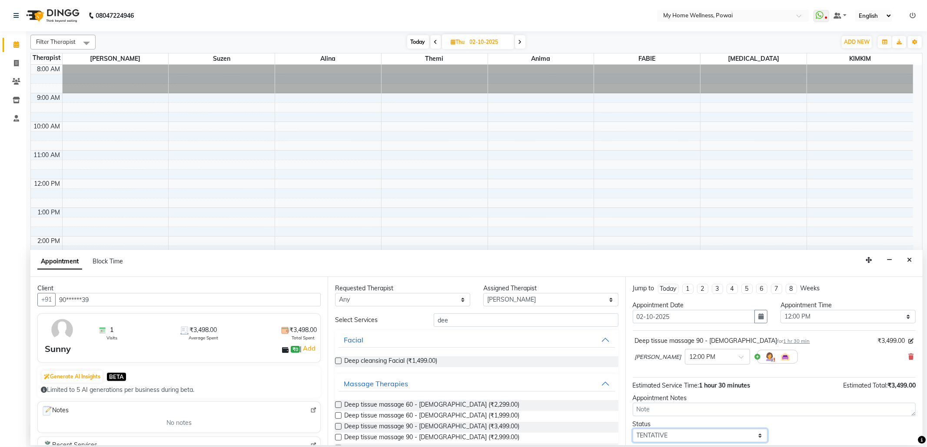
click at [679, 435] on select "Select TENTATIVE CONFIRM UPCOMING" at bounding box center [699, 435] width 135 height 13
select select "confirm booking"
click at [632, 431] on select "Select TENTATIVE CONFIRM UPCOMING" at bounding box center [699, 435] width 135 height 13
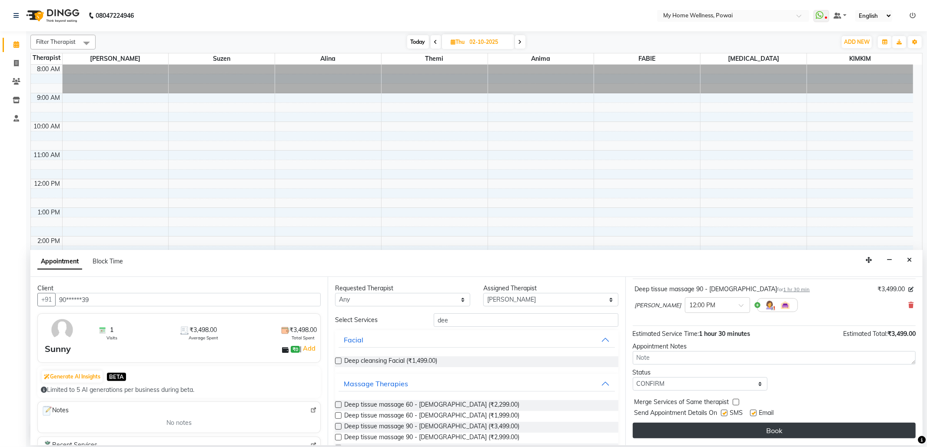
click at [686, 430] on button "Book" at bounding box center [773, 431] width 283 height 16
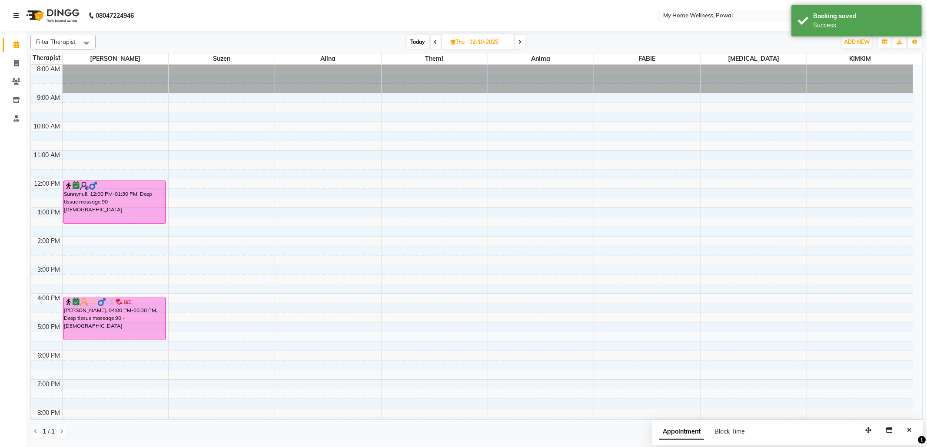
click at [418, 41] on span "Today" at bounding box center [418, 41] width 22 height 13
type input "01-10-2025"
